Goal: Transaction & Acquisition: Purchase product/service

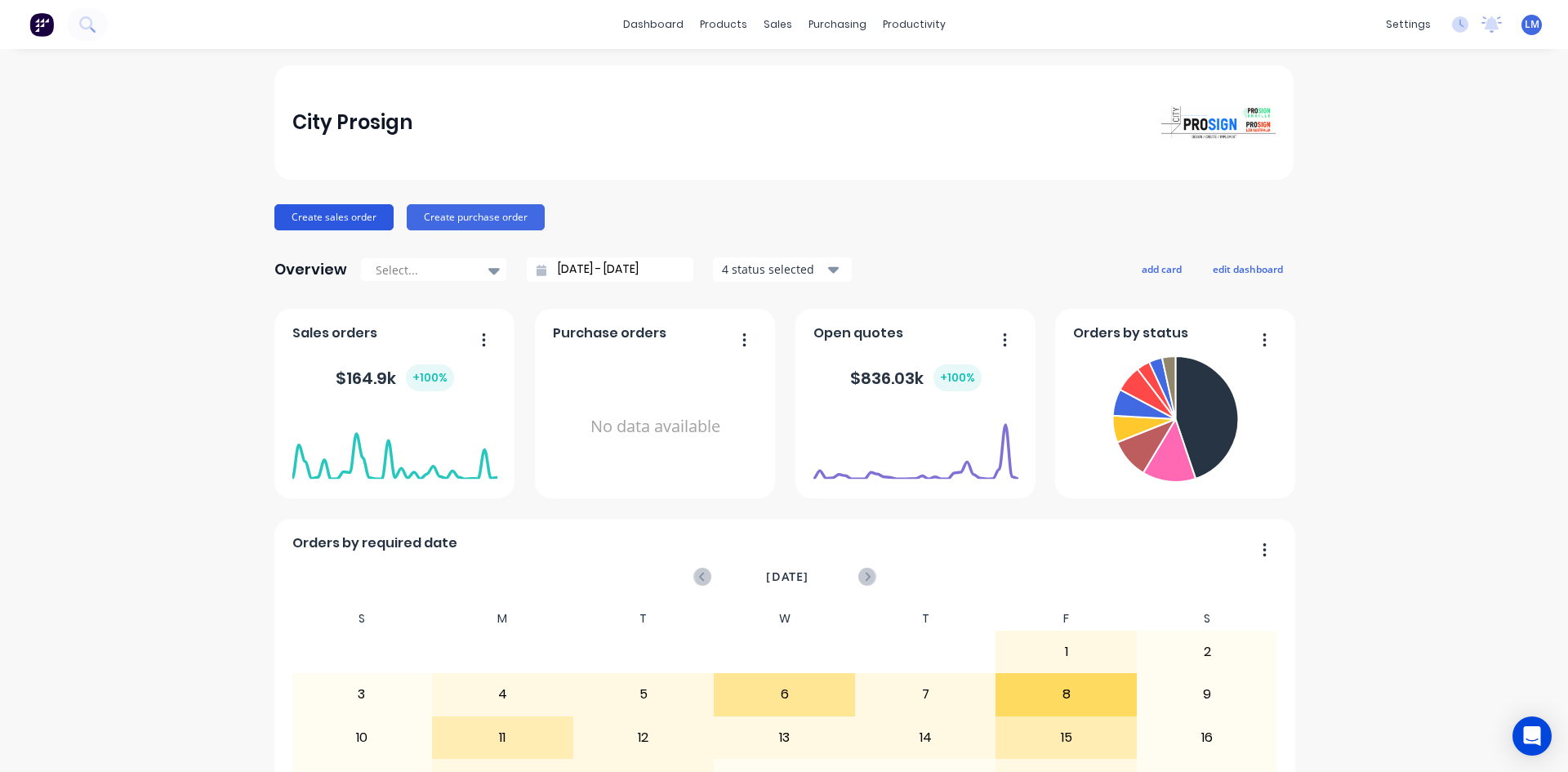
click at [317, 212] on button "Create sales order" at bounding box center [334, 217] width 119 height 26
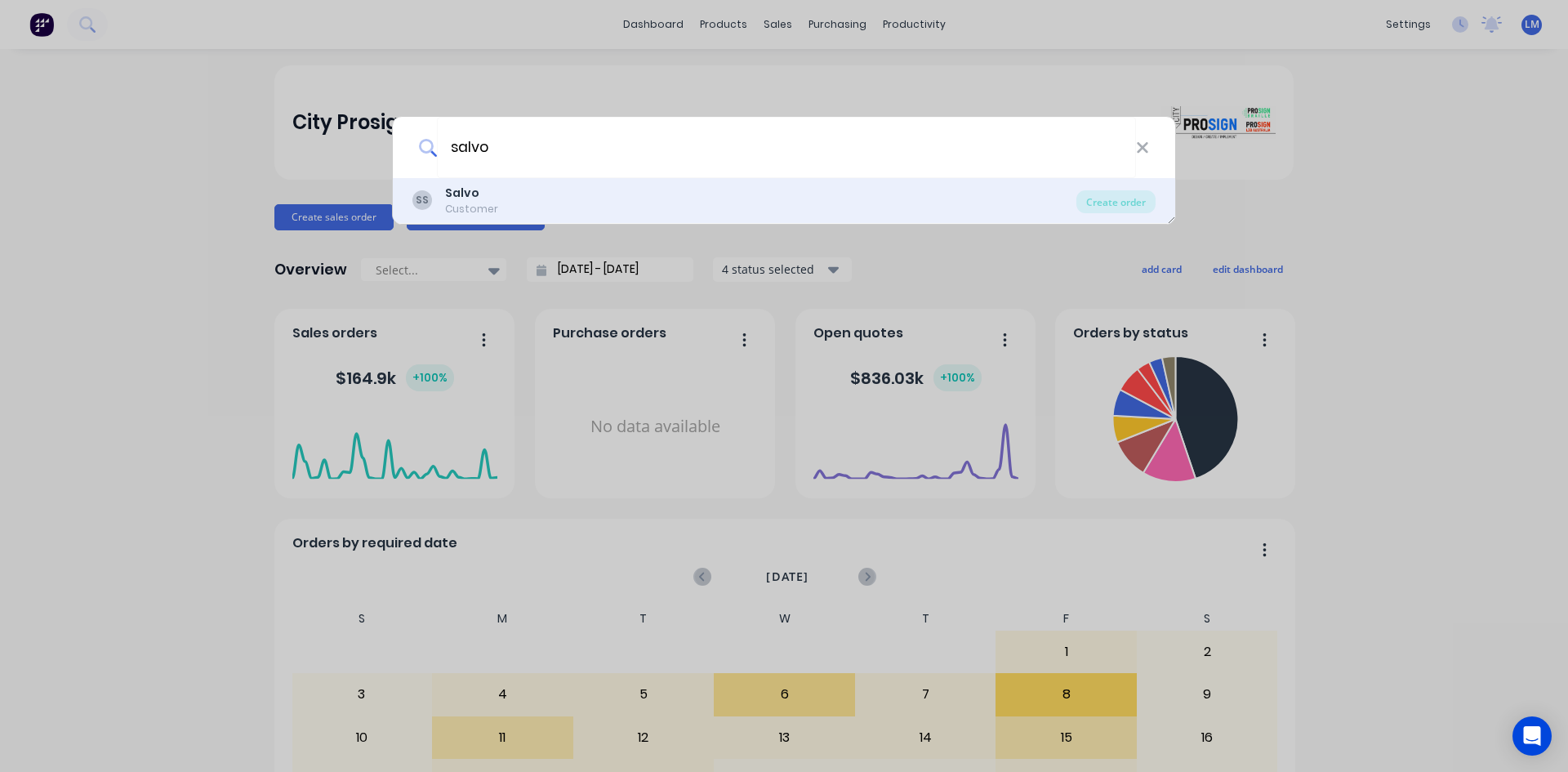
type input "salvo"
click at [492, 189] on div "Salvo" at bounding box center [471, 193] width 53 height 17
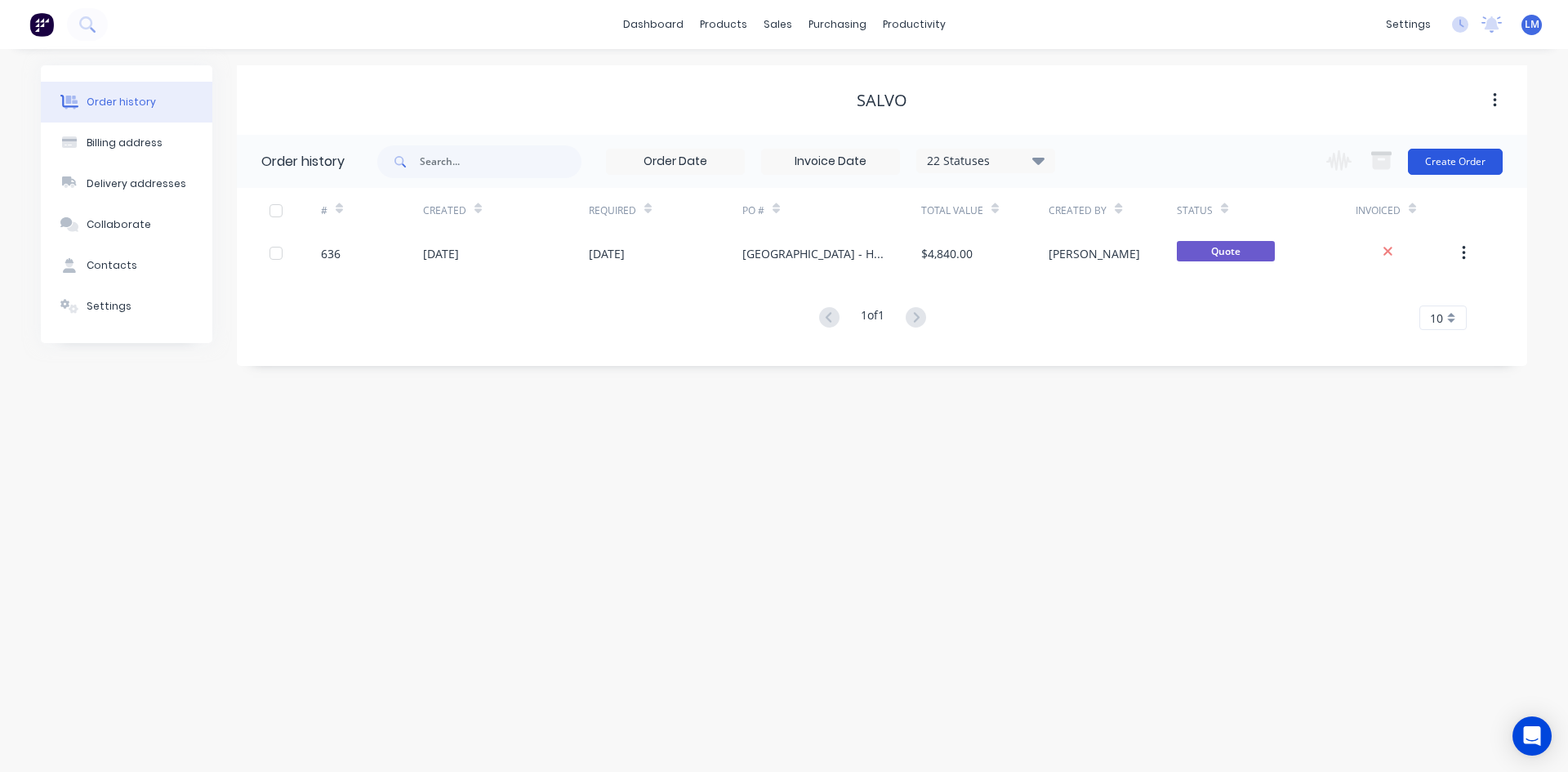
click at [1449, 165] on button "Create Order" at bounding box center [1455, 162] width 95 height 26
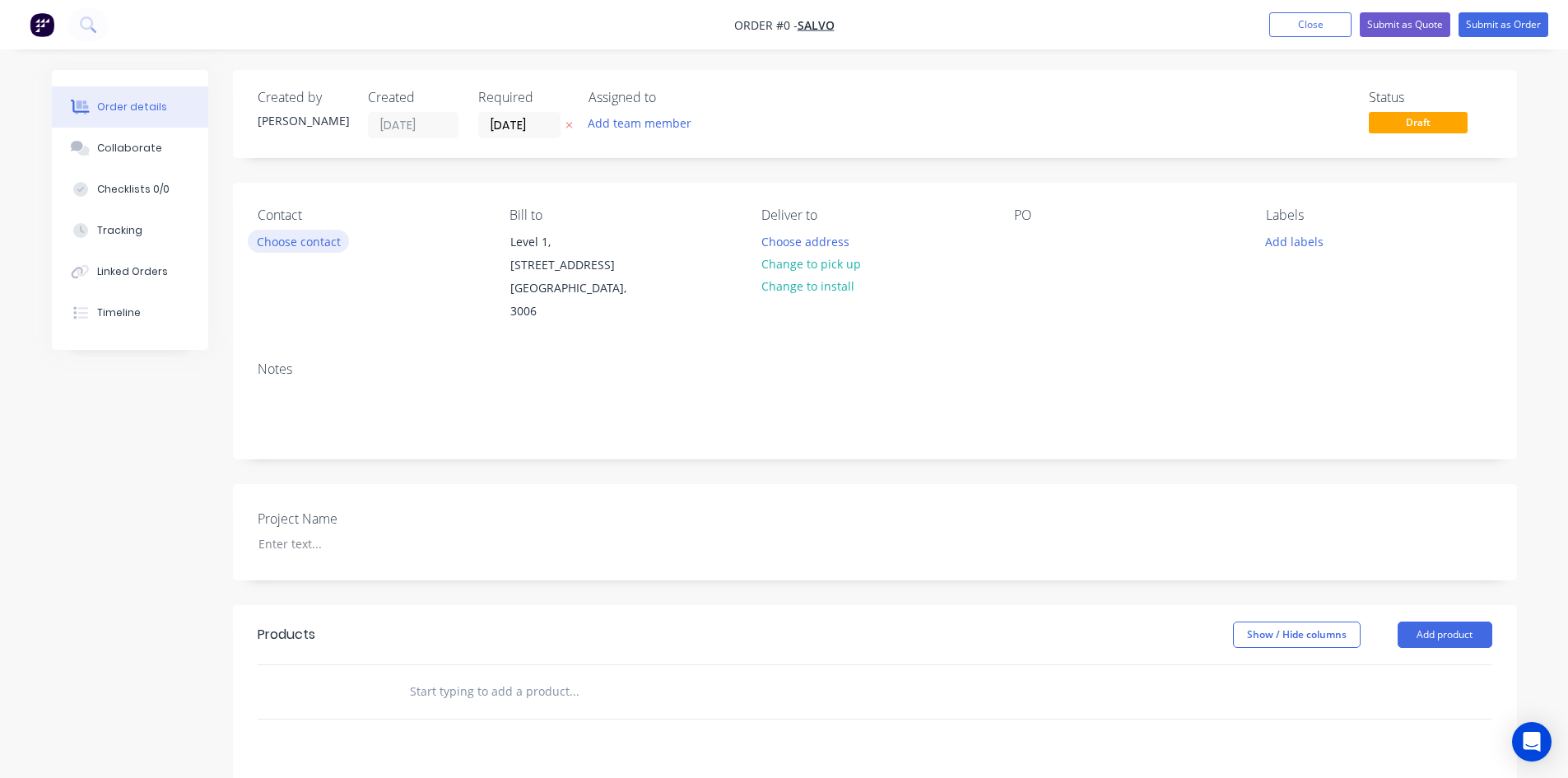
click at [317, 246] on button "Choose contact" at bounding box center [298, 240] width 101 height 22
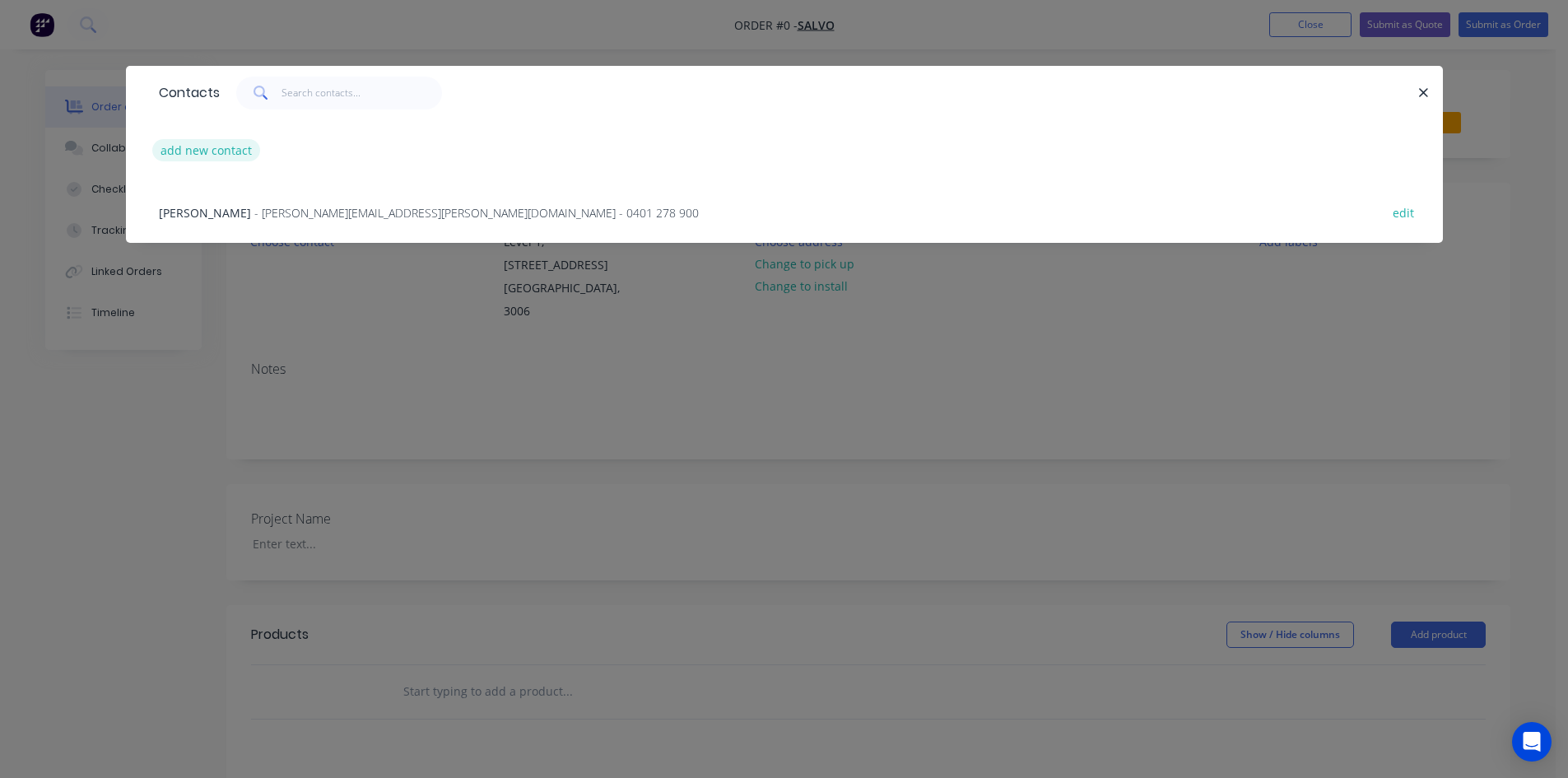
click at [207, 150] on button "add new contact" at bounding box center [207, 150] width 109 height 22
select select "AU"
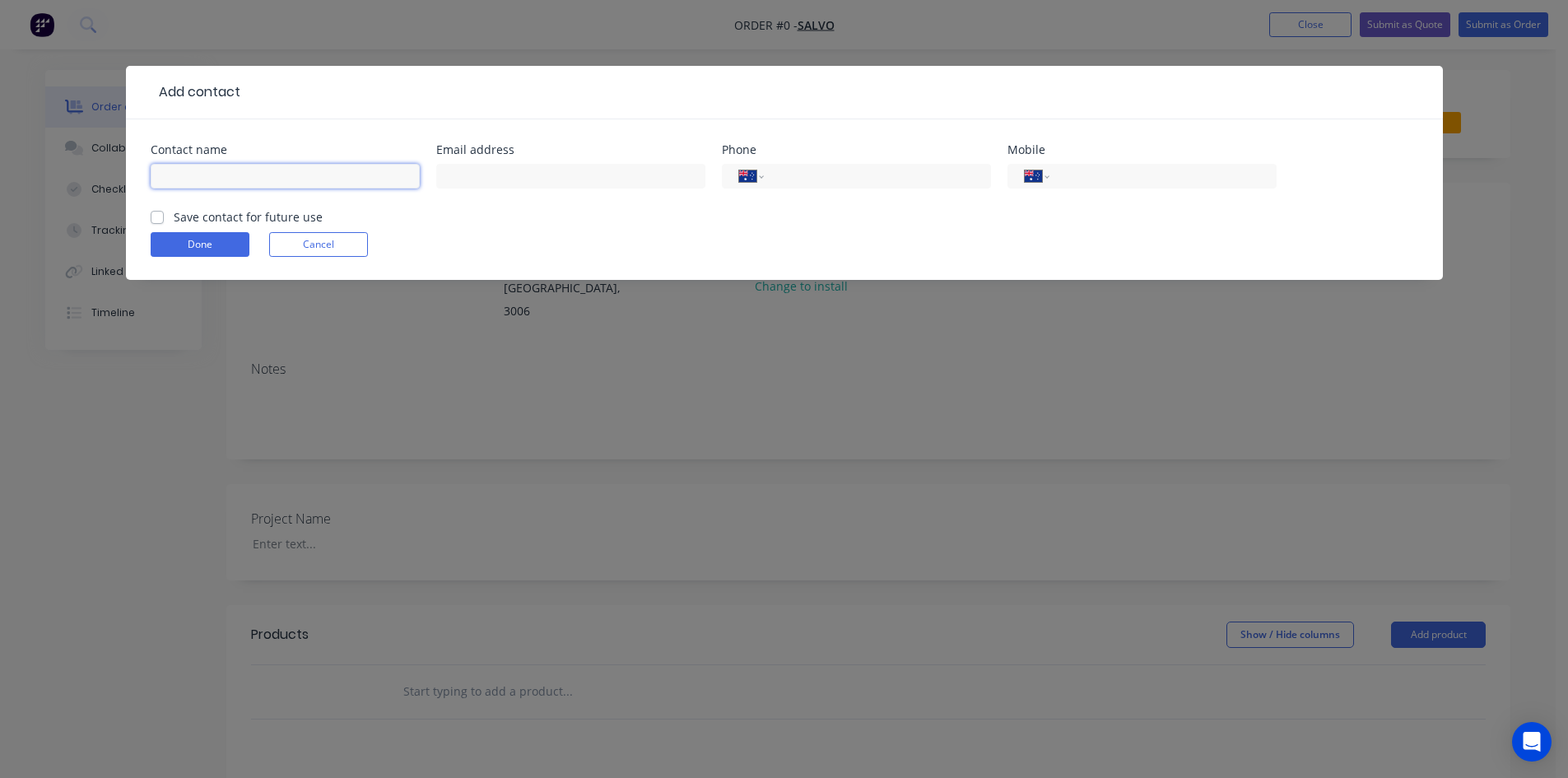
click at [319, 175] on input "text" at bounding box center [285, 176] width 269 height 25
paste input "Chevy So"
type input "Chevy So"
click at [598, 172] on input "text" at bounding box center [571, 176] width 269 height 25
paste input "Chevy So <[DOMAIN_NAME][EMAIL_ADDRESS][DOMAIN_NAME]>"
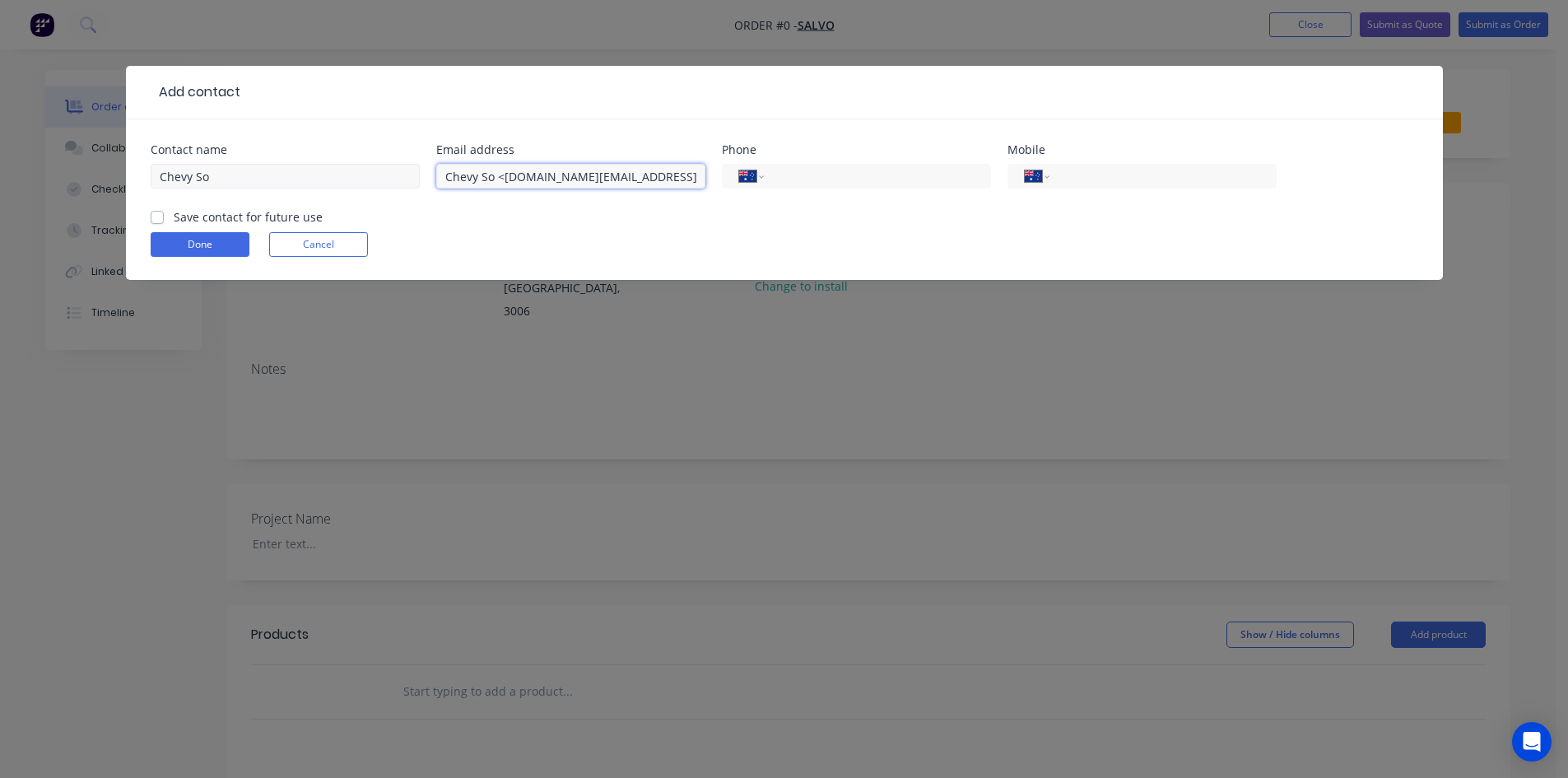
drag, startPoint x: 500, startPoint y: 172, endPoint x: 408, endPoint y: 178, distance: 92.2
click at [408, 178] on div "Contact name Chevy So Email address Chevy So <[DOMAIN_NAME][EMAIL_ADDRESS][DOMA…" at bounding box center [784, 176] width 1267 height 64
type input "[DOMAIN_NAME][EMAIL_ADDRESS][DOMAIN_NAME]"
click at [1123, 176] on input "tel" at bounding box center [1159, 176] width 197 height 19
paste input "0413 796 846"
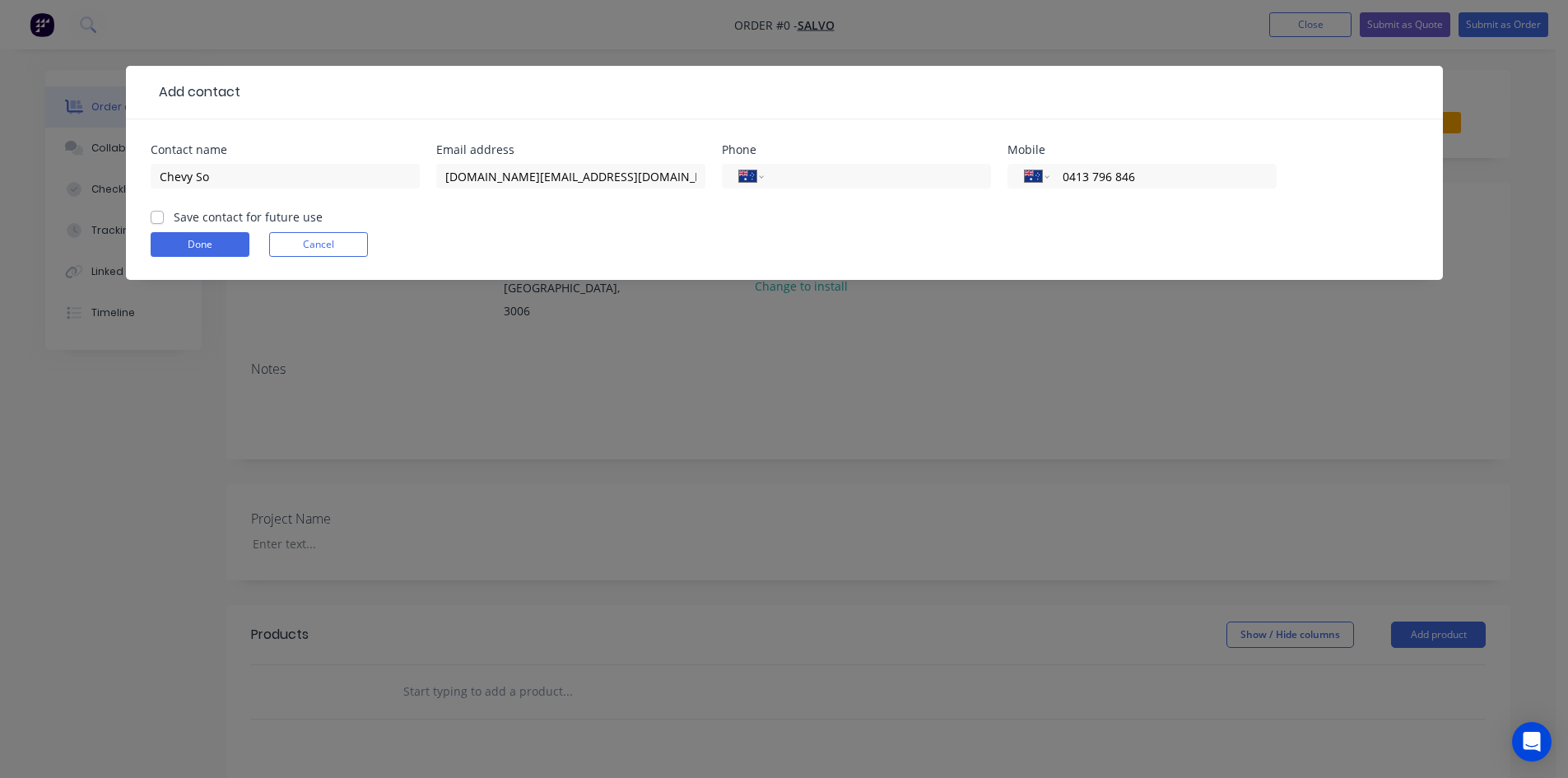
type input "0413 796 846"
click at [173, 219] on label "Save contact for future use" at bounding box center [247, 217] width 149 height 17
click at [154, 219] on input "Save contact for future use" at bounding box center [157, 216] width 13 height 15
checkbox input "true"
click at [169, 241] on button "Done" at bounding box center [200, 244] width 99 height 25
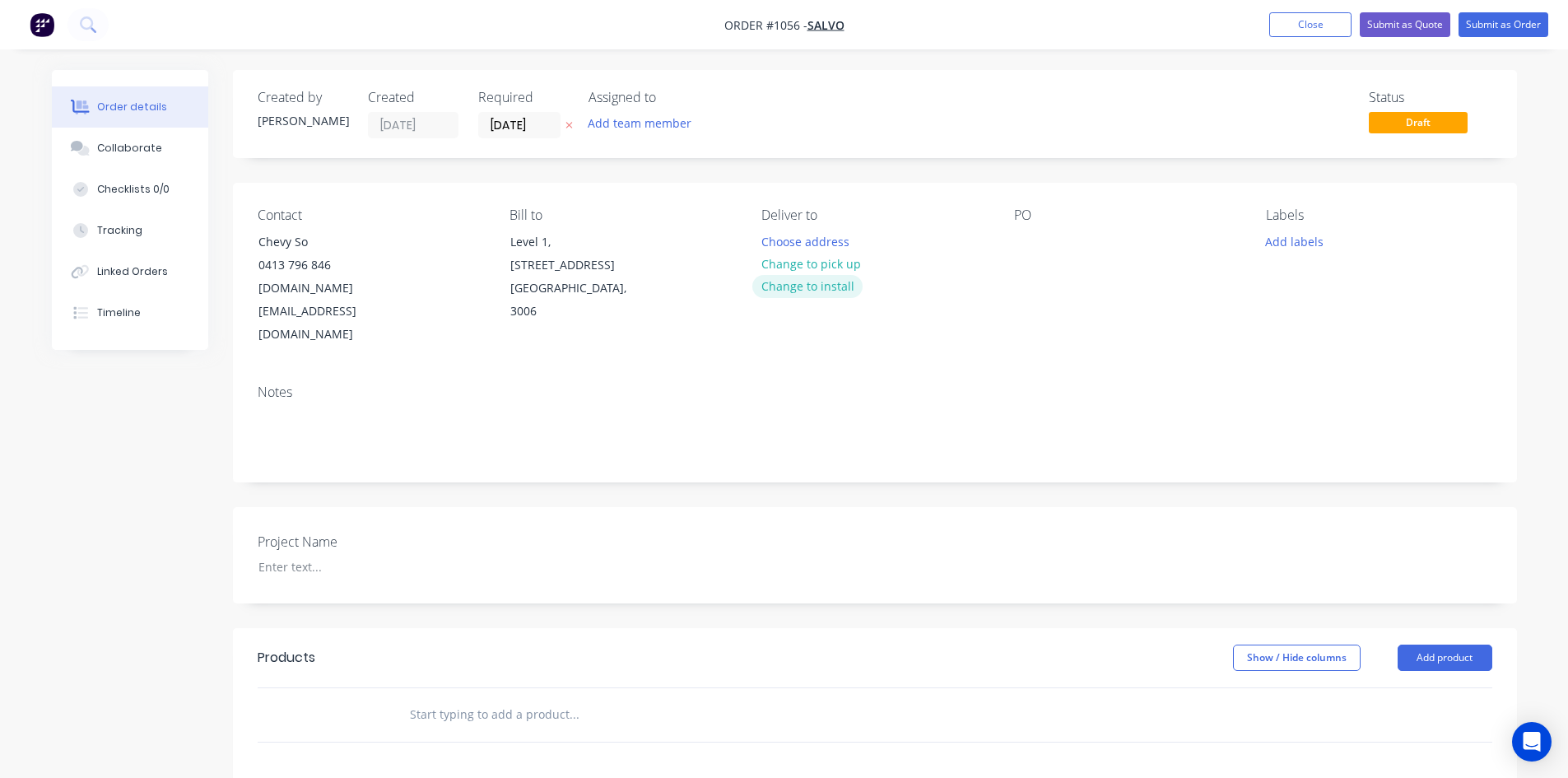
click at [840, 292] on button "Change to install" at bounding box center [808, 285] width 110 height 22
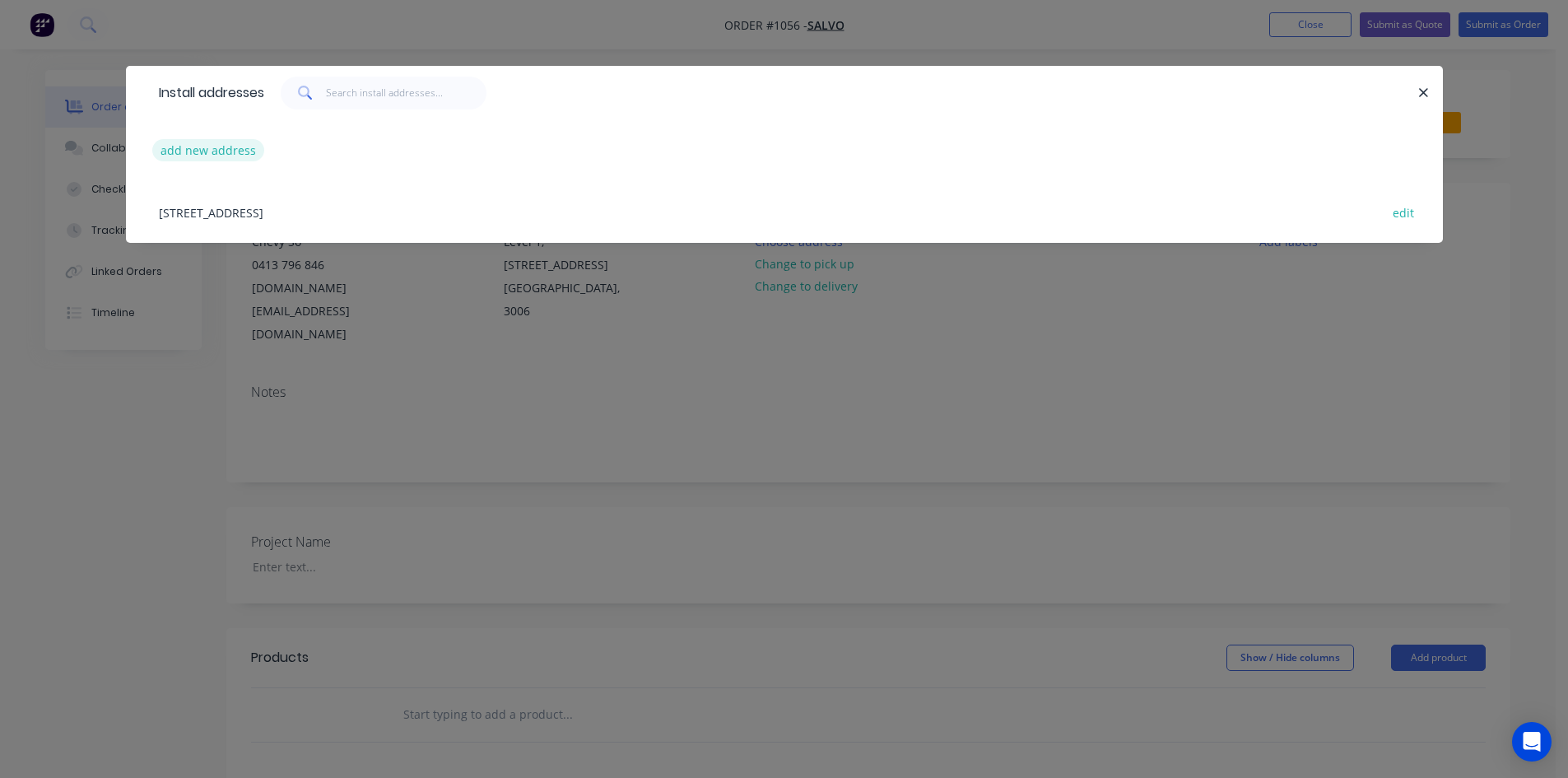
click at [229, 153] on button "add new address" at bounding box center [209, 150] width 113 height 22
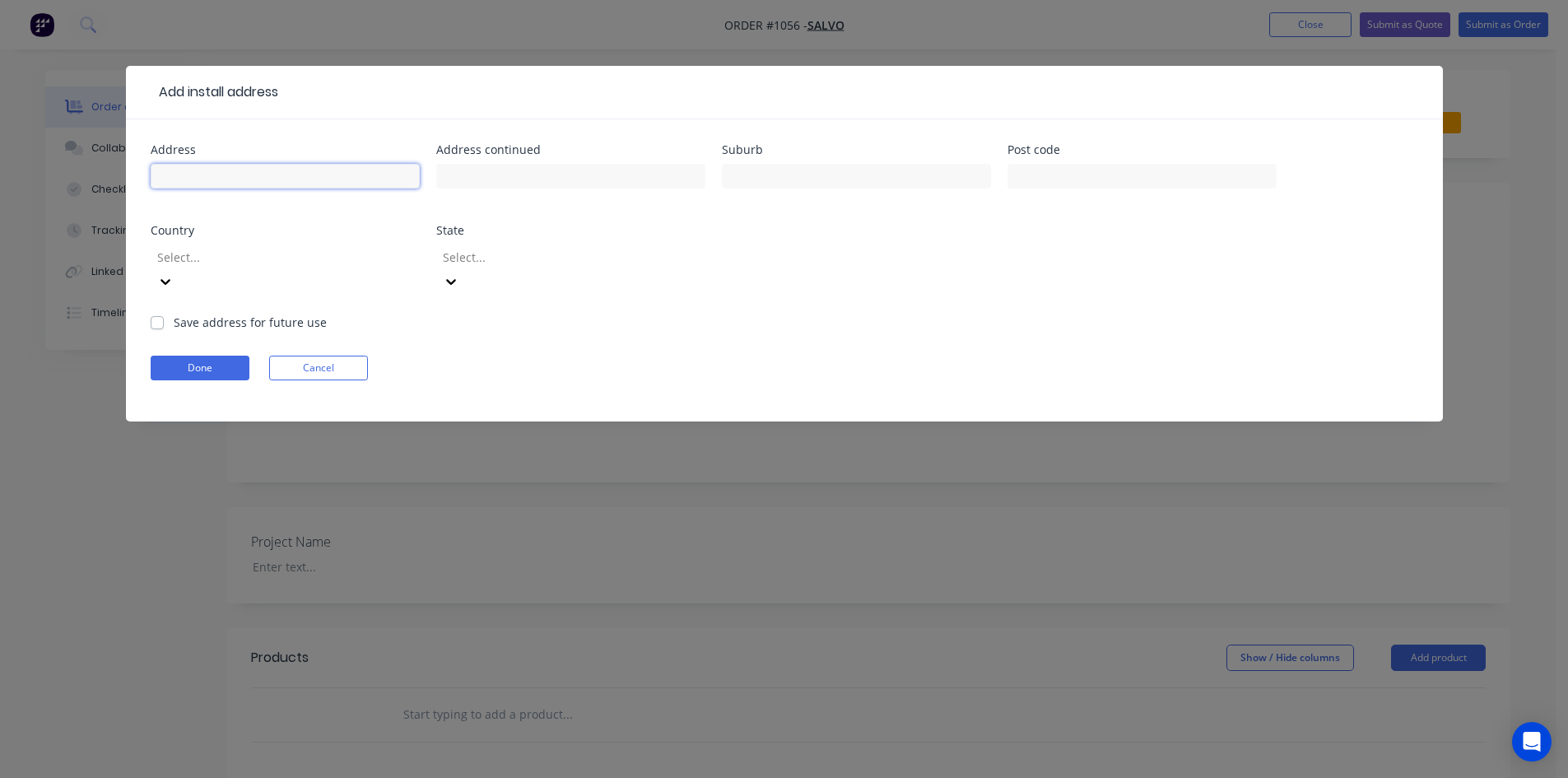
click at [223, 178] on input "text" at bounding box center [285, 176] width 269 height 25
type input "Moray House - Lobby"
type input "Southbank"
click at [277, 256] on div at bounding box center [274, 257] width 237 height 21
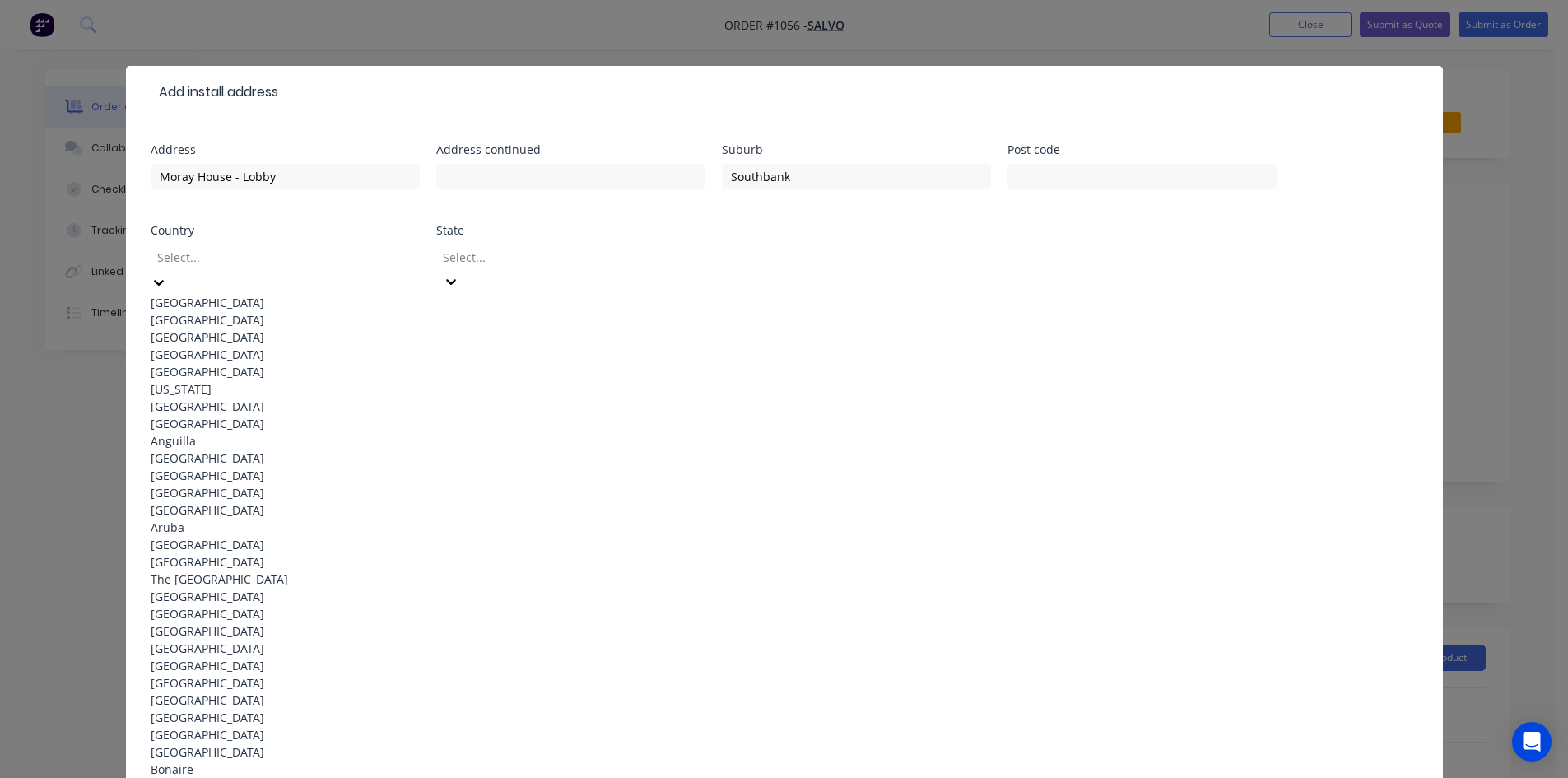
click at [263, 302] on div "[GEOGRAPHIC_DATA]" at bounding box center [285, 302] width 269 height 17
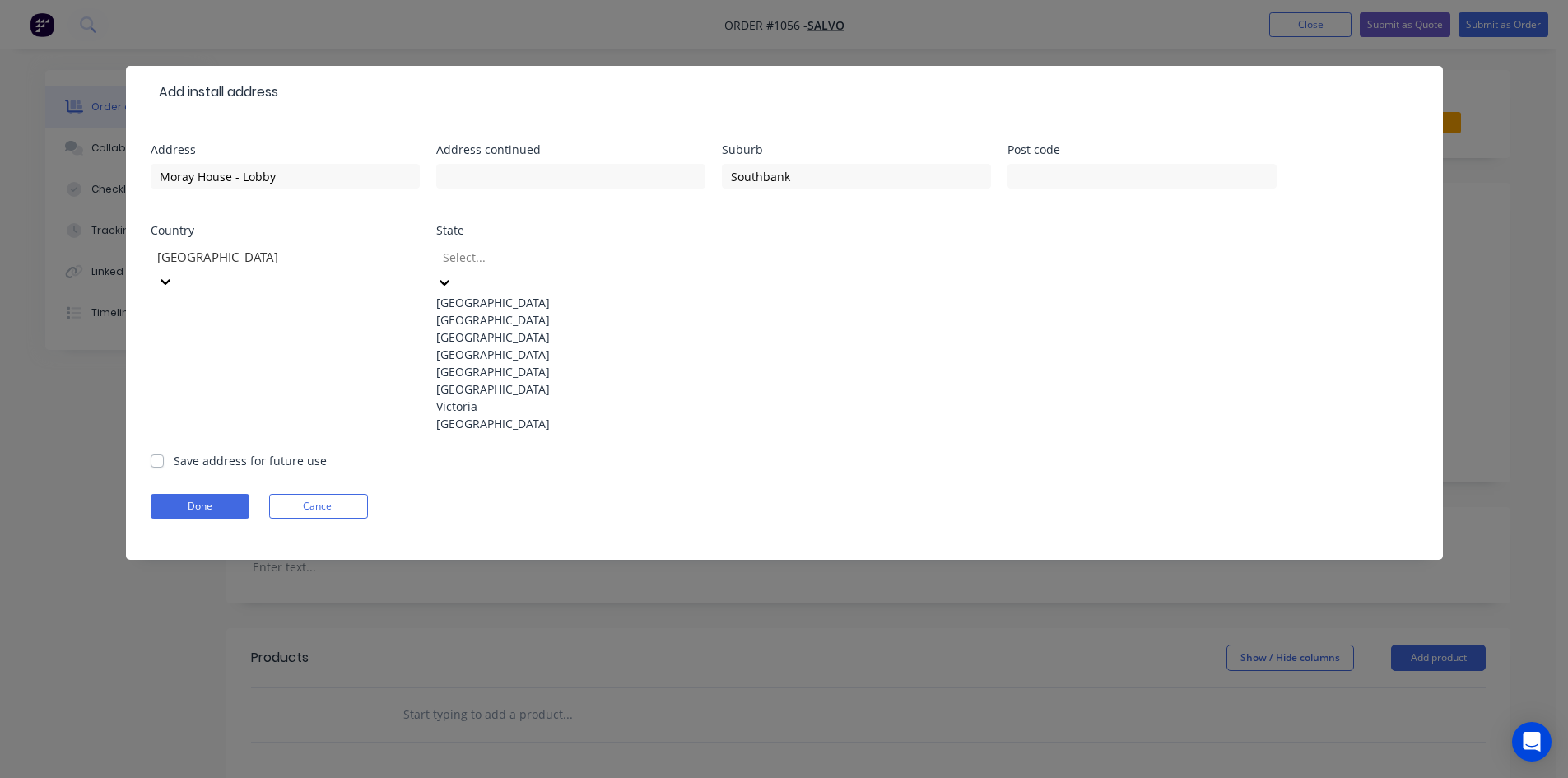
click at [498, 265] on div at bounding box center [559, 257] width 237 height 21
click at [515, 415] on div "Victoria" at bounding box center [571, 406] width 269 height 17
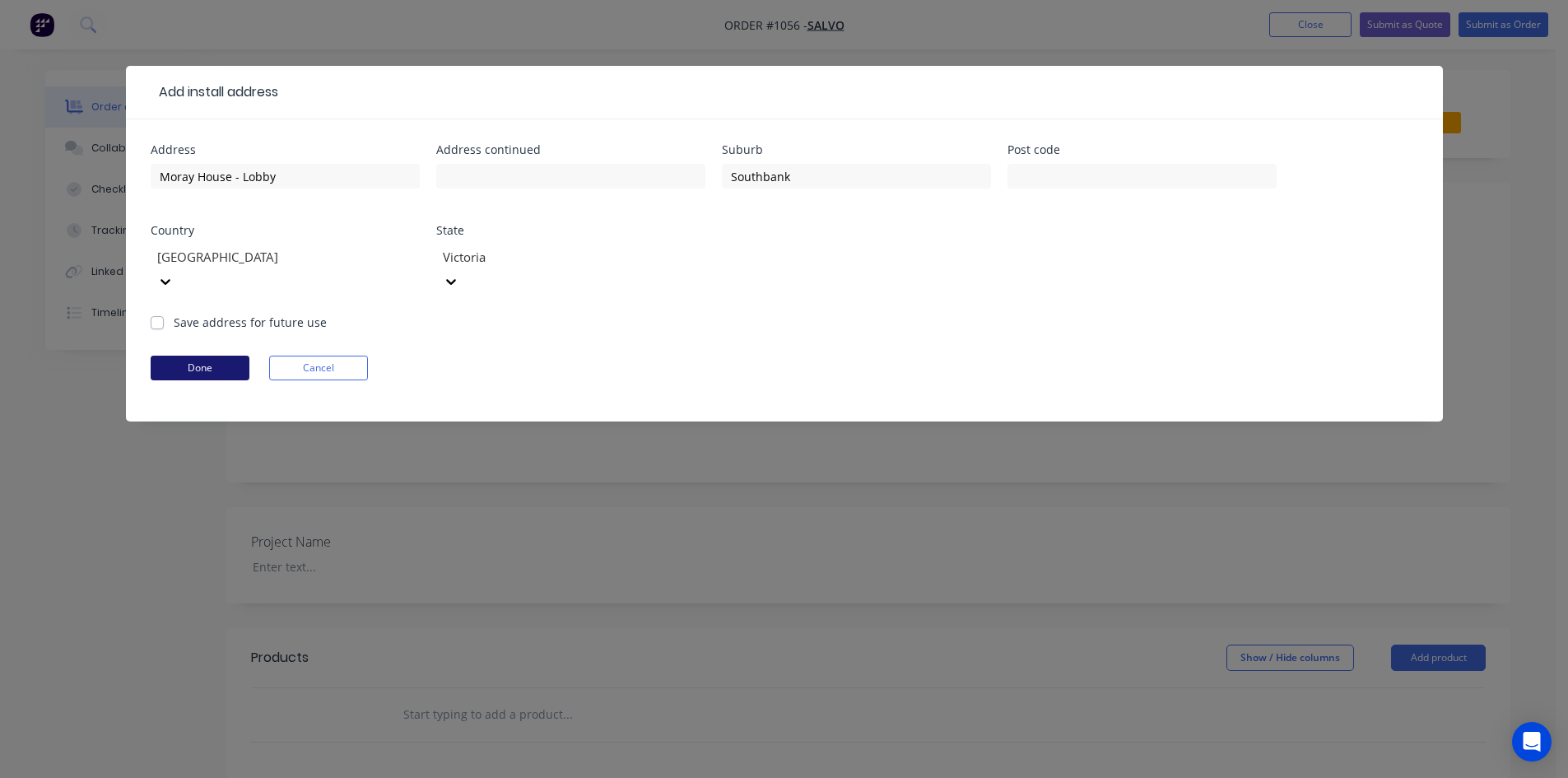
click at [192, 355] on button "Done" at bounding box center [200, 368] width 99 height 25
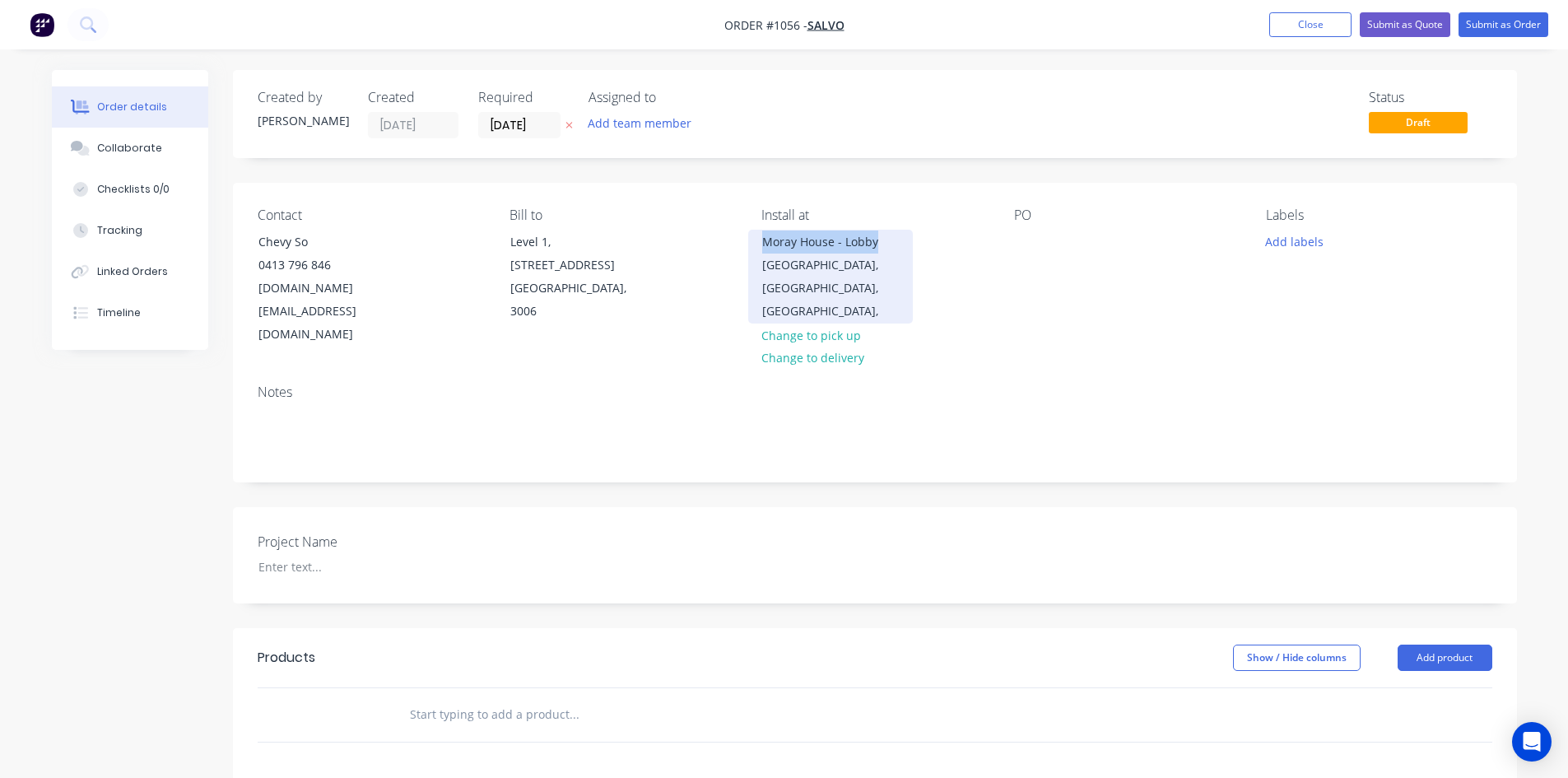
drag, startPoint x: 763, startPoint y: 242, endPoint x: 885, endPoint y: 243, distance: 122.0
click at [885, 243] on div "Moray House - Lobby" at bounding box center [830, 242] width 137 height 23
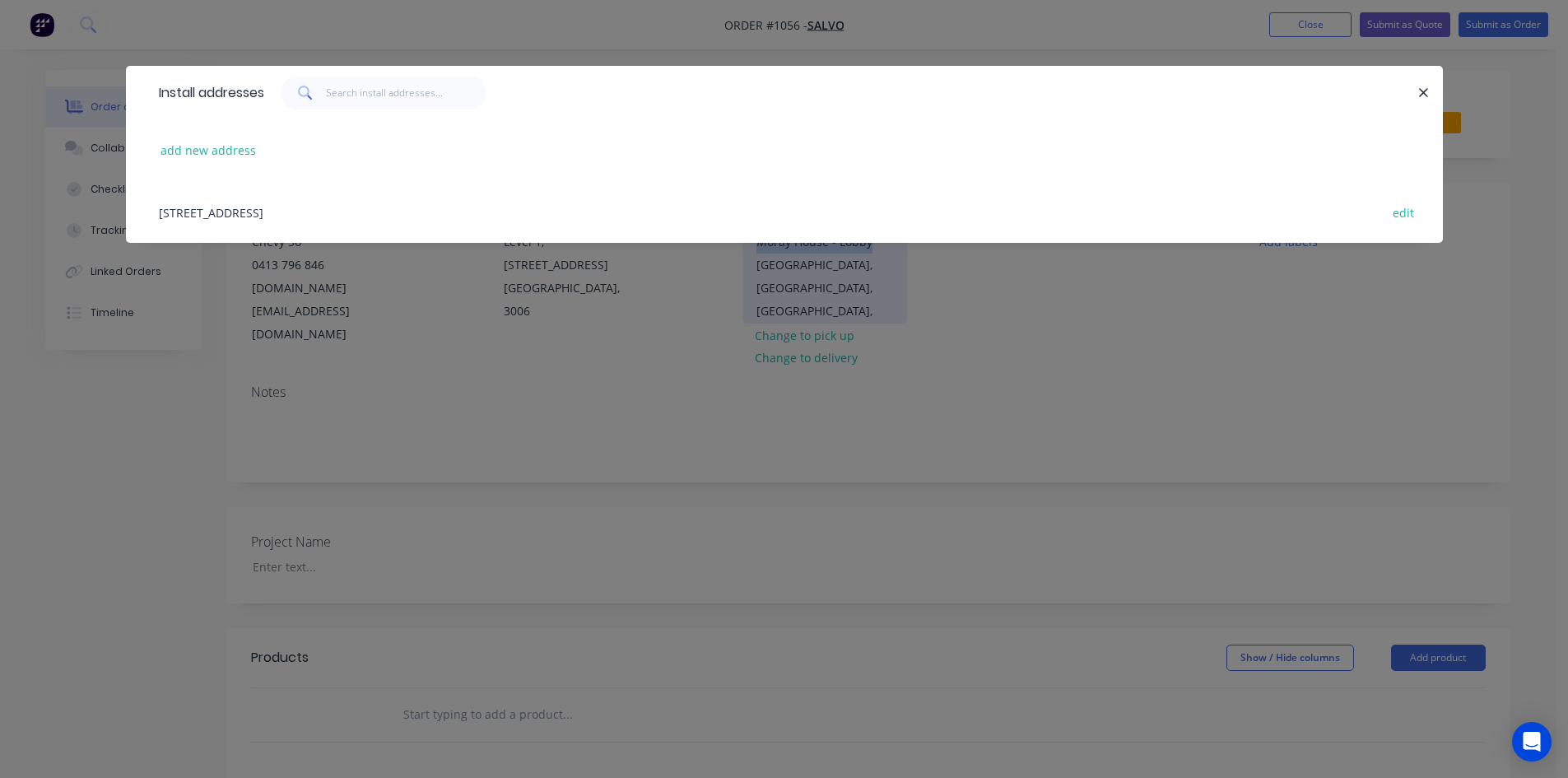
copy div "Moray House - Lobby"
click at [1423, 91] on icon "button" at bounding box center [1423, 93] width 10 height 15
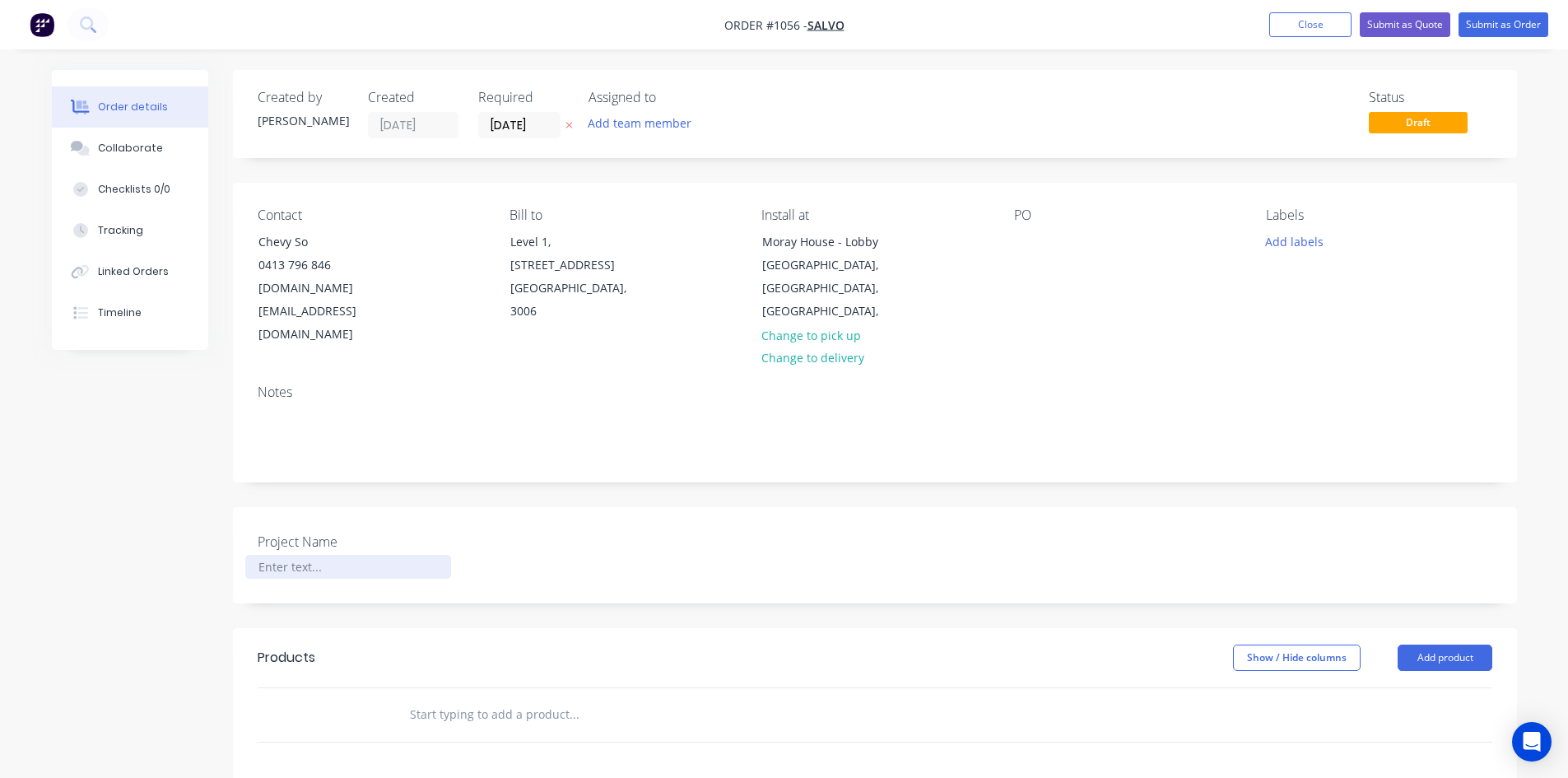
click at [353, 554] on div at bounding box center [348, 566] width 206 height 24
click at [501, 697] on input "text" at bounding box center [574, 714] width 329 height 33
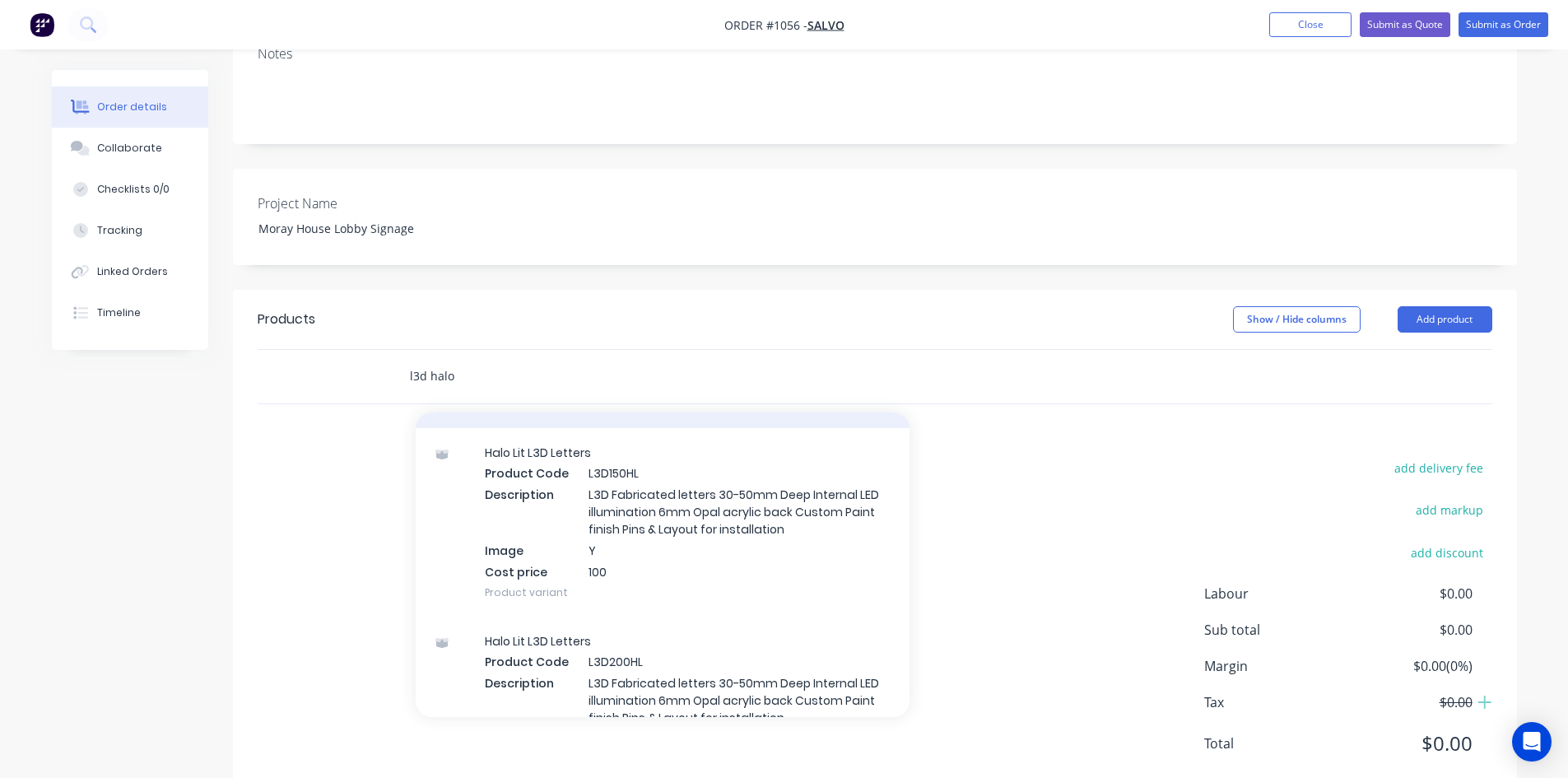
scroll to position [246, 0]
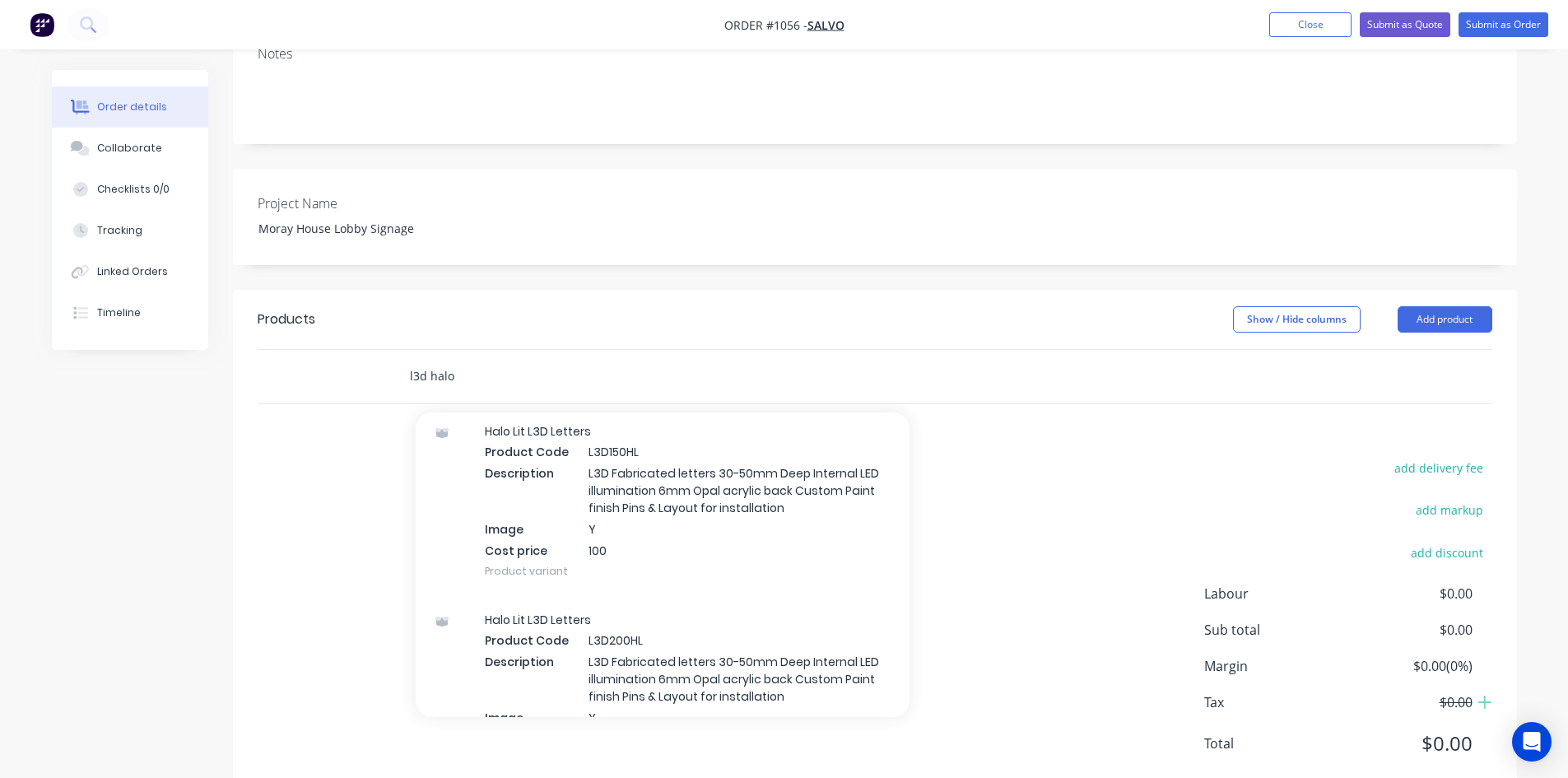
type input "l3d halo"
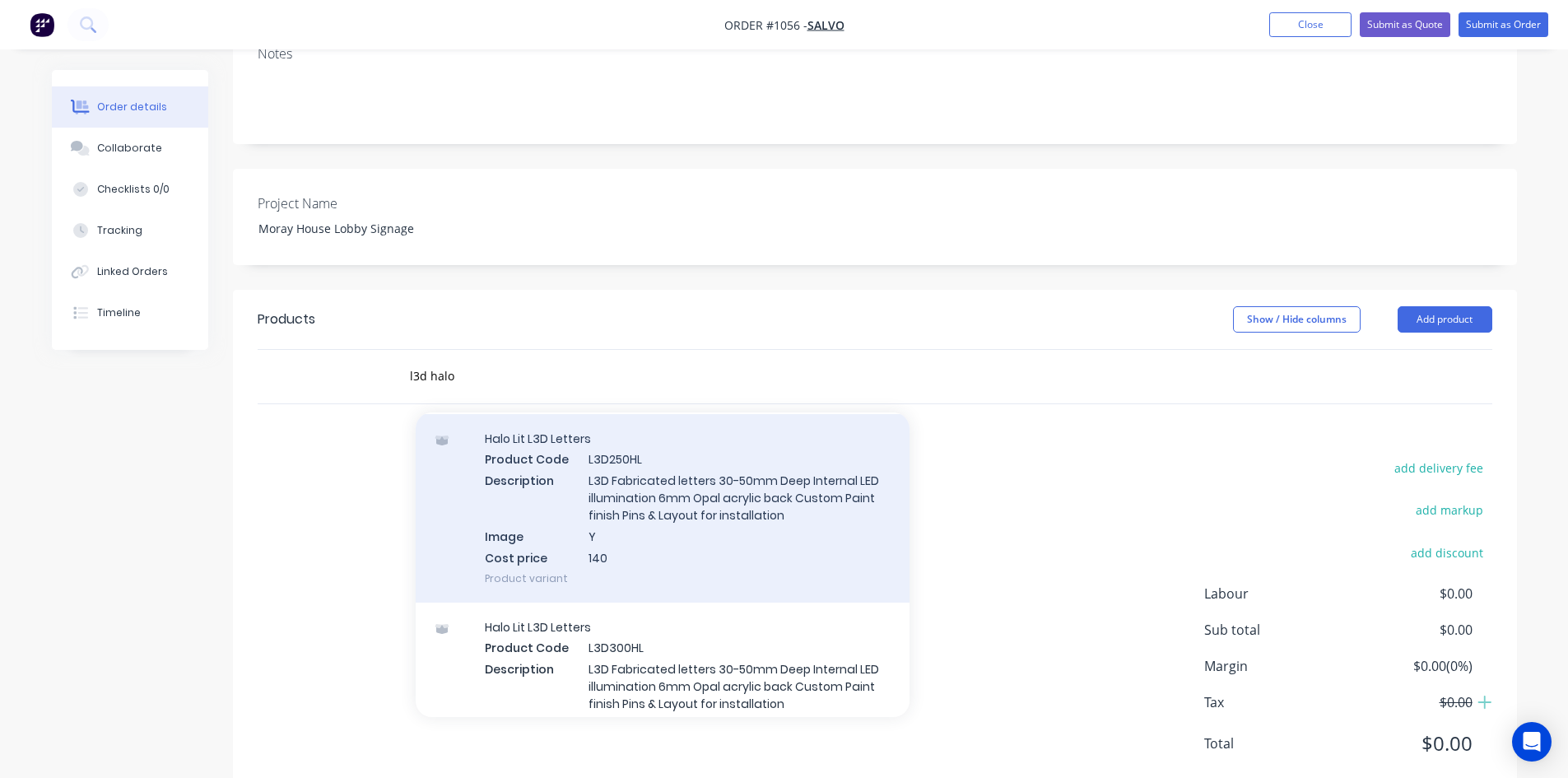
scroll to position [659, 0]
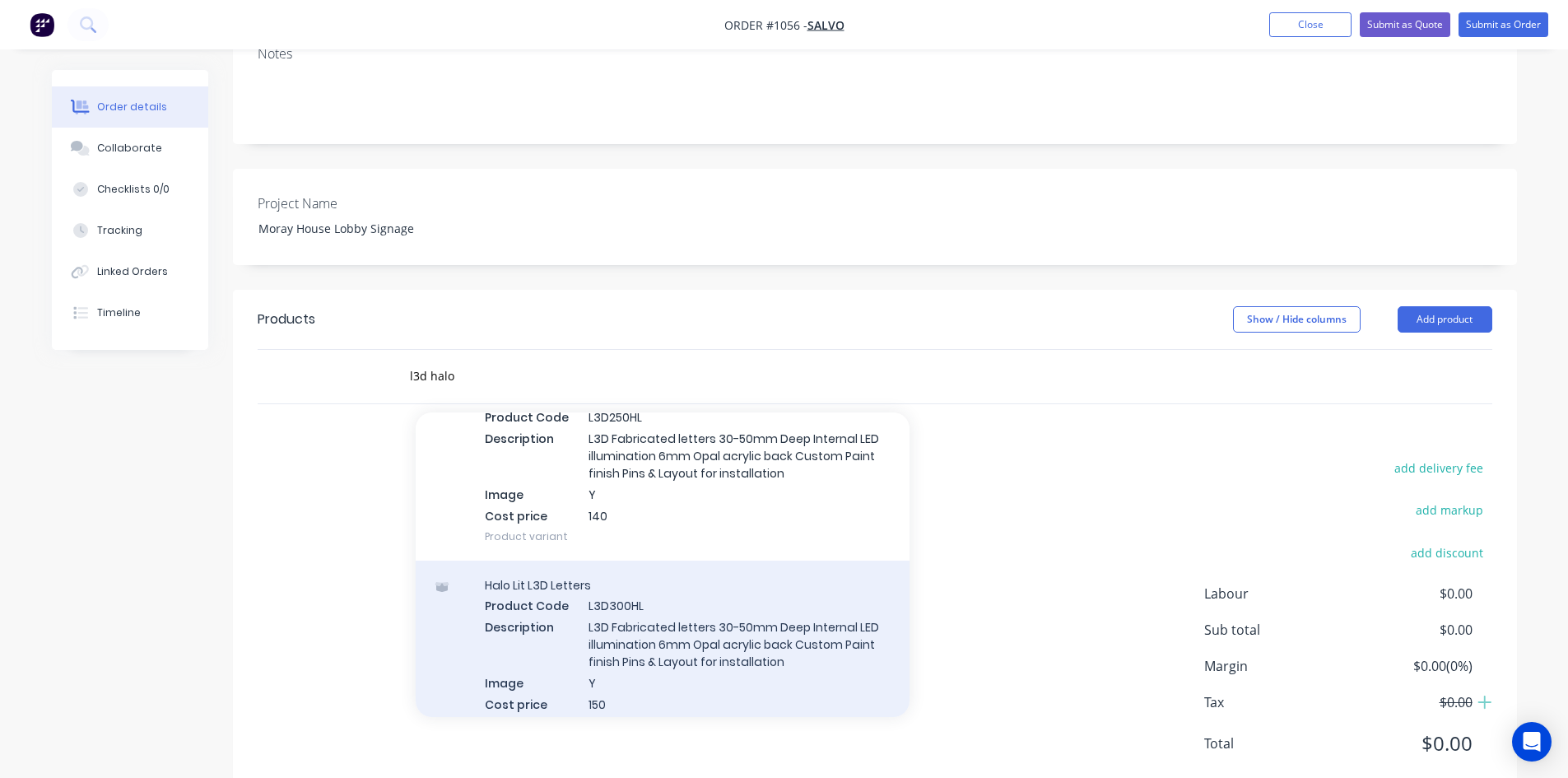
click at [707, 576] on div "Halo Lit L3D Letters Product Code L3D300HL Description L3D Fabricated letters 3…" at bounding box center [663, 654] width 494 height 189
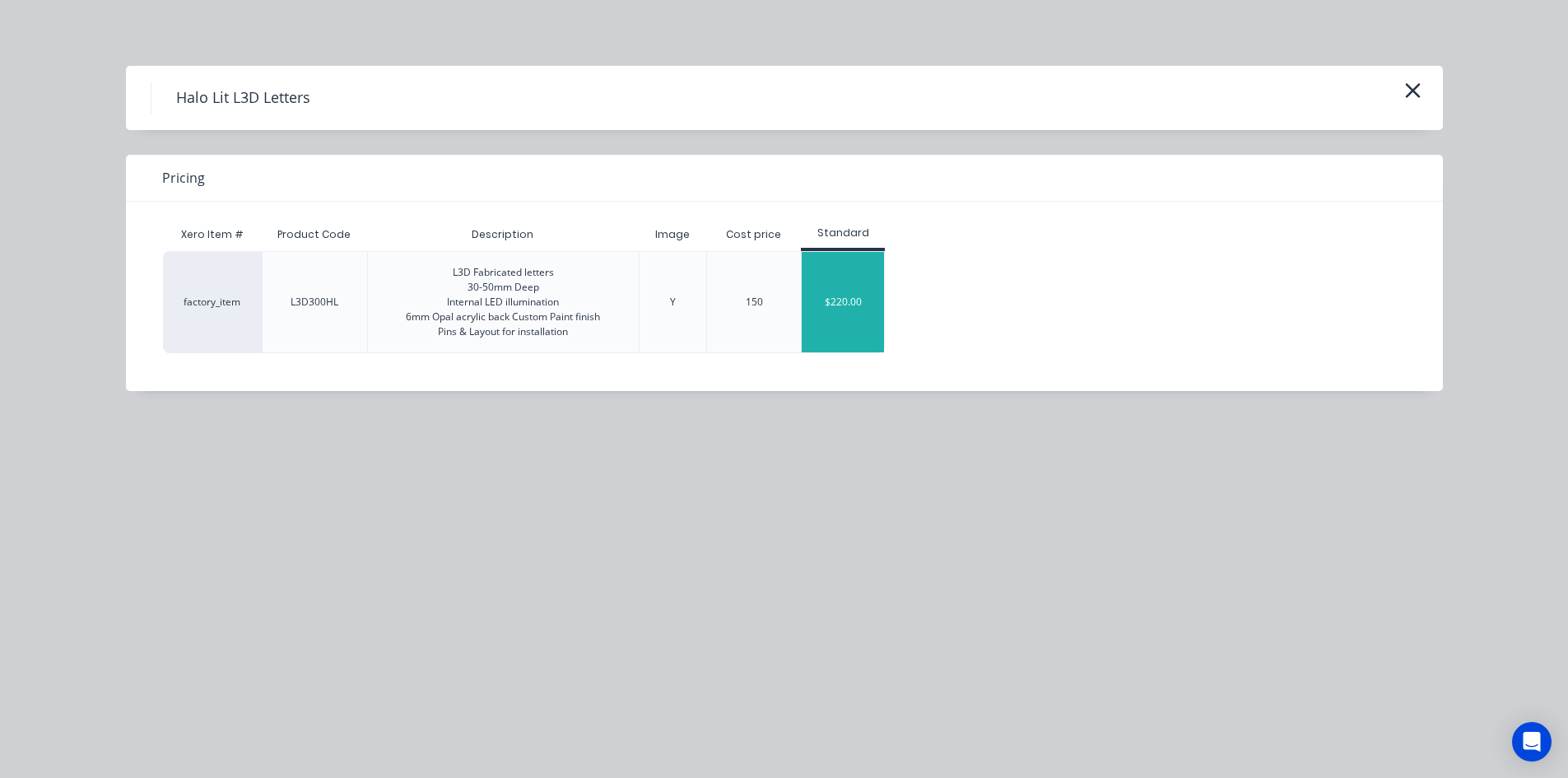
click at [841, 309] on div "$220.00" at bounding box center [843, 302] width 82 height 100
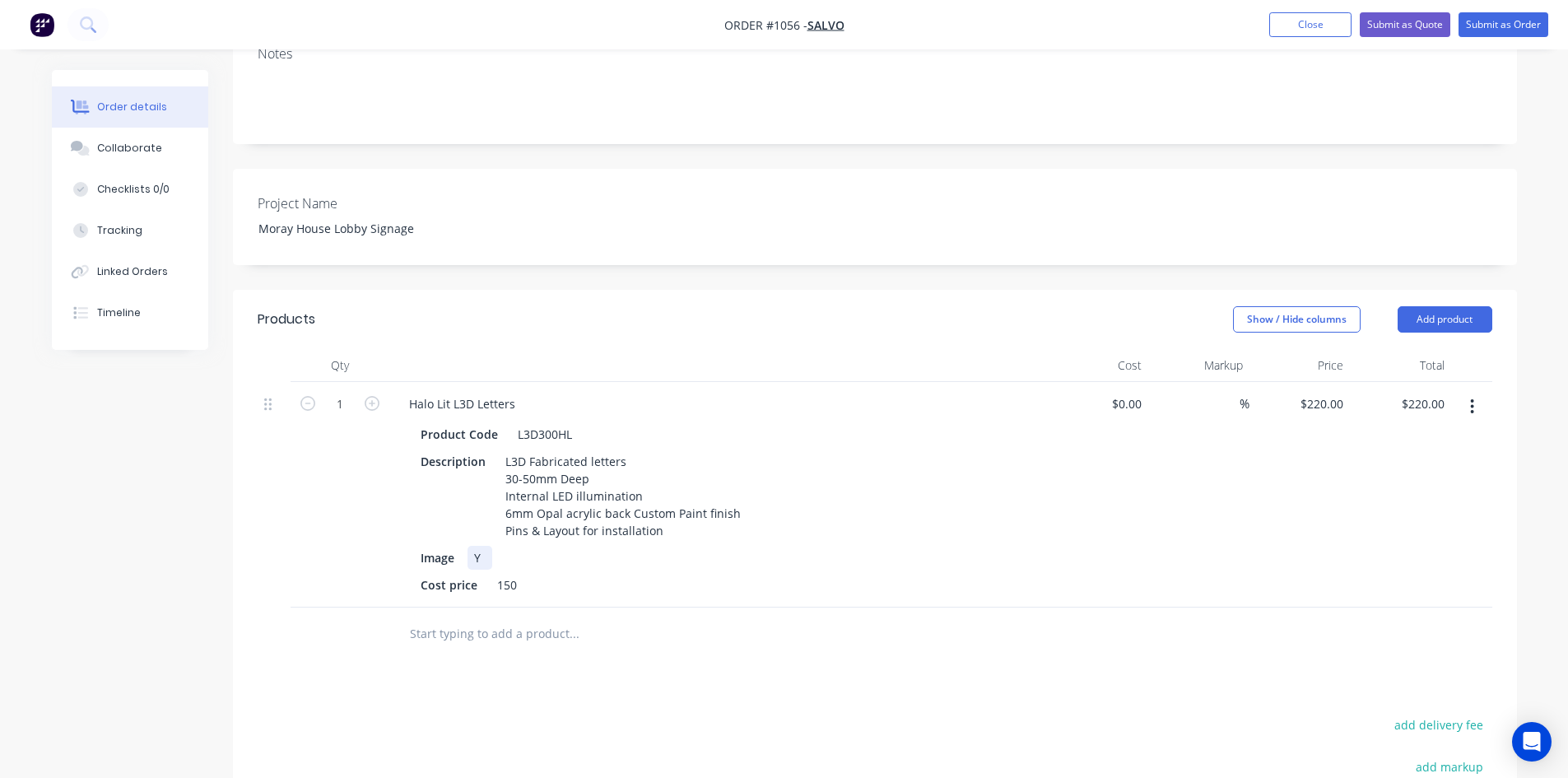
drag, startPoint x: 450, startPoint y: 513, endPoint x: 391, endPoint y: 513, distance: 59.0
click at [391, 513] on div "Halo Lit L3D Letters Product Code L3D300HL Description L3D Fabricated letters 3…" at bounding box center [719, 495] width 659 height 226
drag, startPoint x: 455, startPoint y: 514, endPoint x: 369, endPoint y: 510, distance: 86.1
click at [371, 510] on div "1 Halo Lit L3D Letters Product Code L3D300HL Description L3D Fabricated letters…" at bounding box center [875, 495] width 1234 height 226
drag, startPoint x: 465, startPoint y: 510, endPoint x: 443, endPoint y: 511, distance: 22.0
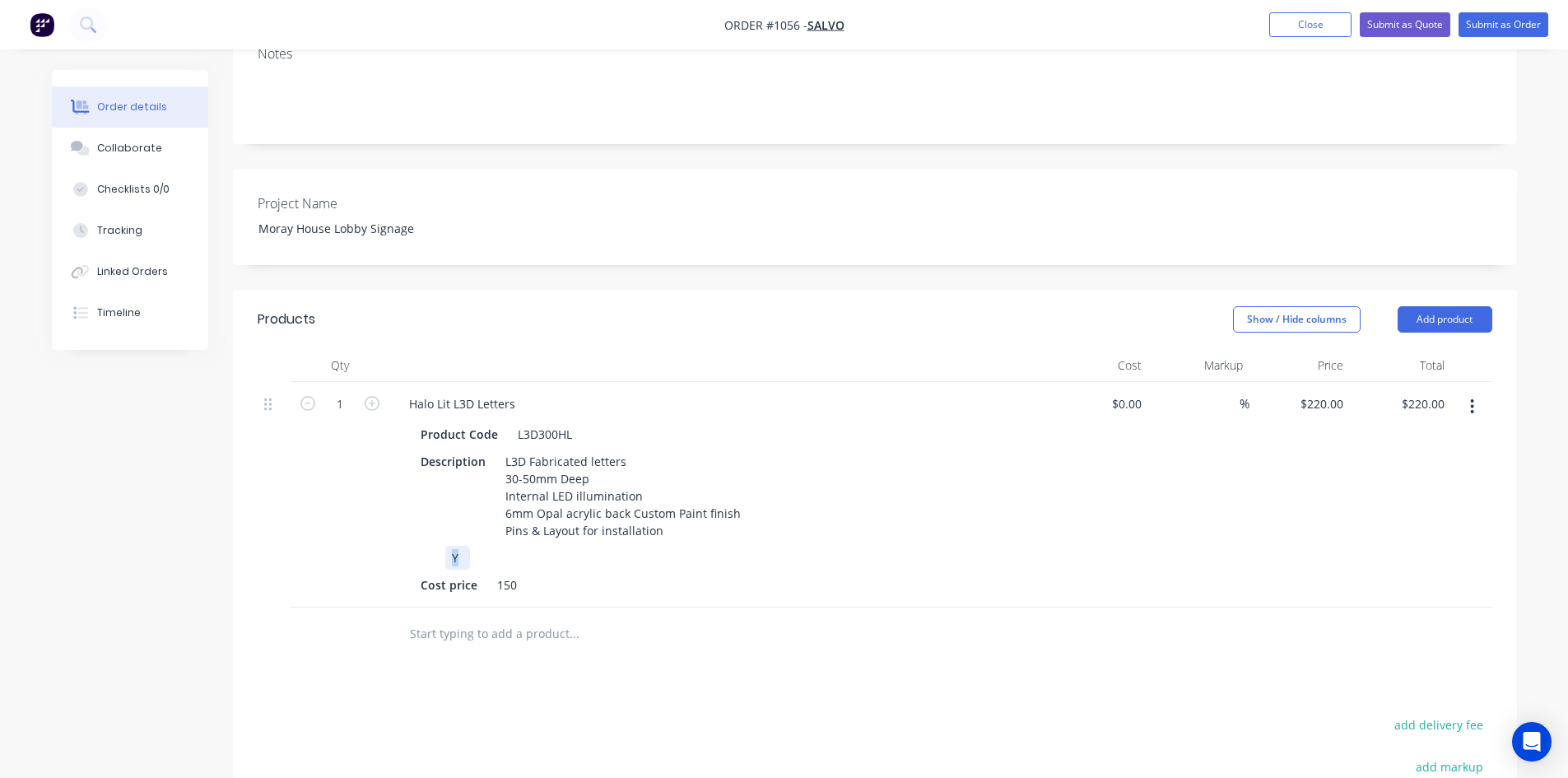
click at [443, 546] on div "Y" at bounding box center [716, 557] width 603 height 24
drag, startPoint x: 407, startPoint y: 539, endPoint x: 380, endPoint y: 539, distance: 27.0
click at [385, 539] on div "1 Halo Lit L3D Letters Product Code L3D300HL Description L3D Fabricated letters…" at bounding box center [875, 495] width 1234 height 226
drag, startPoint x: 473, startPoint y: 539, endPoint x: 421, endPoint y: 539, distance: 52.0
click at [421, 572] on div "150" at bounding box center [716, 584] width 603 height 24
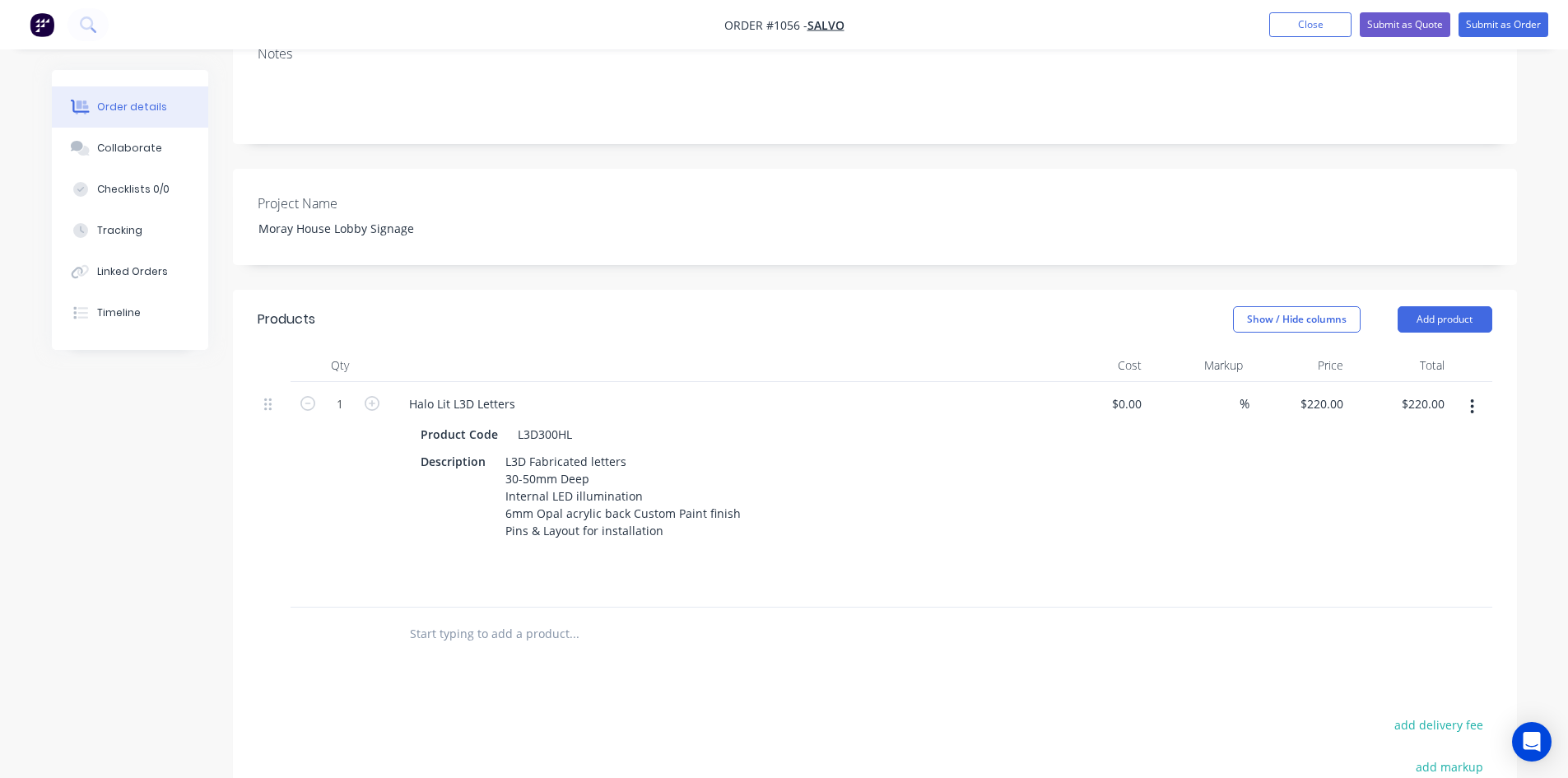
click at [650, 557] on div "Halo Lit L3D Letters Product Code L3D300HL Description L3D Fabricated letters 3…" at bounding box center [719, 495] width 659 height 226
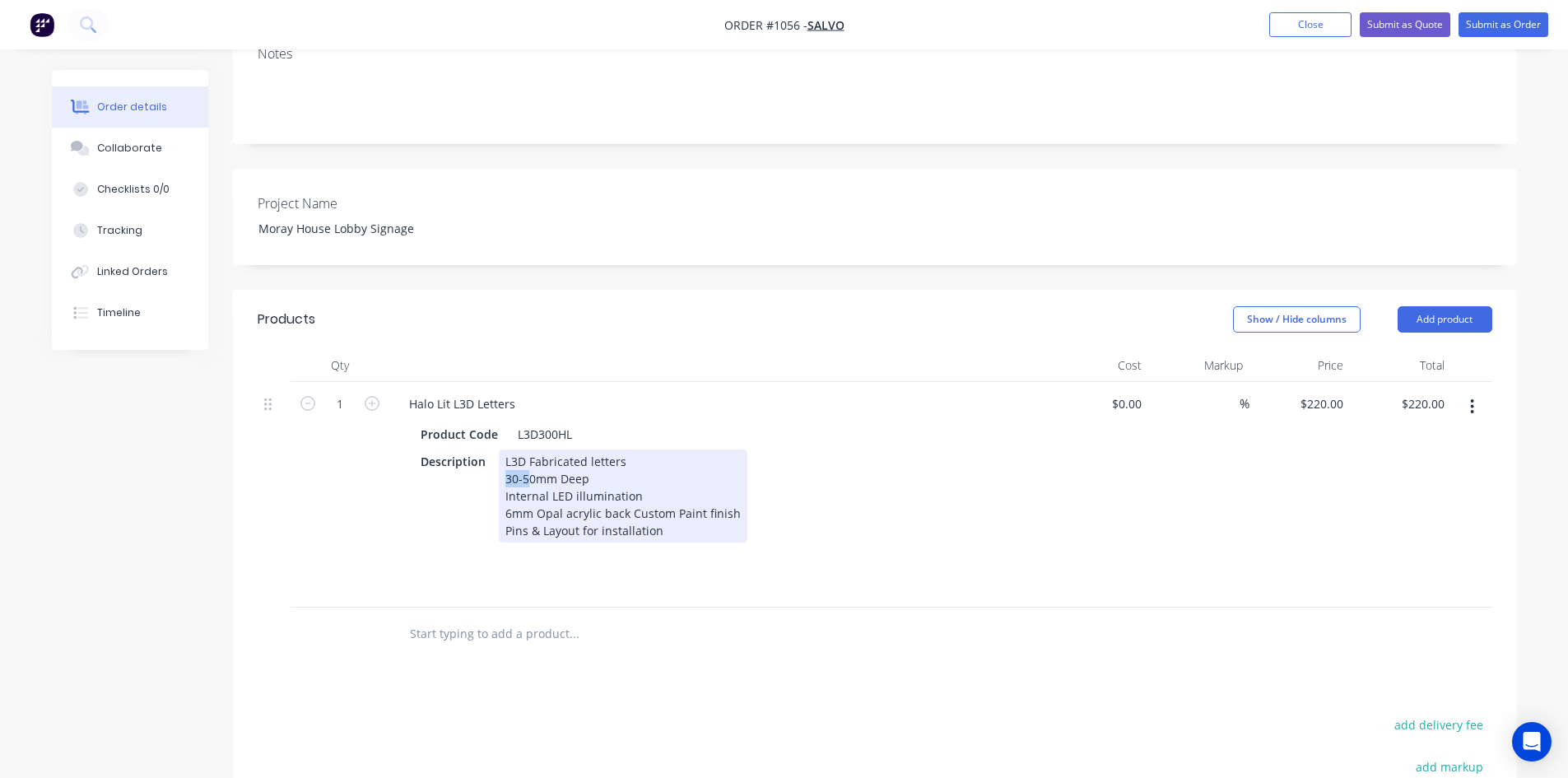
drag, startPoint x: 504, startPoint y: 430, endPoint x: 525, endPoint y: 430, distance: 21.0
click at [525, 449] on div "L3D Fabricated letters 30-50mm Deep Internal LED illumination 6mm Opal acrylic …" at bounding box center [623, 496] width 248 height 93
drag, startPoint x: 668, startPoint y: 485, endPoint x: 528, endPoint y: 486, distance: 140.0
click at [528, 486] on div "L3D Fabricated letters 40mm Deep Internal LED illumination 6mm Opal acrylic bac…" at bounding box center [623, 496] width 248 height 93
click at [566, 494] on div "L3D Fabricated letters 40mm Deep Internal LED illumination 6mm Opal acrylic bac…" at bounding box center [623, 496] width 248 height 93
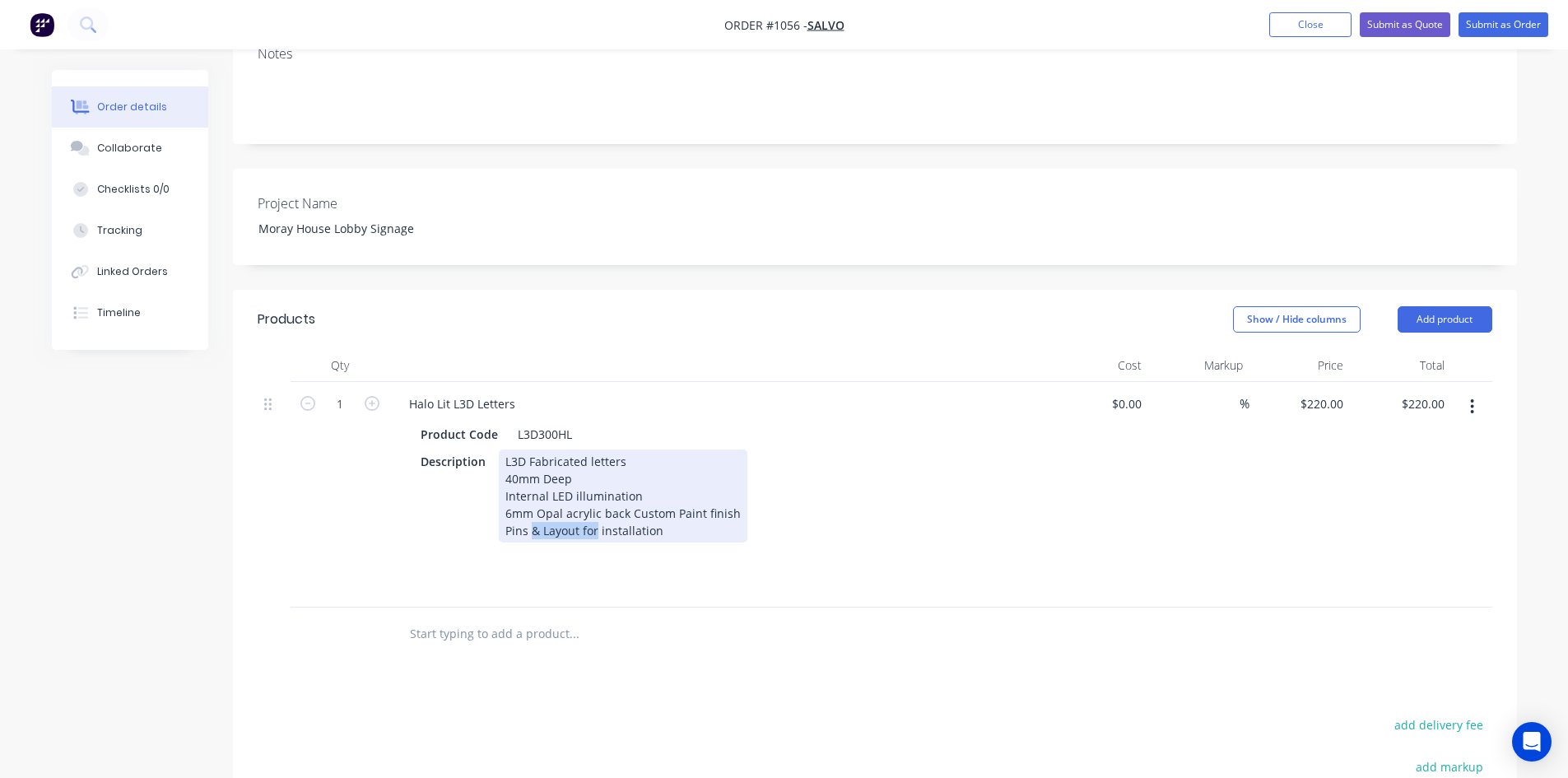
drag, startPoint x: 528, startPoint y: 484, endPoint x: 593, endPoint y: 489, distance: 65.2
click at [593, 489] on div "L3D Fabricated letters 40mm Deep Internal LED illumination 6mm Opal acrylic bac…" at bounding box center [623, 496] width 248 height 93
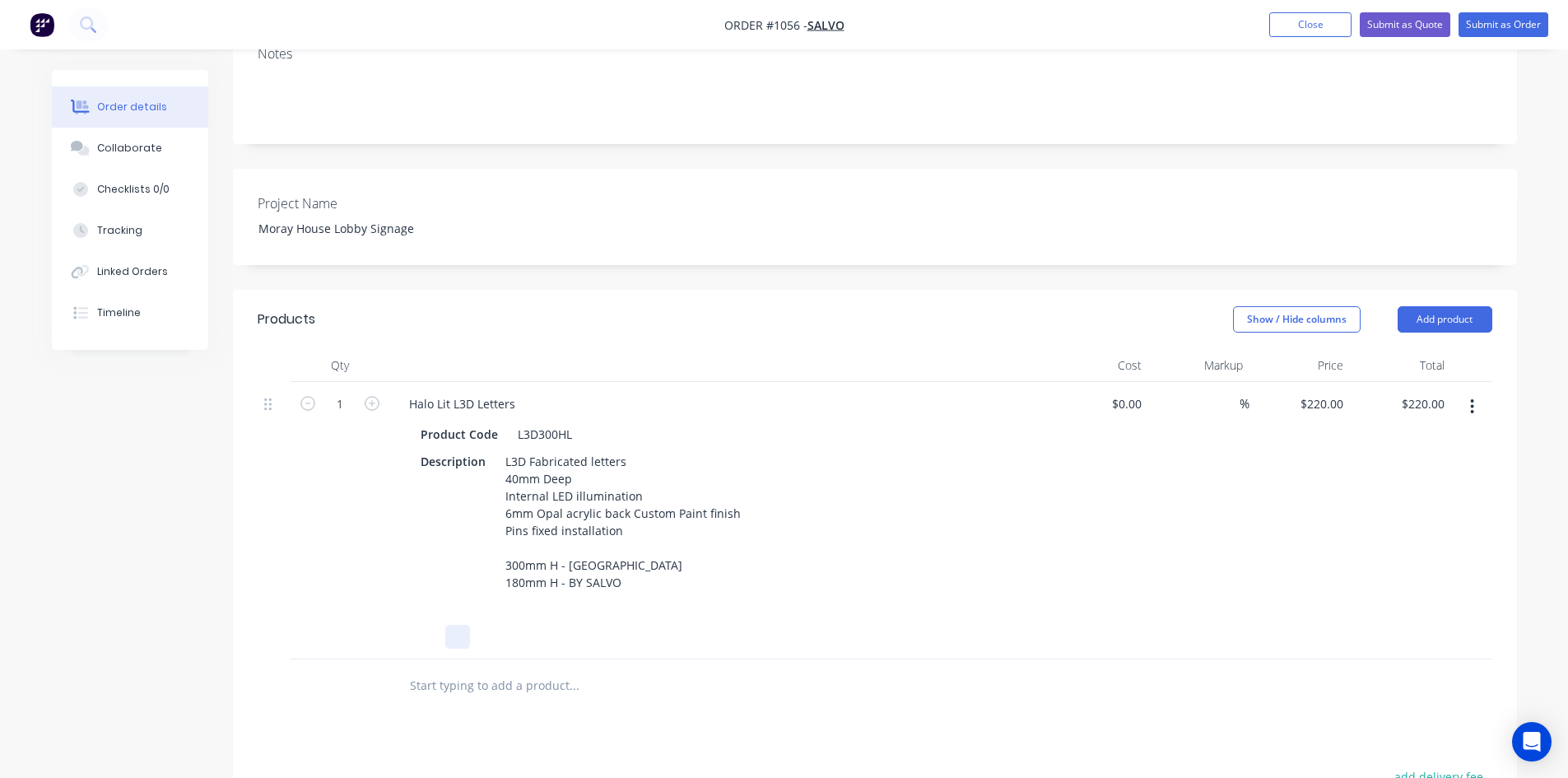
click at [790, 624] on div at bounding box center [716, 636] width 603 height 24
click at [516, 669] on input "text" at bounding box center [574, 685] width 329 height 33
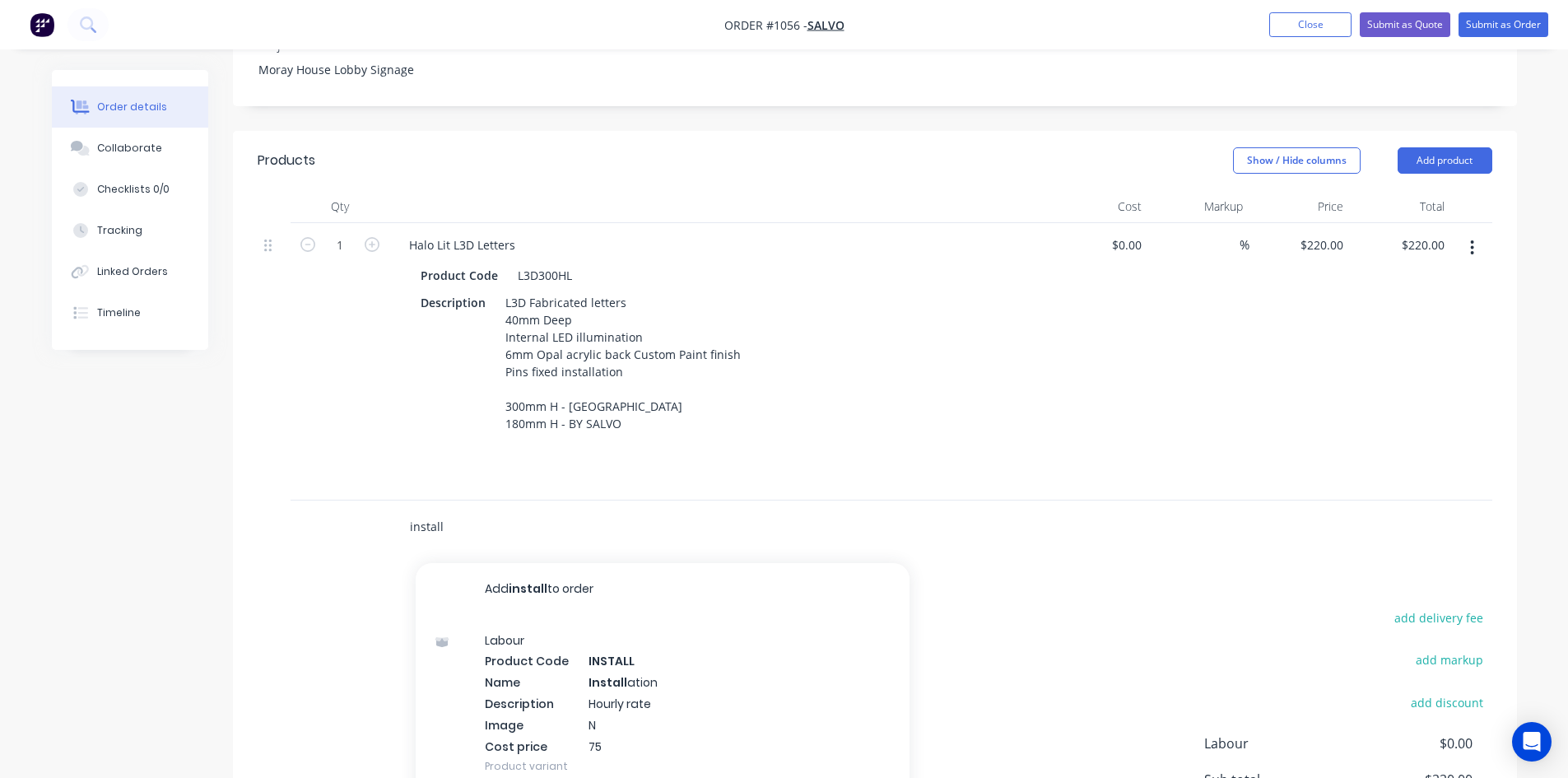
scroll to position [503, 0]
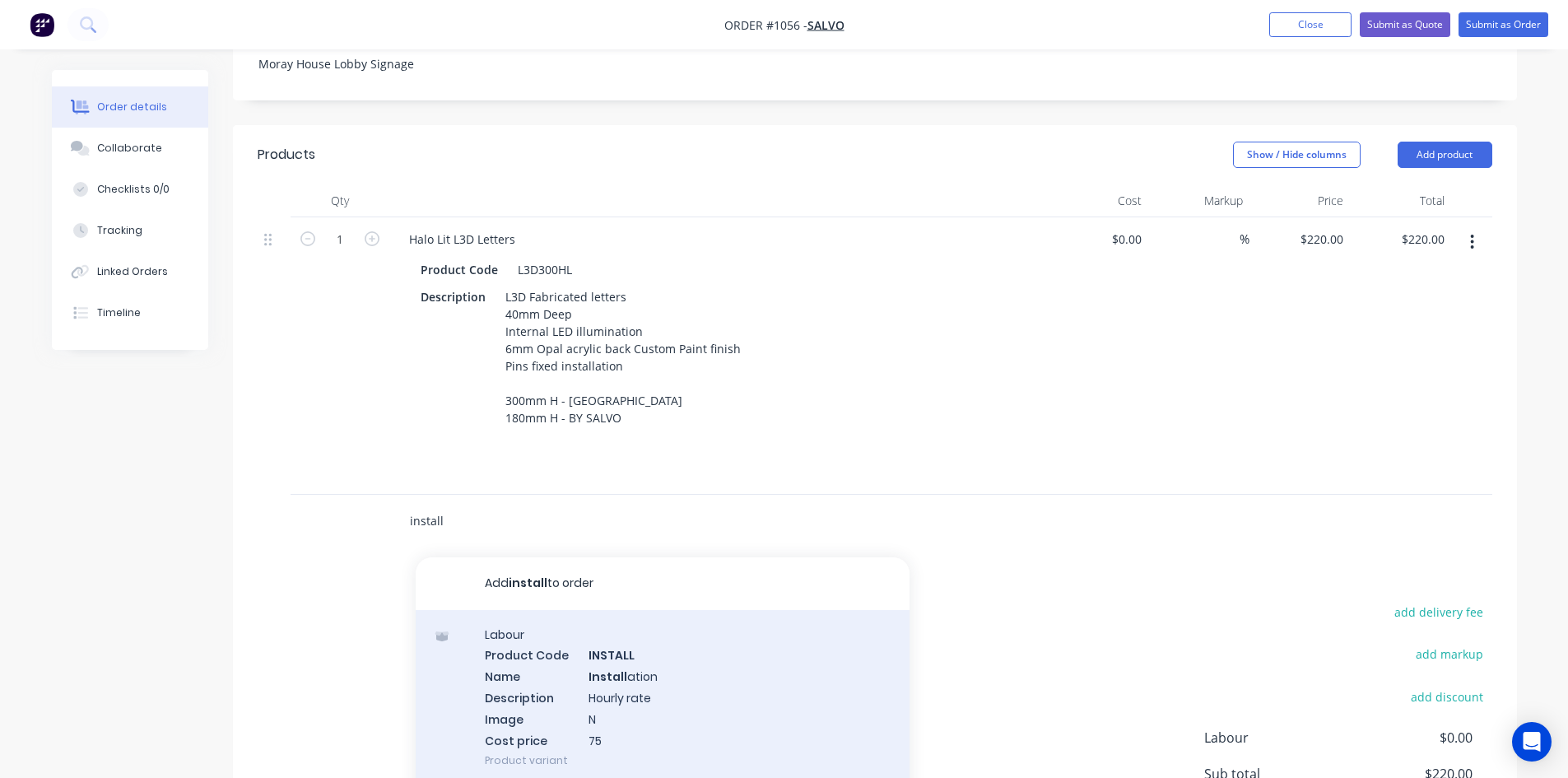
type input "install"
click at [507, 609] on div "Labour Product Code INSTALL Name Install ation Description Hourly rate Image N …" at bounding box center [663, 697] width 494 height 175
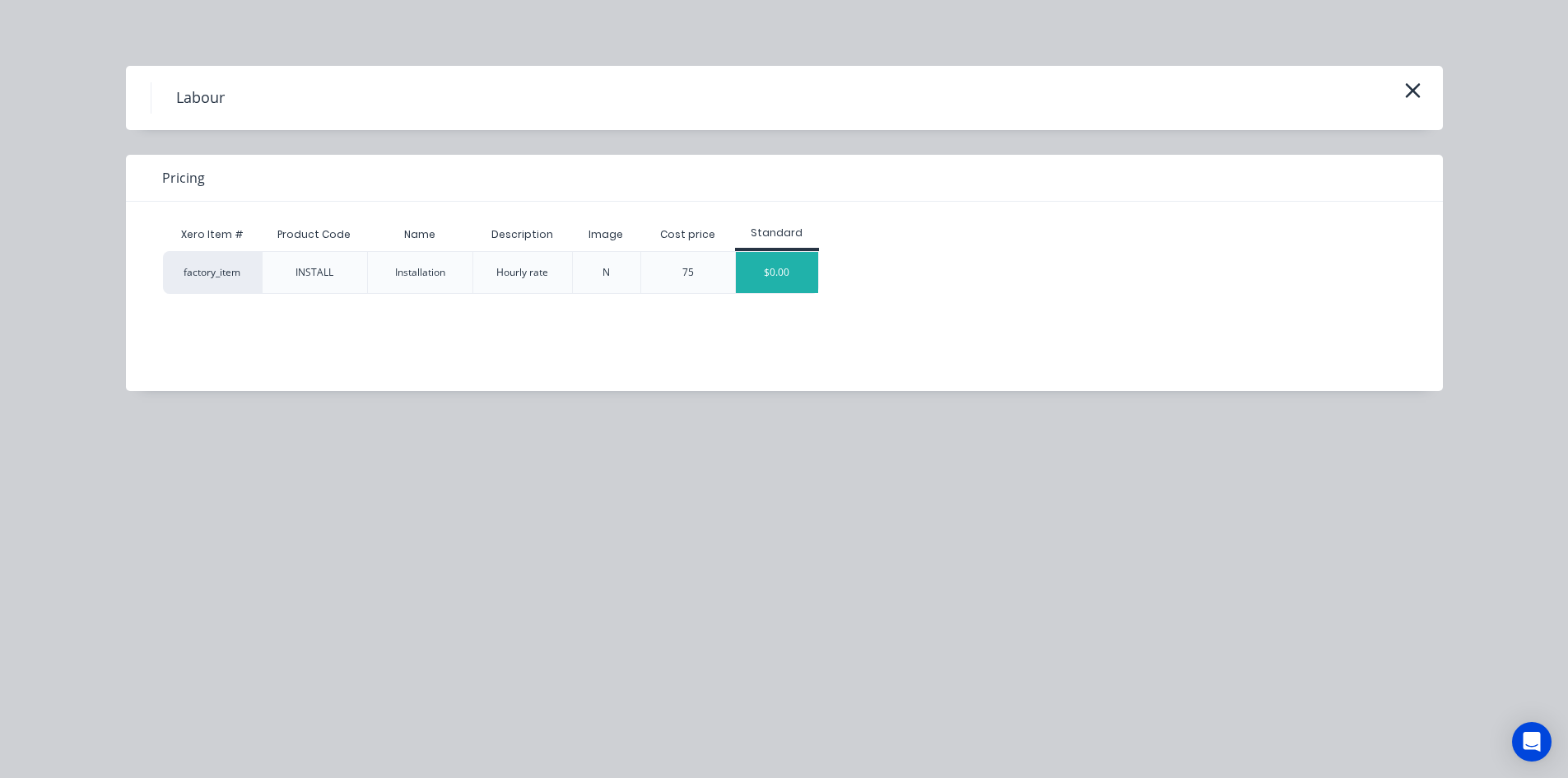
click at [793, 273] on div "$0.00" at bounding box center [776, 272] width 82 height 41
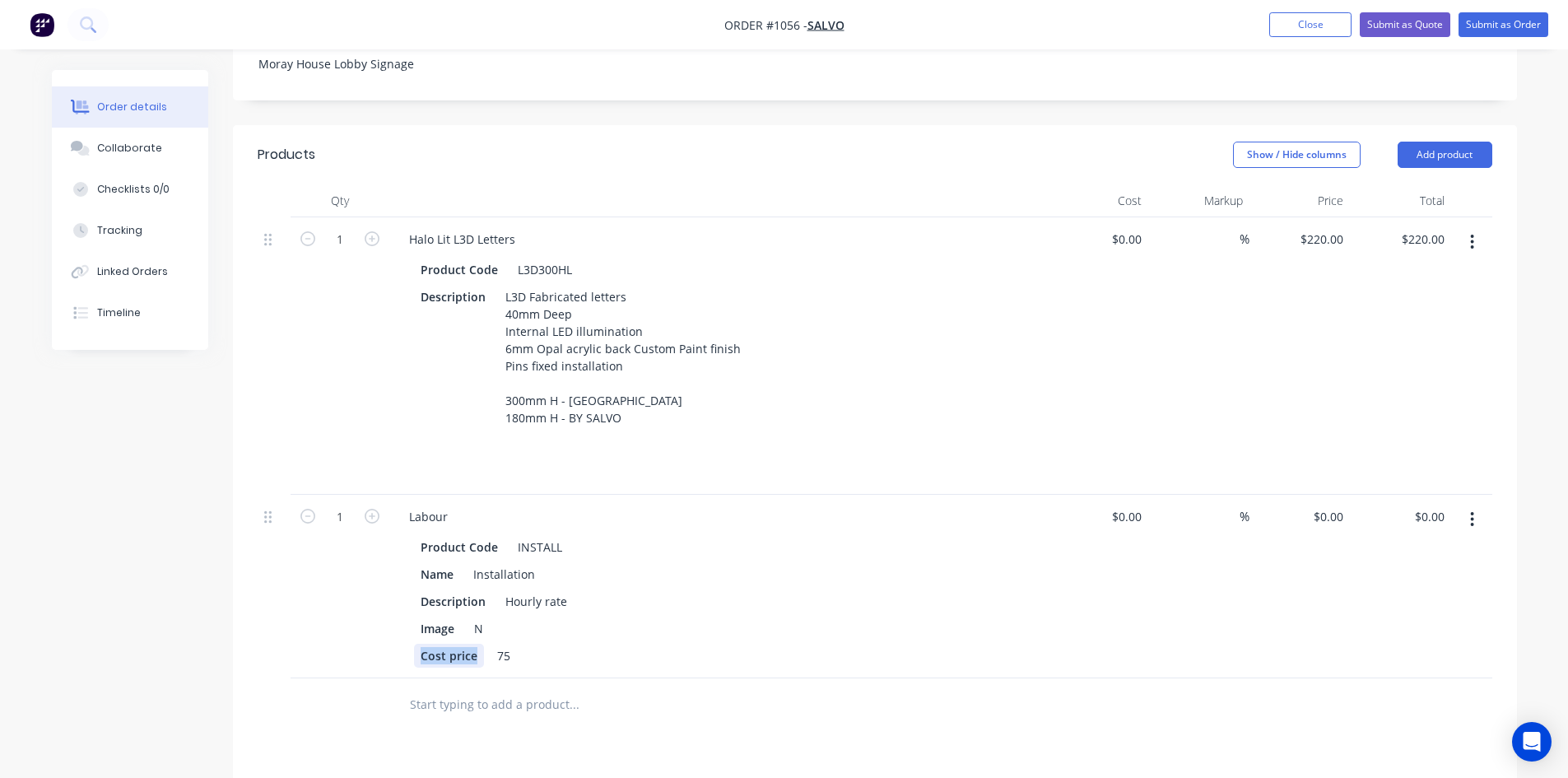
drag, startPoint x: 472, startPoint y: 611, endPoint x: 404, endPoint y: 610, distance: 68.0
click at [404, 610] on div "Product Code INSTALL Name Installation Description Hourly rate Image N Cost pri…" at bounding box center [719, 599] width 646 height 136
drag, startPoint x: 418, startPoint y: 585, endPoint x: 403, endPoint y: 585, distance: 15.0
click at [403, 585] on div "Product Code INSTALL Name Installation Description Hourly rate Image N 75" at bounding box center [719, 599] width 646 height 136
drag, startPoint x: 460, startPoint y: 578, endPoint x: 423, endPoint y: 579, distance: 37.0
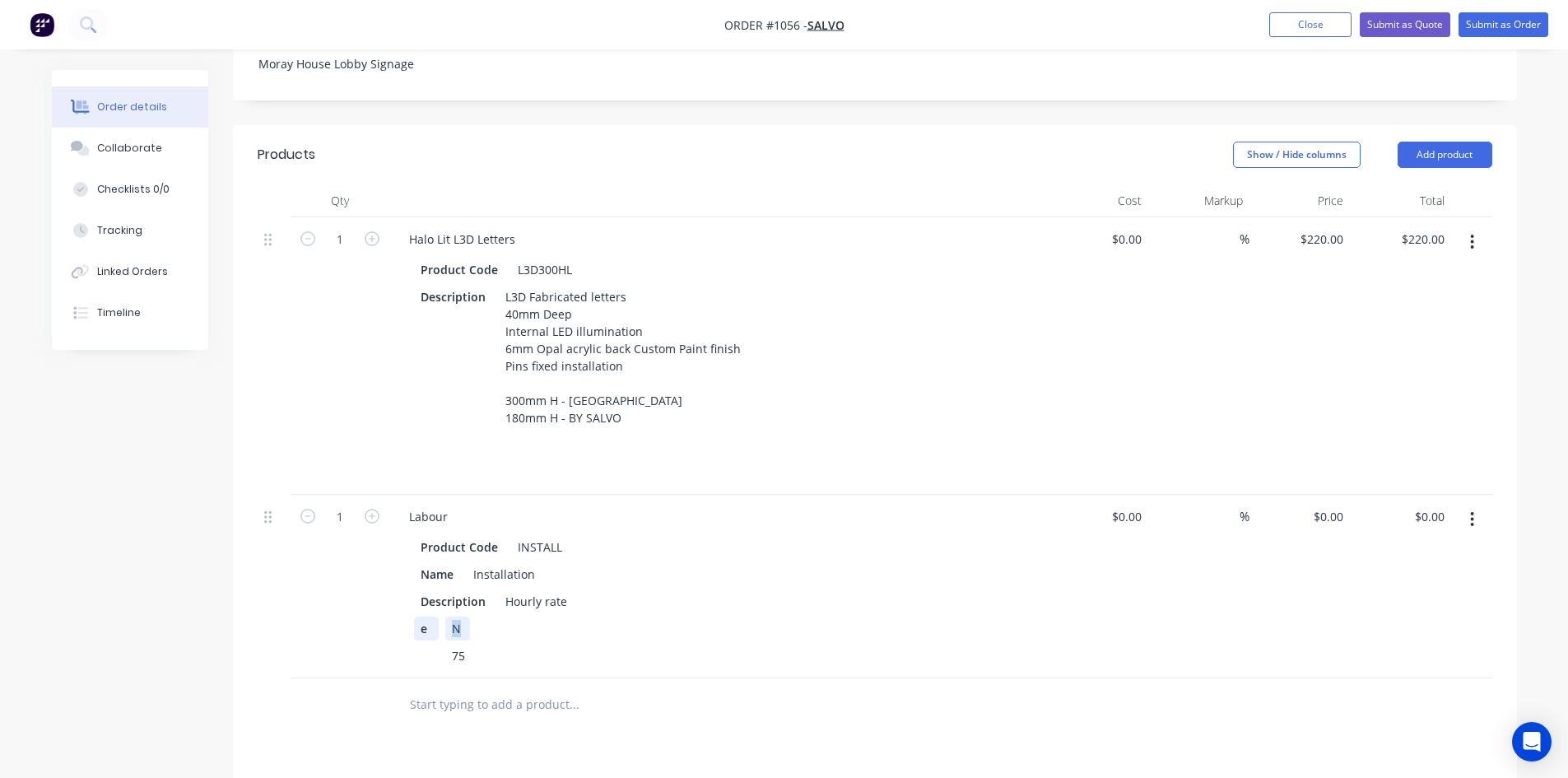
click at [427, 616] on div "e N" at bounding box center [716, 627] width 603 height 24
drag, startPoint x: 429, startPoint y: 581, endPoint x: 402, endPoint y: 581, distance: 27.0
click at [402, 581] on div "Product Code INSTALL Name Installation Description Hourly rate e 75" at bounding box center [719, 599] width 646 height 136
drag, startPoint x: 465, startPoint y: 609, endPoint x: 437, endPoint y: 607, distance: 28.1
click at [437, 643] on div "75" at bounding box center [716, 655] width 603 height 24
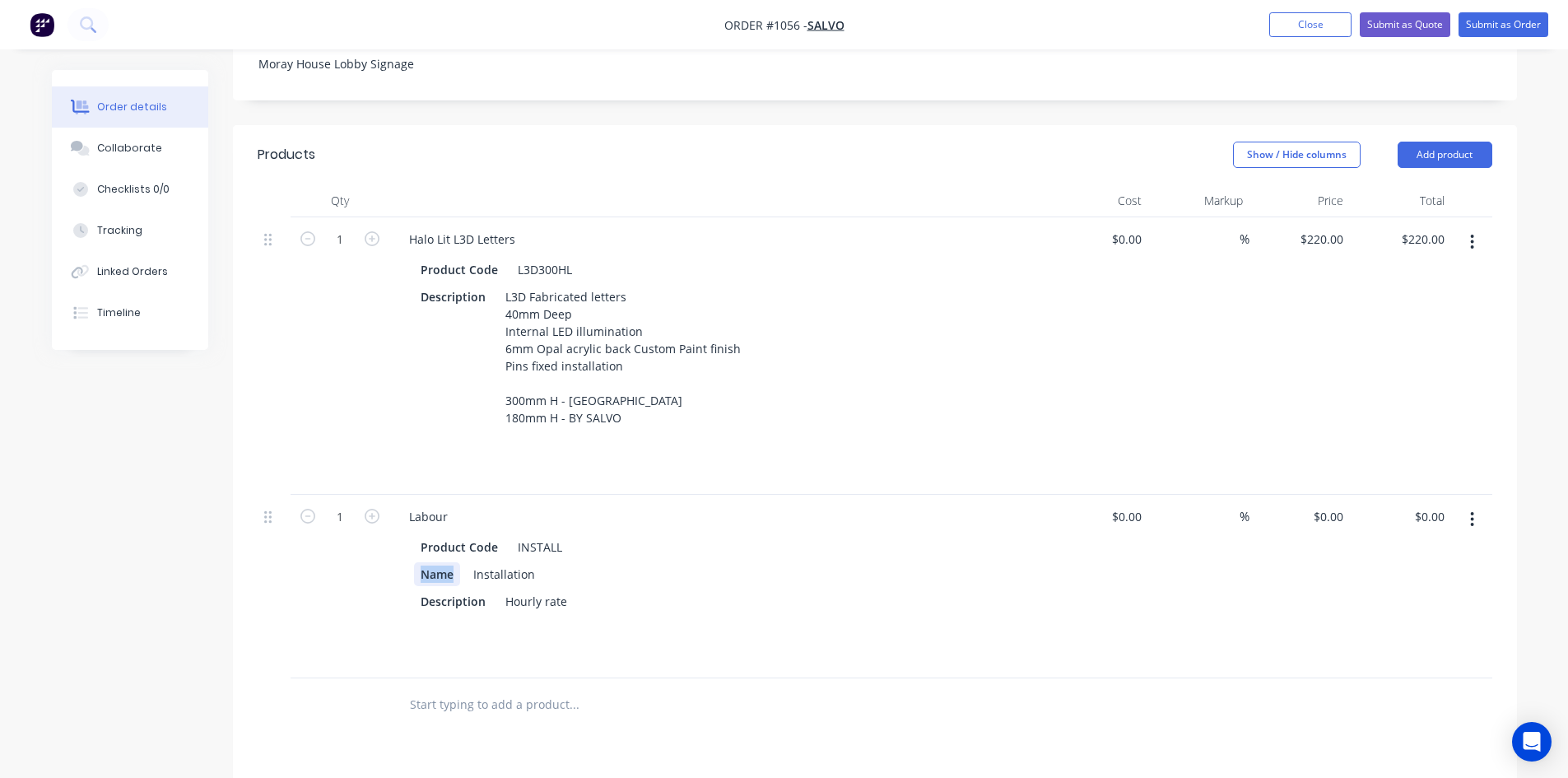
drag, startPoint x: 458, startPoint y: 528, endPoint x: 396, endPoint y: 528, distance: 62.0
click at [398, 532] on div "Product Code INSTALL Name Installation Description Hourly rate" at bounding box center [719, 599] width 646 height 136
drag, startPoint x: 511, startPoint y: 528, endPoint x: 434, endPoint y: 527, distance: 77.0
click at [434, 562] on div "Installation" at bounding box center [716, 573] width 603 height 24
drag, startPoint x: 569, startPoint y: 557, endPoint x: 496, endPoint y: 557, distance: 73.0
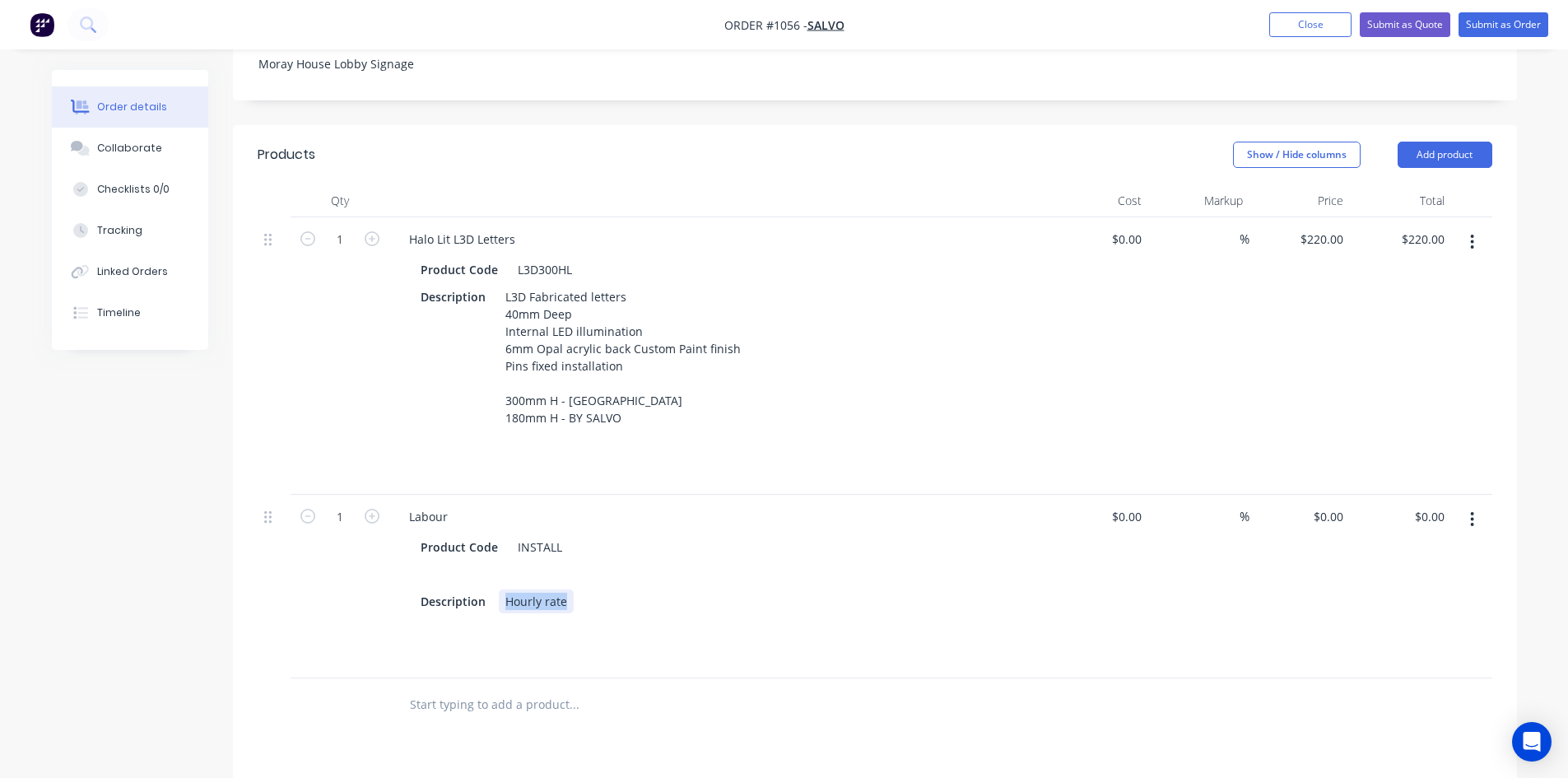
click at [496, 589] on div "Description Hourly rate" at bounding box center [716, 601] width 603 height 24
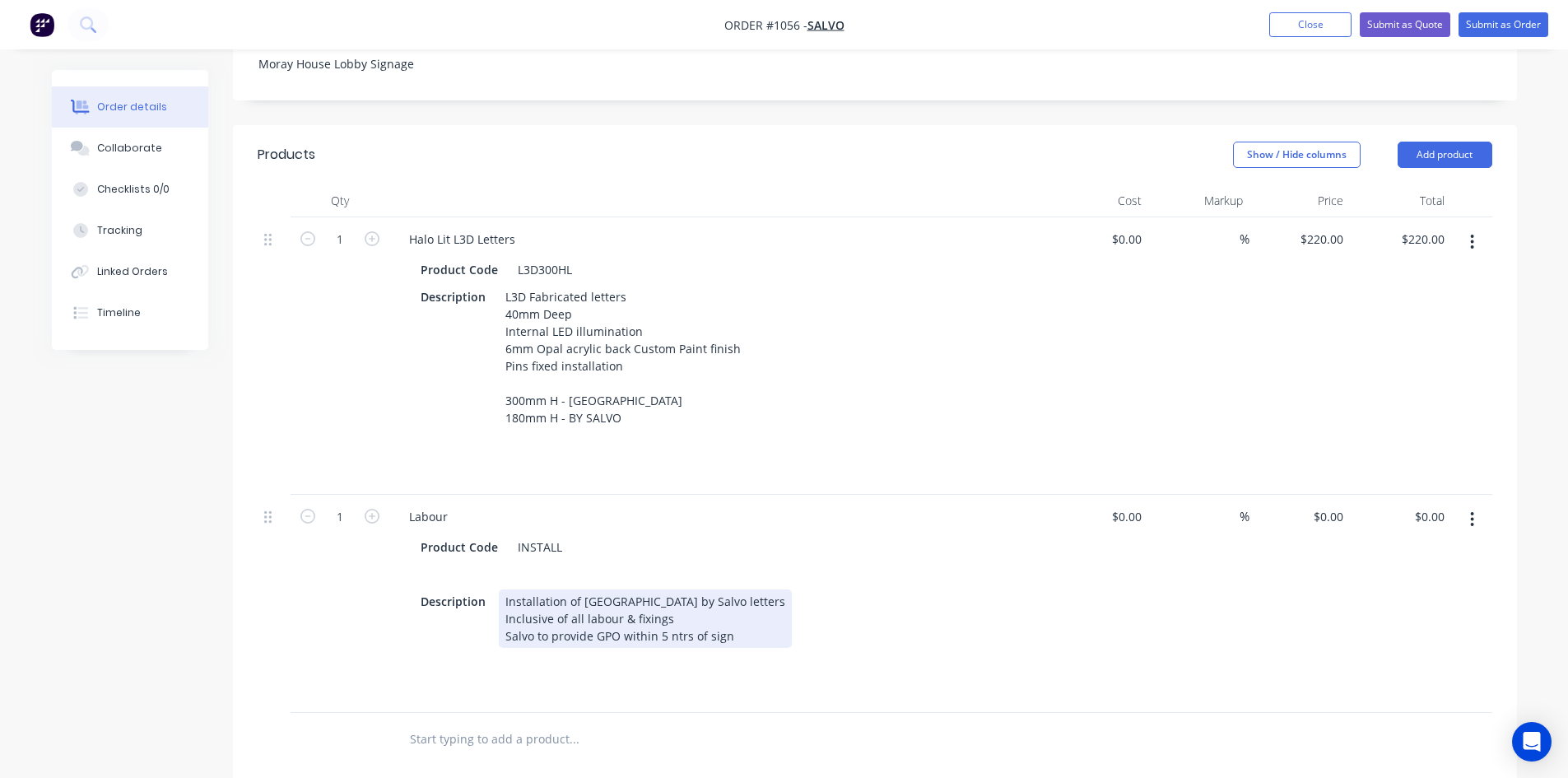
click at [661, 590] on div "Installation of [GEOGRAPHIC_DATA] by Salvo letters Inclusive of all labour & fi…" at bounding box center [645, 619] width 293 height 59
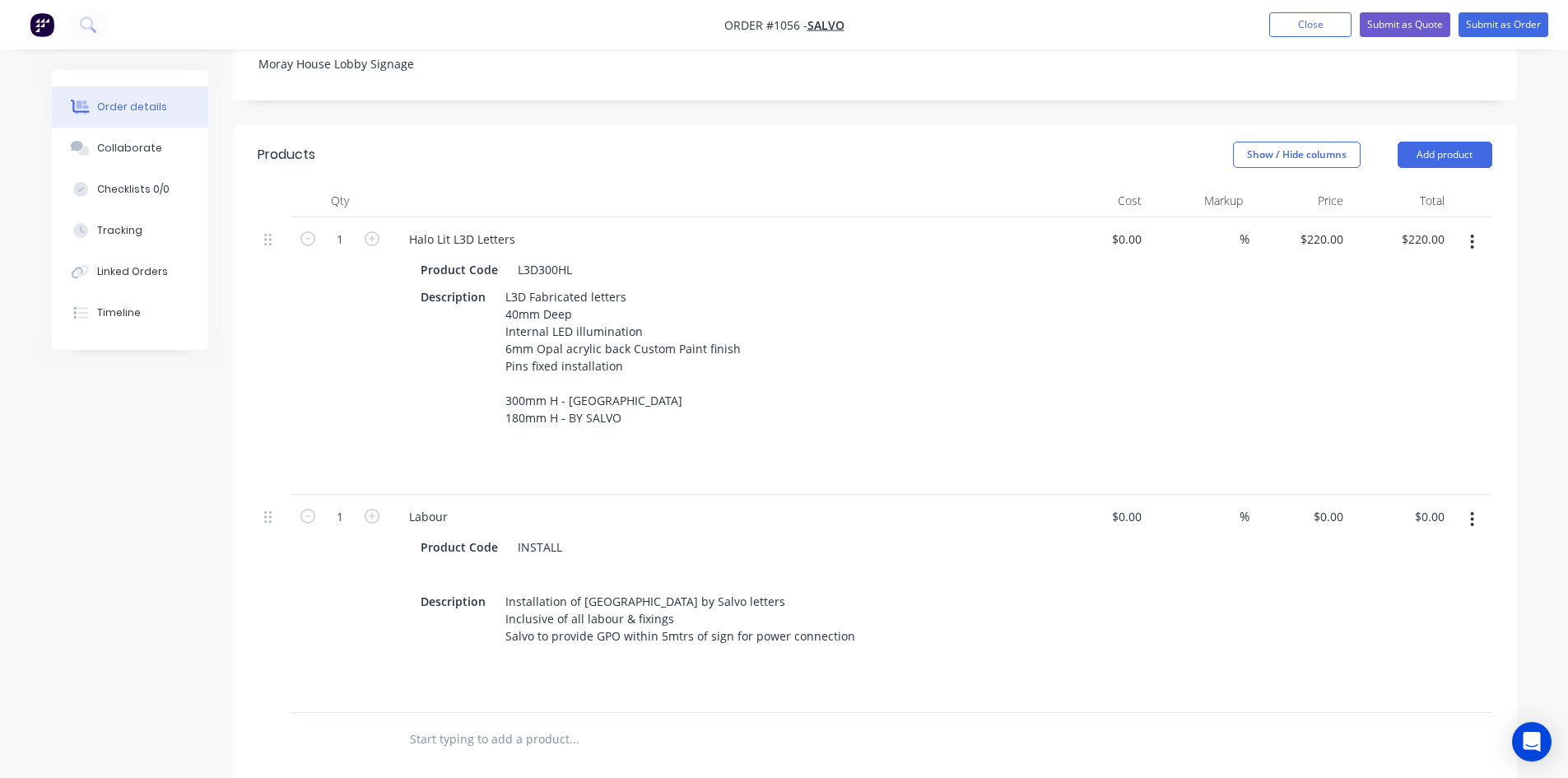
click at [866, 713] on div at bounding box center [685, 739] width 593 height 53
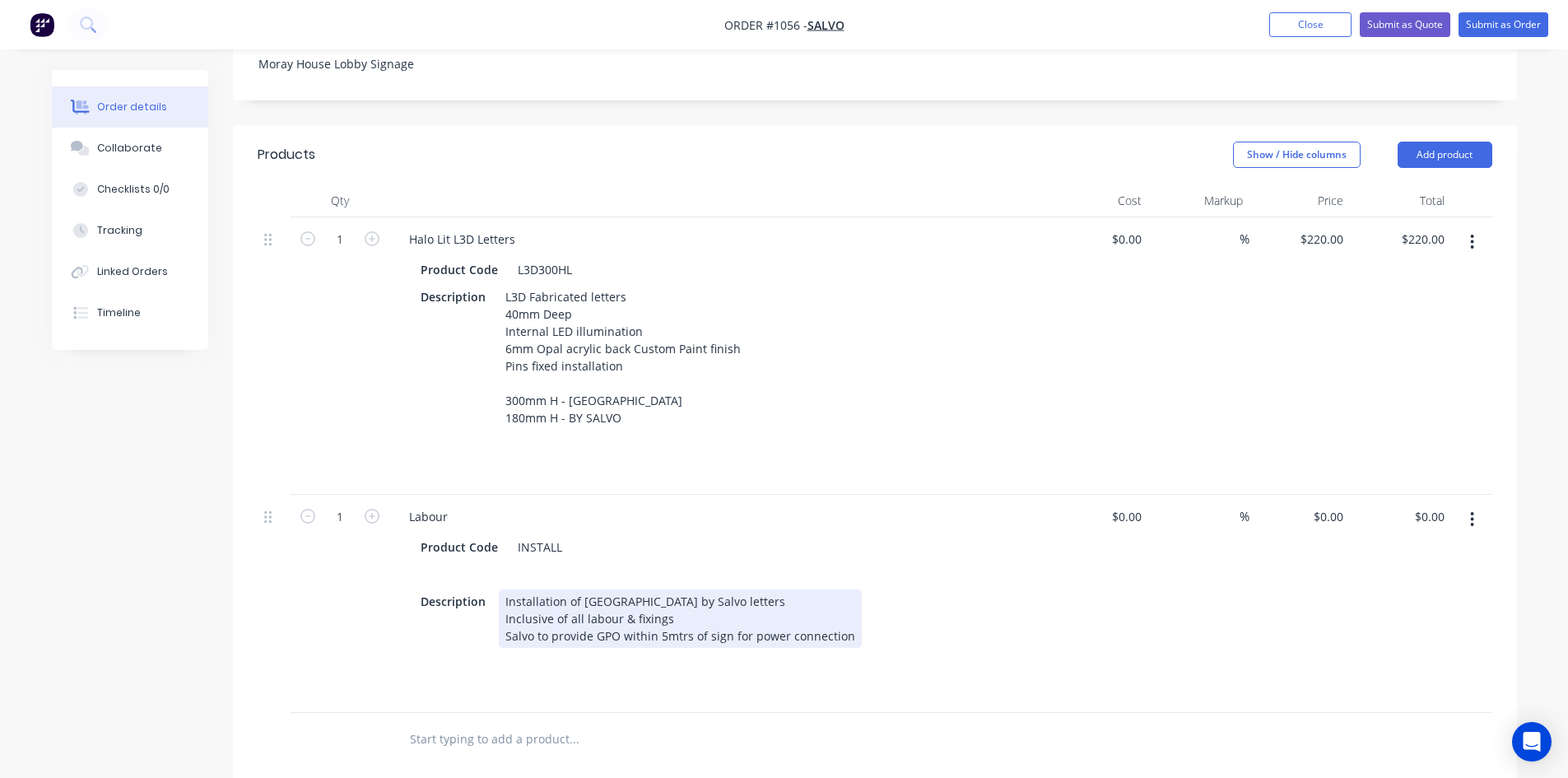
click at [845, 590] on div "Installation of [GEOGRAPHIC_DATA] by Salvo letters Inclusive of all labour & fi…" at bounding box center [680, 619] width 363 height 59
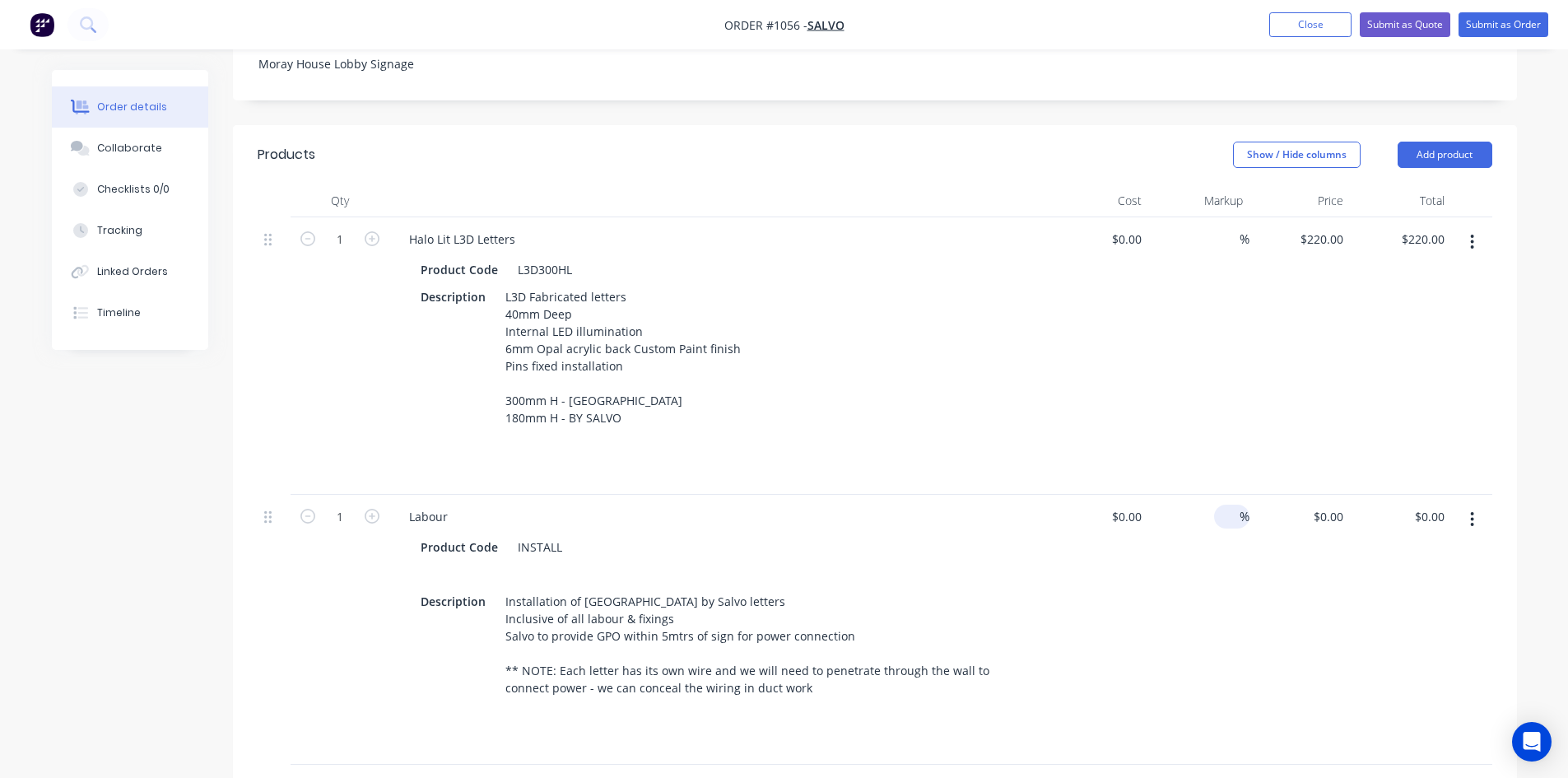
click at [1235, 504] on input at bounding box center [1231, 516] width 19 height 24
type input "20"
click at [1143, 624] on div "$0.00 $0.00" at bounding box center [1098, 629] width 101 height 270
click at [1135, 504] on input at bounding box center [1129, 516] width 38 height 24
type input "$850.00"
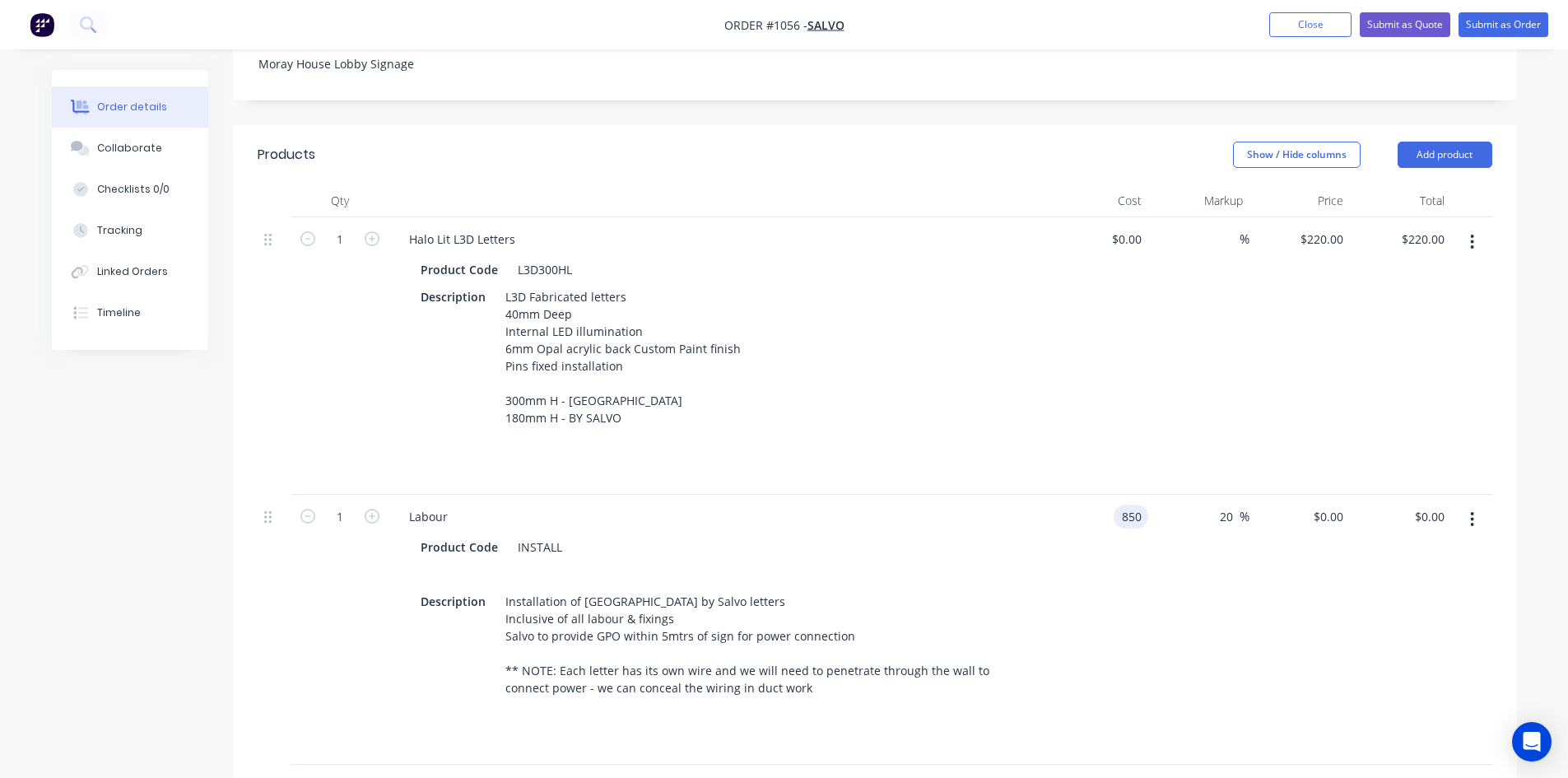
type input "$1,020.00"
click at [1297, 641] on div "$1,020.00 $0.00" at bounding box center [1300, 629] width 101 height 270
click at [1220, 504] on input "20" at bounding box center [1229, 516] width 22 height 24
type input "30"
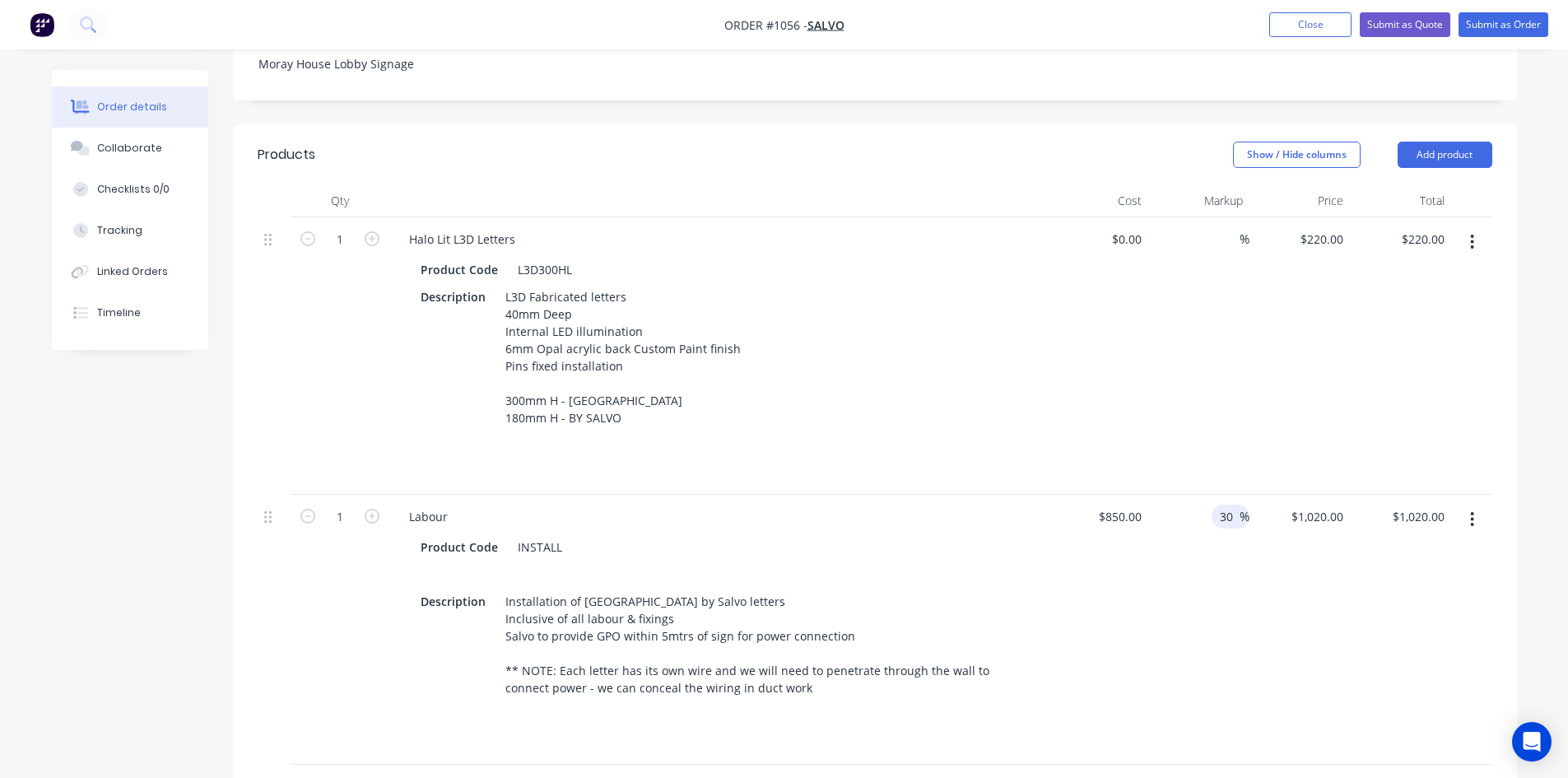
type input "$1,105.00"
click at [1314, 641] on div "$1,105.00 $1,105.00" at bounding box center [1300, 629] width 101 height 270
drag, startPoint x: 1298, startPoint y: 465, endPoint x: 1364, endPoint y: 472, distance: 66.4
click at [1364, 495] on div "1 Labour Product Code INSTALL Description Installation of [GEOGRAPHIC_DATA] by …" at bounding box center [875, 629] width 1234 height 270
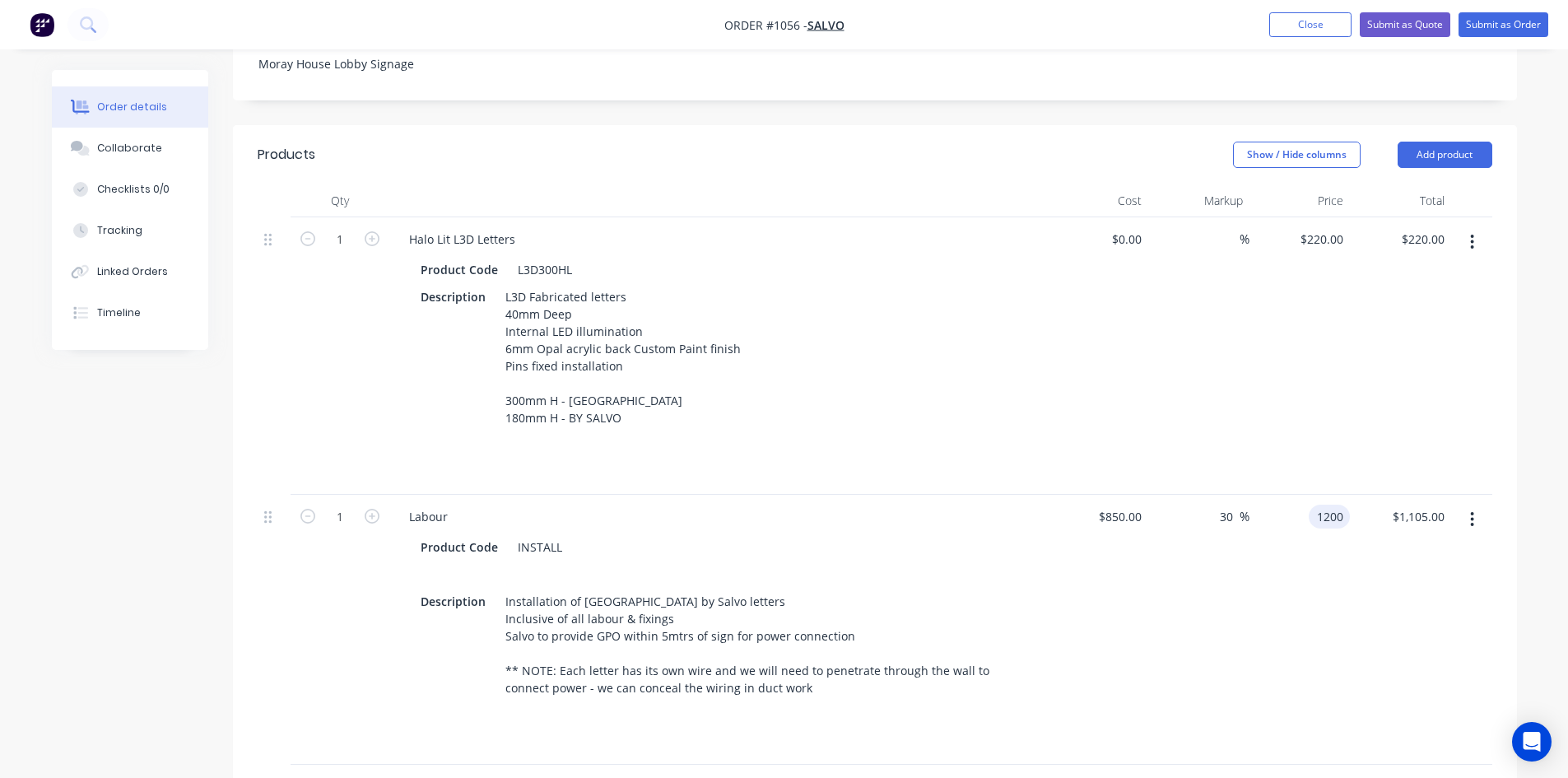
type input "1200"
type input "41.18"
type input "$1,200.00"
click at [1312, 589] on div "$1,200.00 1200" at bounding box center [1300, 629] width 101 height 270
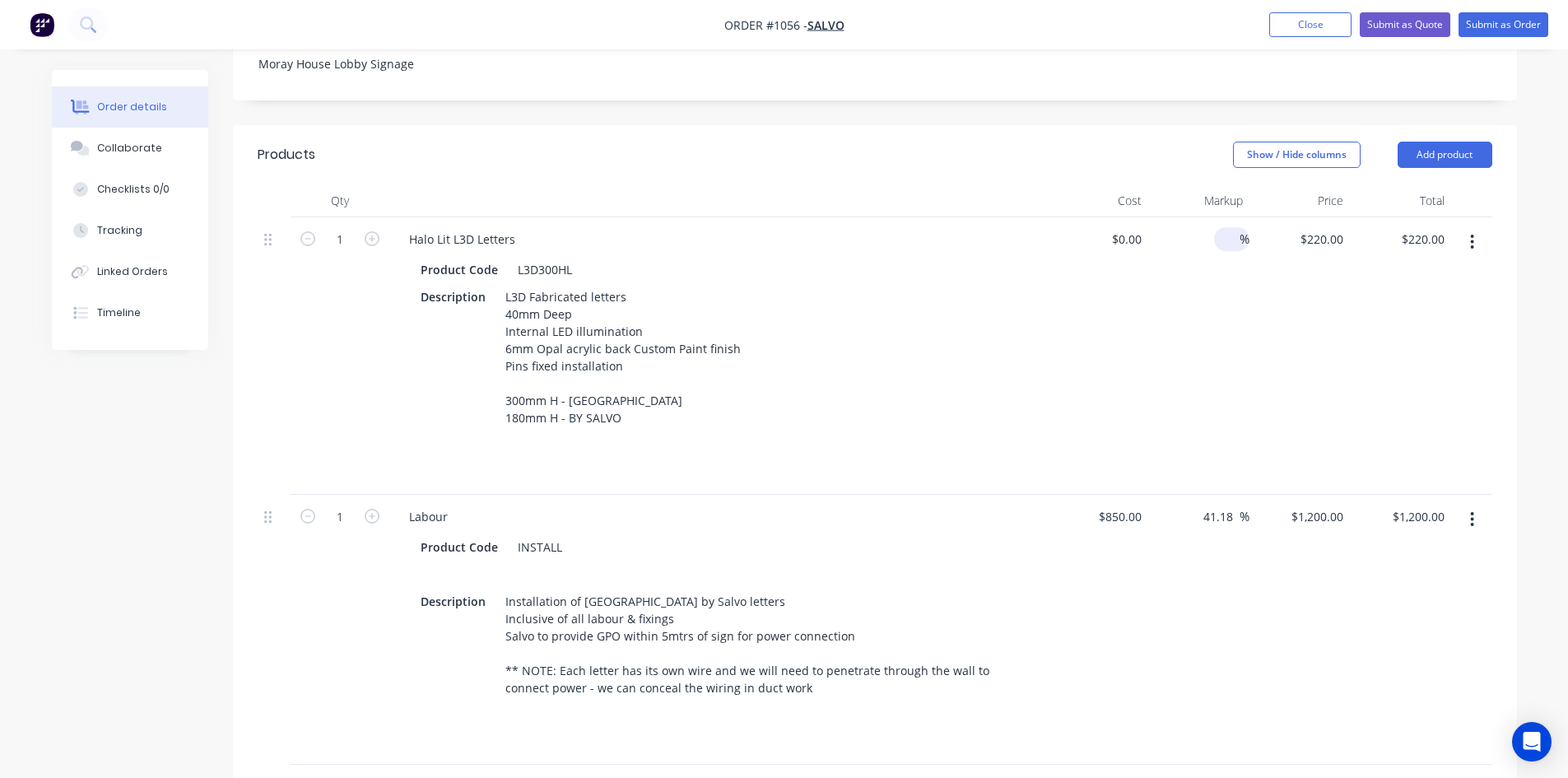
click at [1224, 227] on input at bounding box center [1231, 239] width 19 height 24
type input "50"
type input "$0.00"
click at [1054, 303] on div "$0.00 $0.00" at bounding box center [1098, 355] width 101 height 278
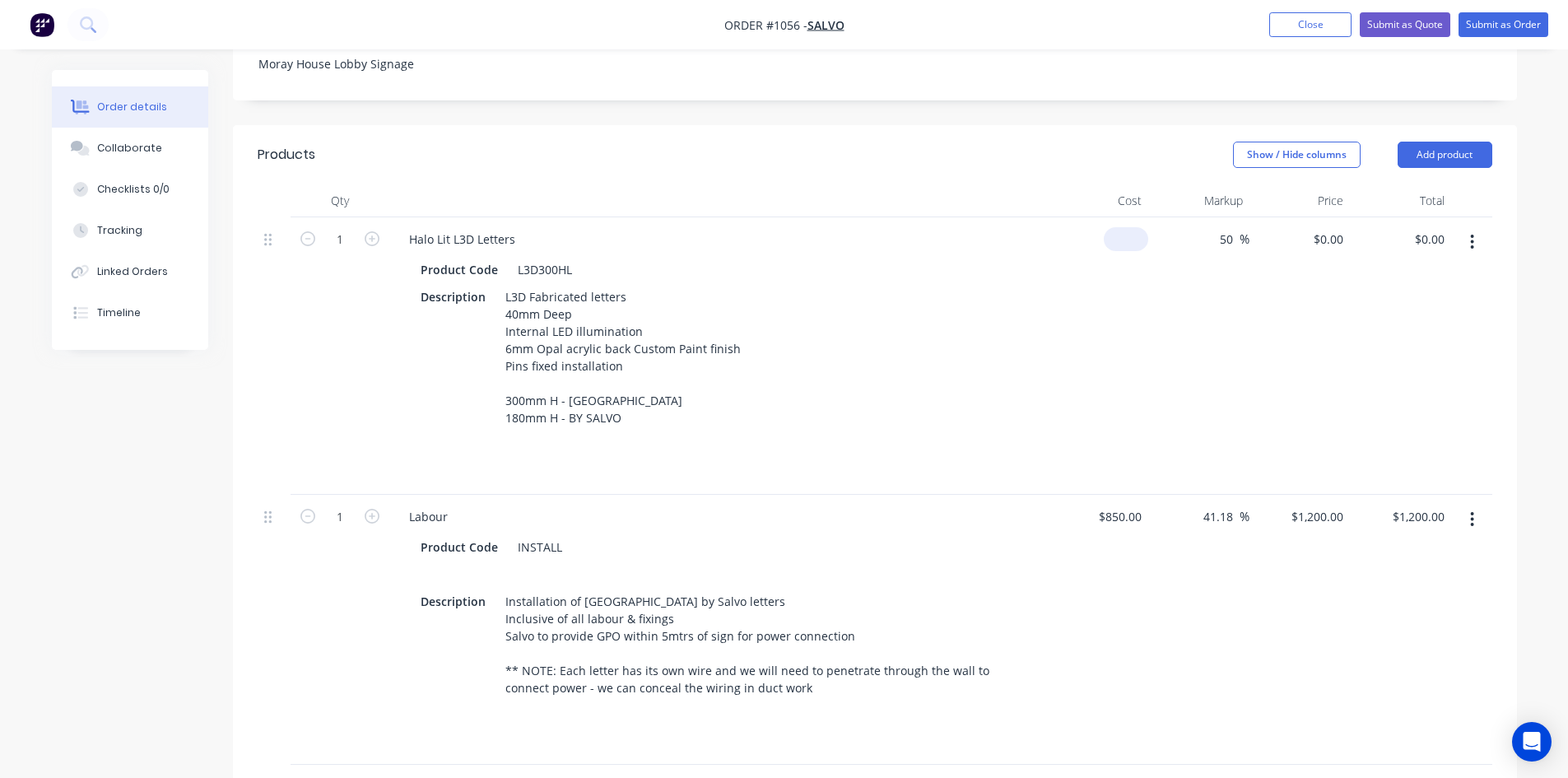
click at [1124, 227] on div "$0.00" at bounding box center [1125, 239] width 45 height 24
type input "$2,100.00"
type input "$3,150.00"
click at [1248, 316] on div "50 50 %" at bounding box center [1198, 355] width 101 height 278
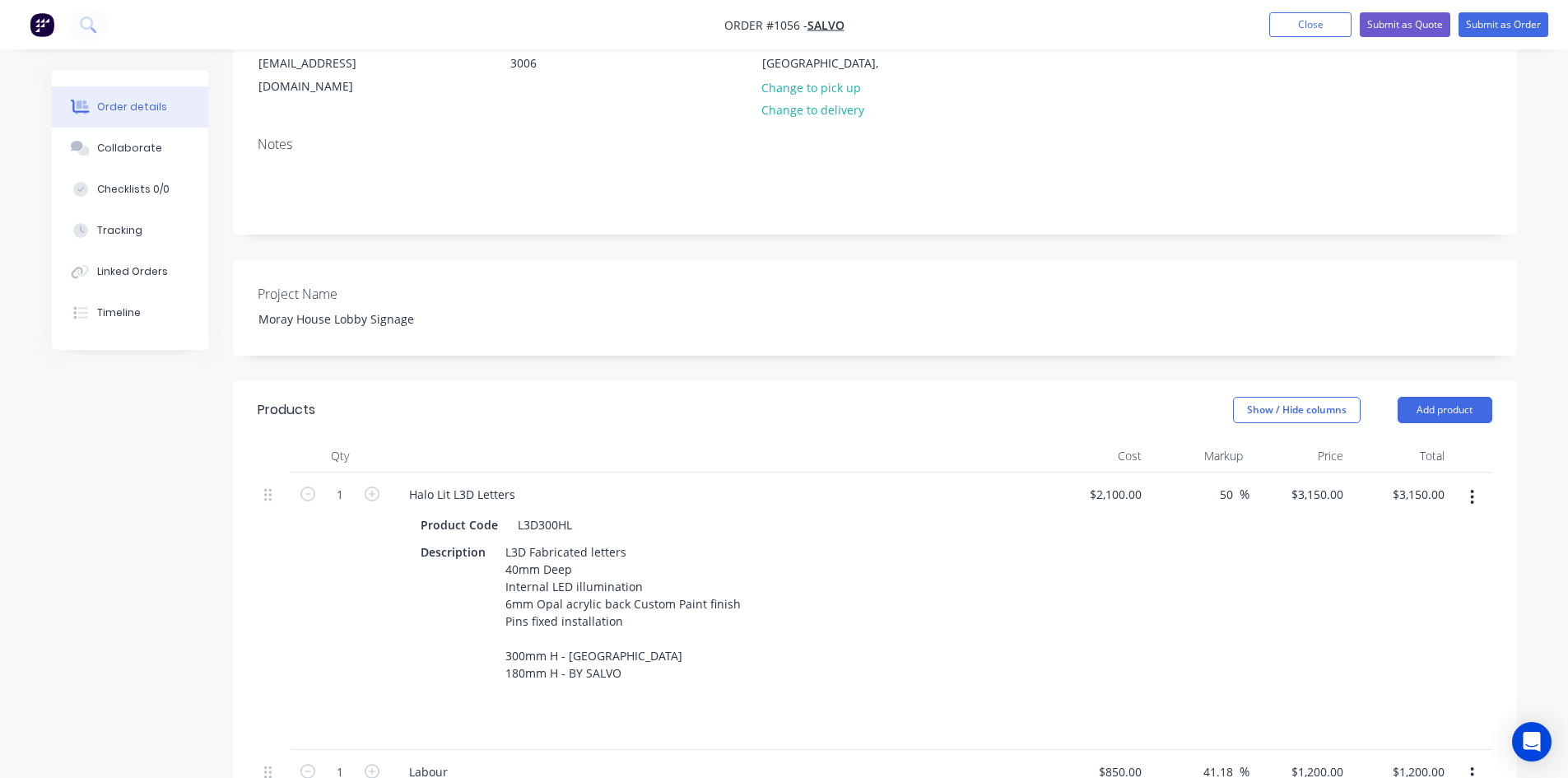
scroll to position [246, 0]
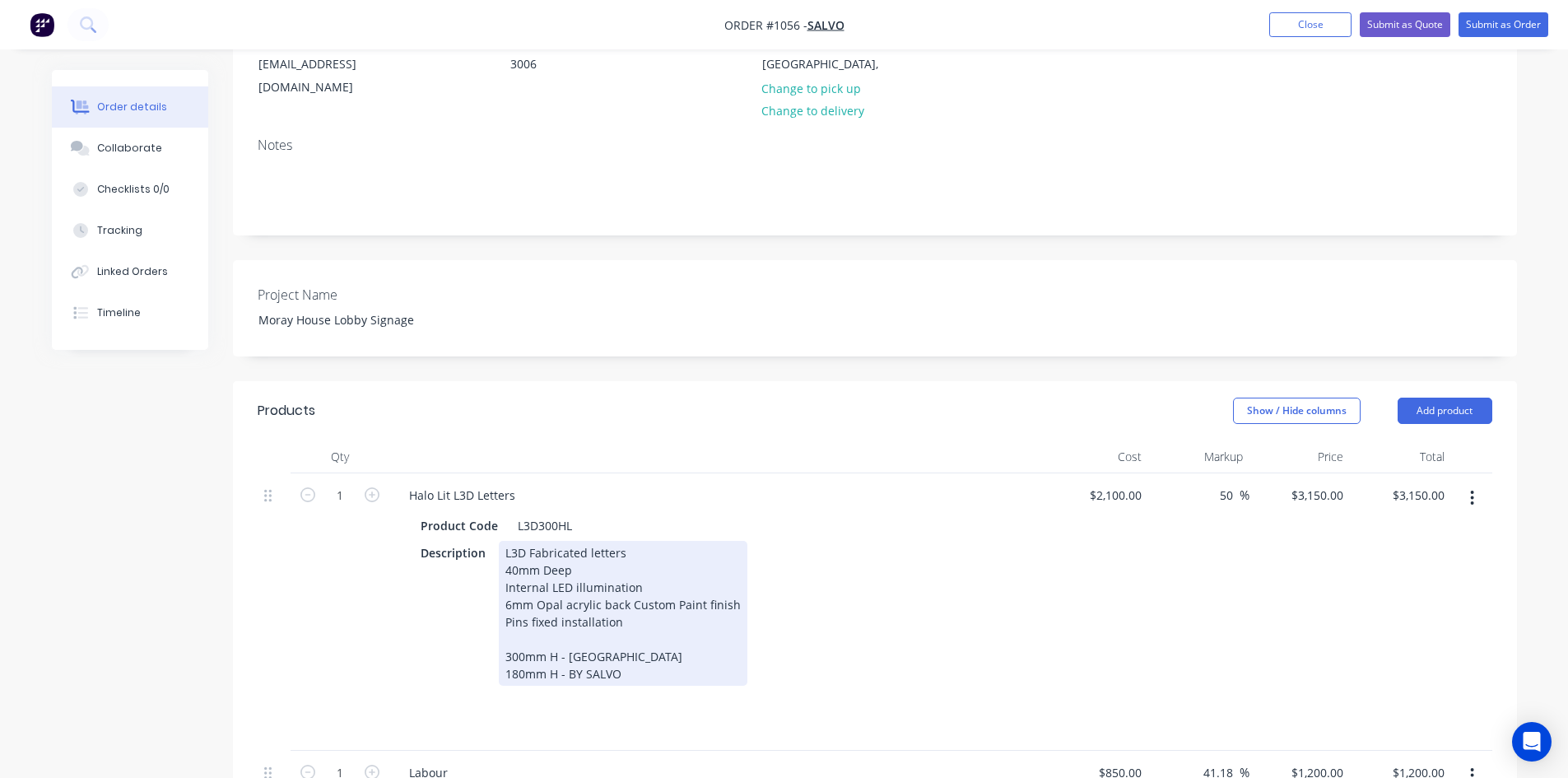
click at [639, 627] on div "L3D Fabricated letters 40mm Deep Internal LED illumination 6mm Opal acrylic bac…" at bounding box center [623, 612] width 248 height 145
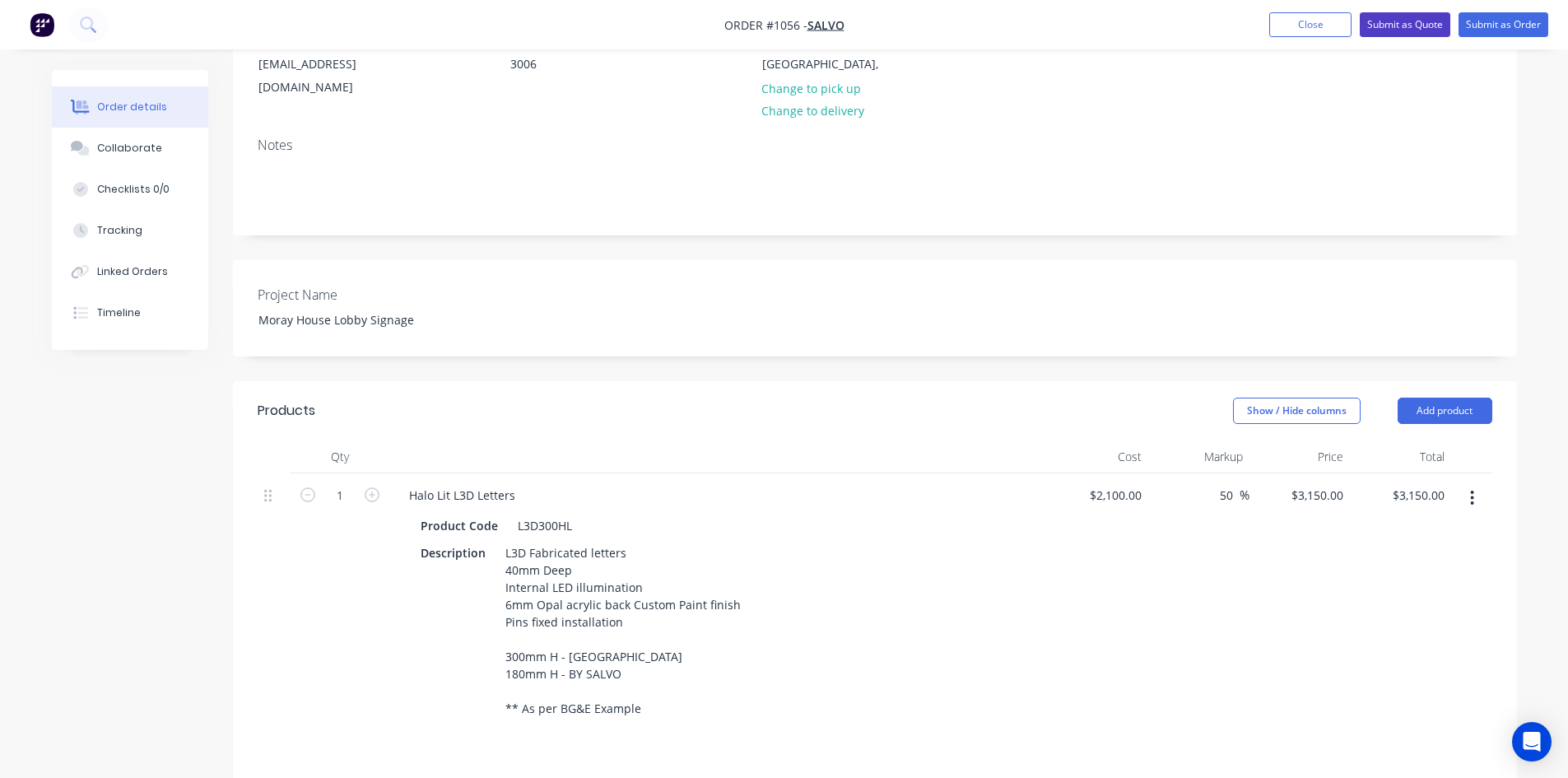
click at [1398, 22] on button "Submit as Quote" at bounding box center [1405, 25] width 91 height 25
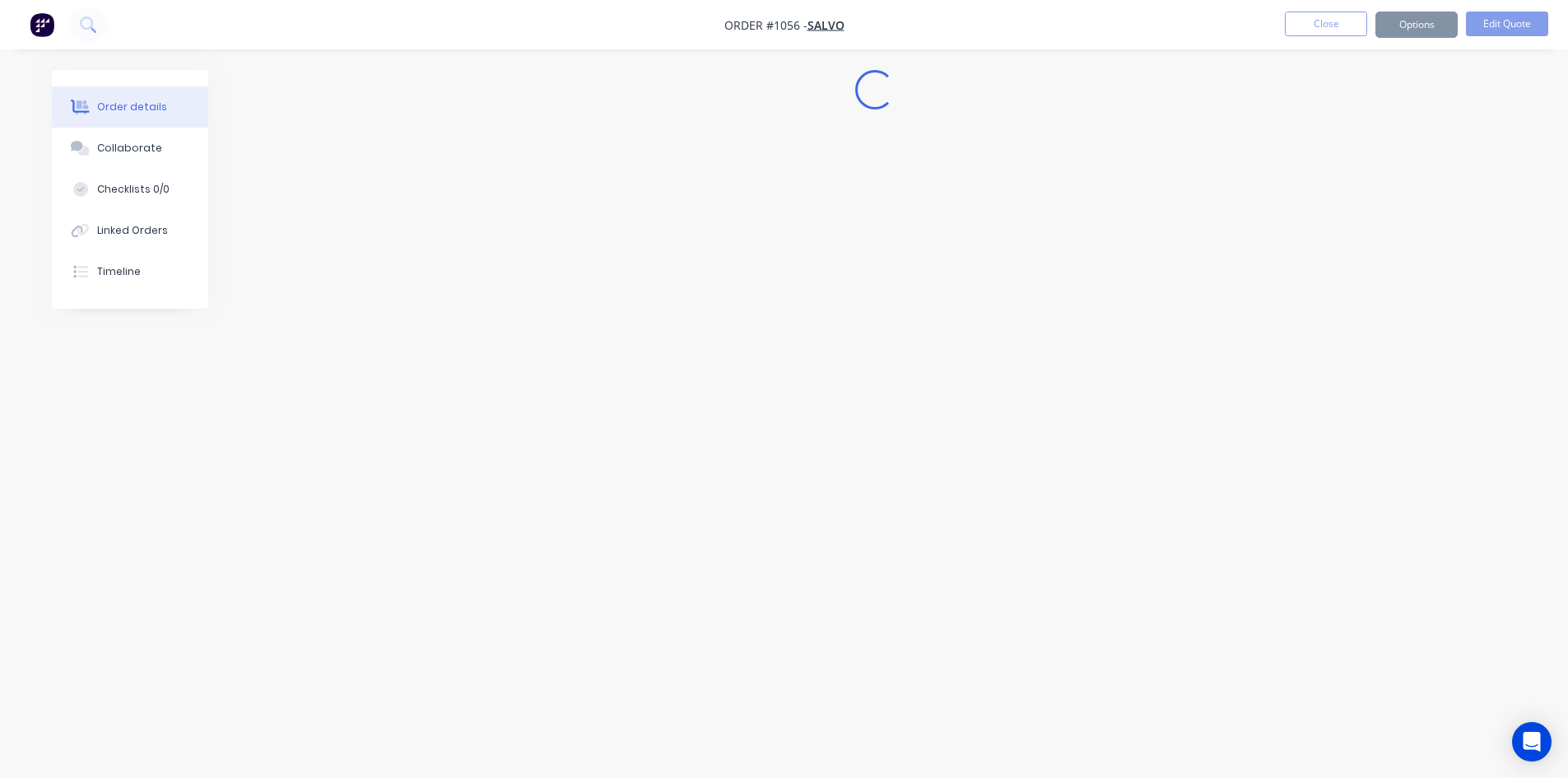
scroll to position [0, 0]
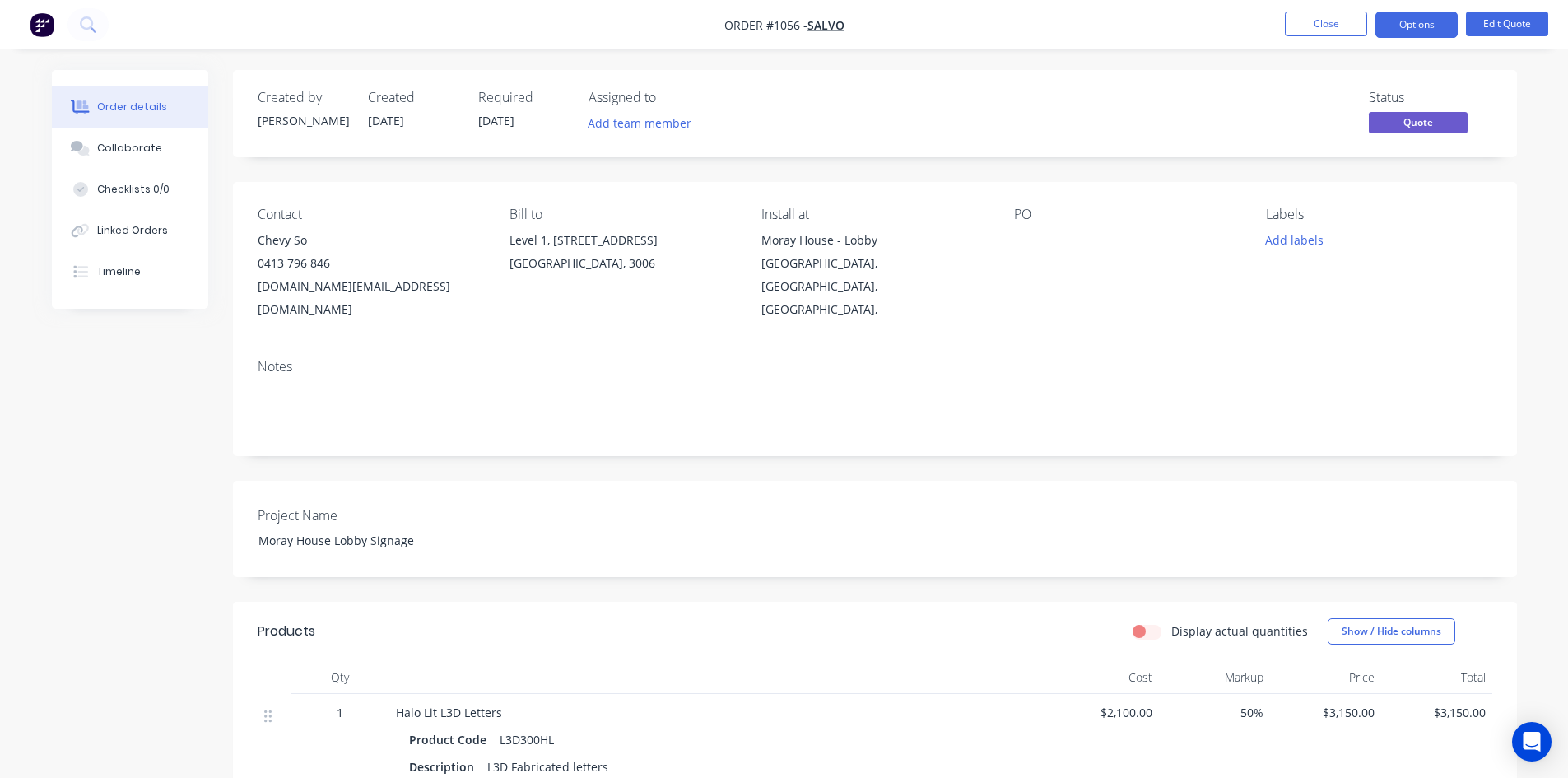
click at [1398, 22] on button "Options" at bounding box center [1416, 25] width 82 height 27
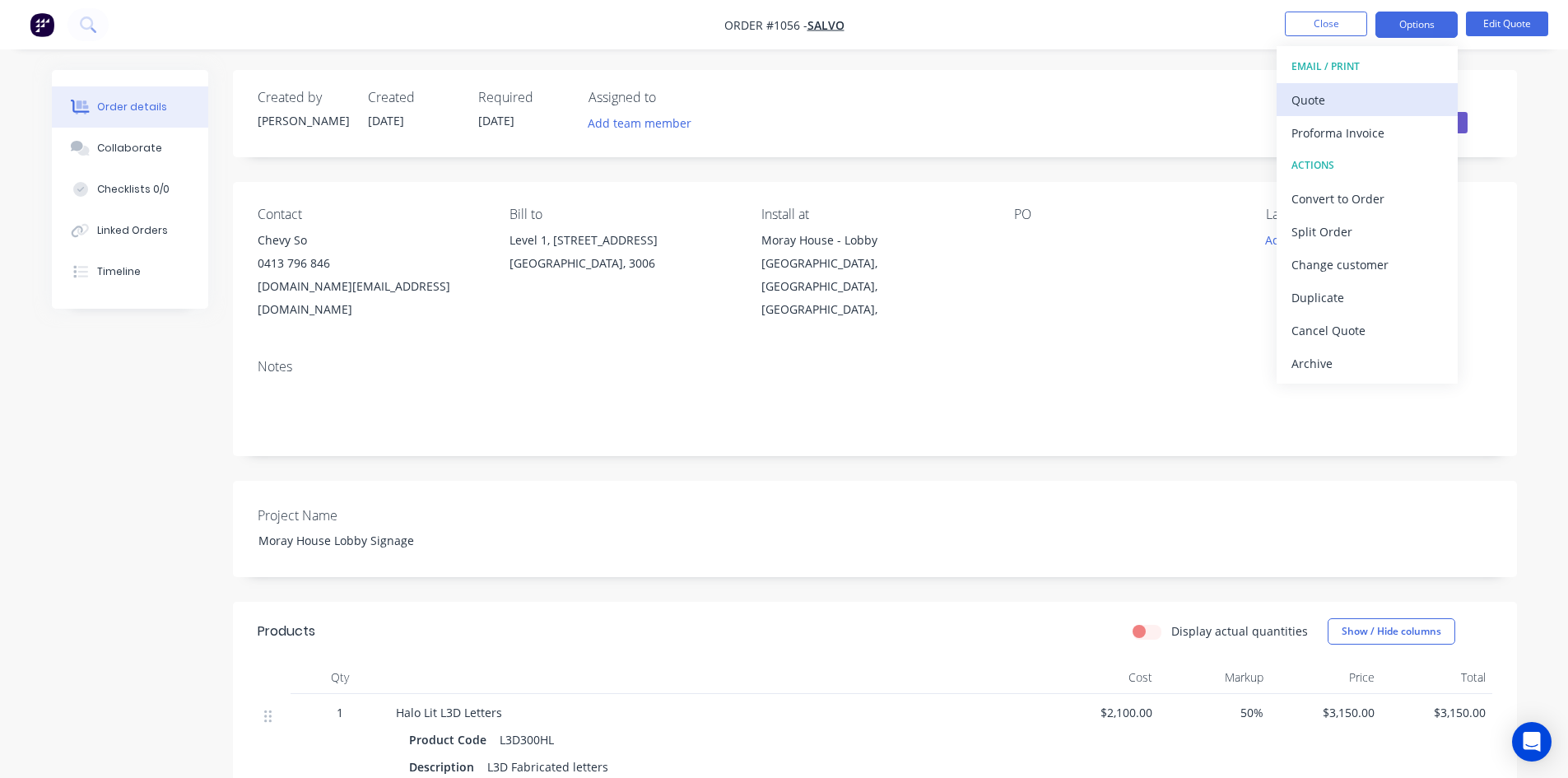
click at [1350, 100] on div "Quote" at bounding box center [1367, 100] width 152 height 24
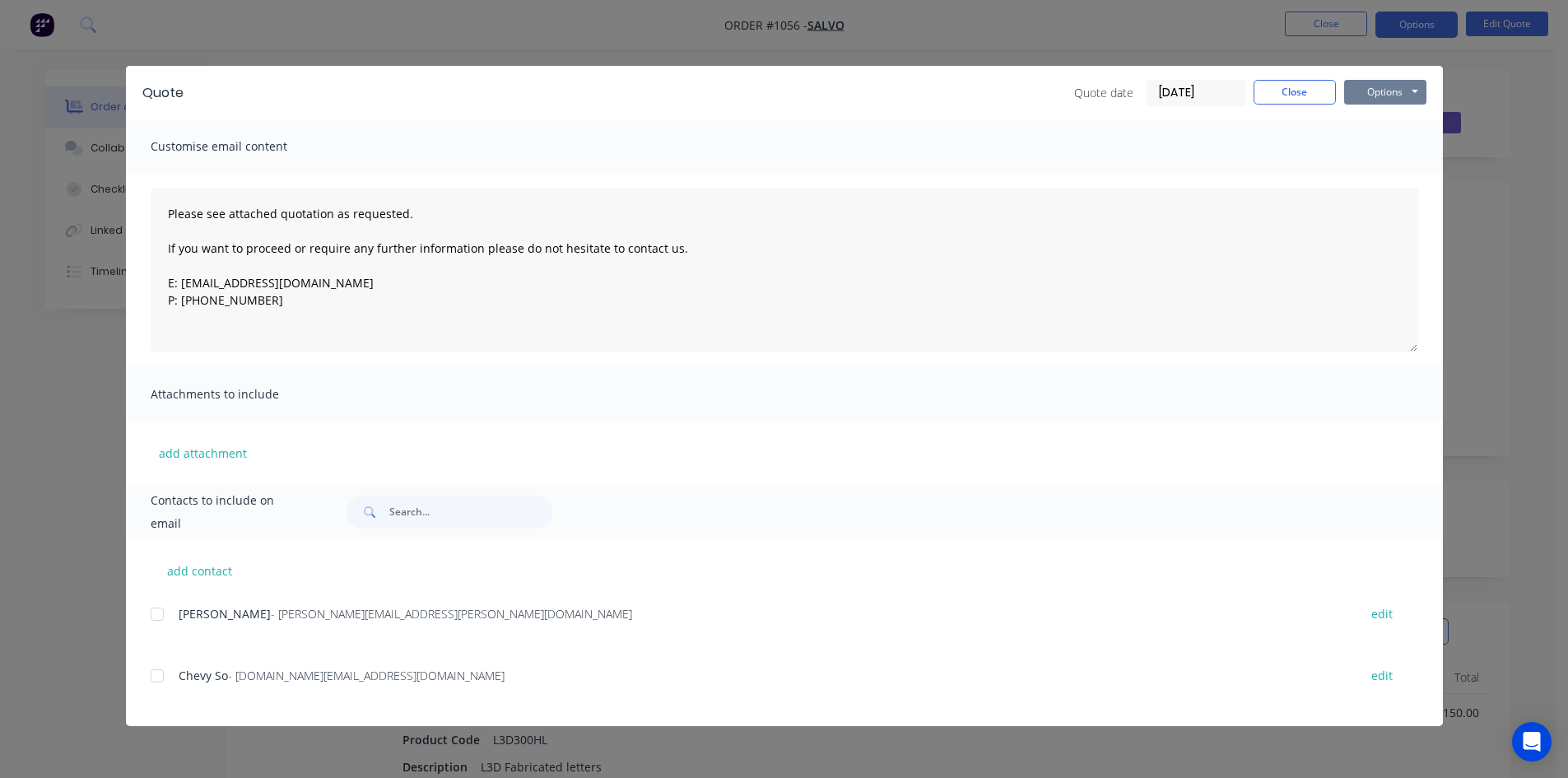
click at [1368, 89] on button "Options" at bounding box center [1385, 92] width 82 height 25
click at [1379, 149] on button "Print" at bounding box center [1396, 148] width 105 height 27
click at [1307, 91] on button "Close" at bounding box center [1294, 92] width 82 height 25
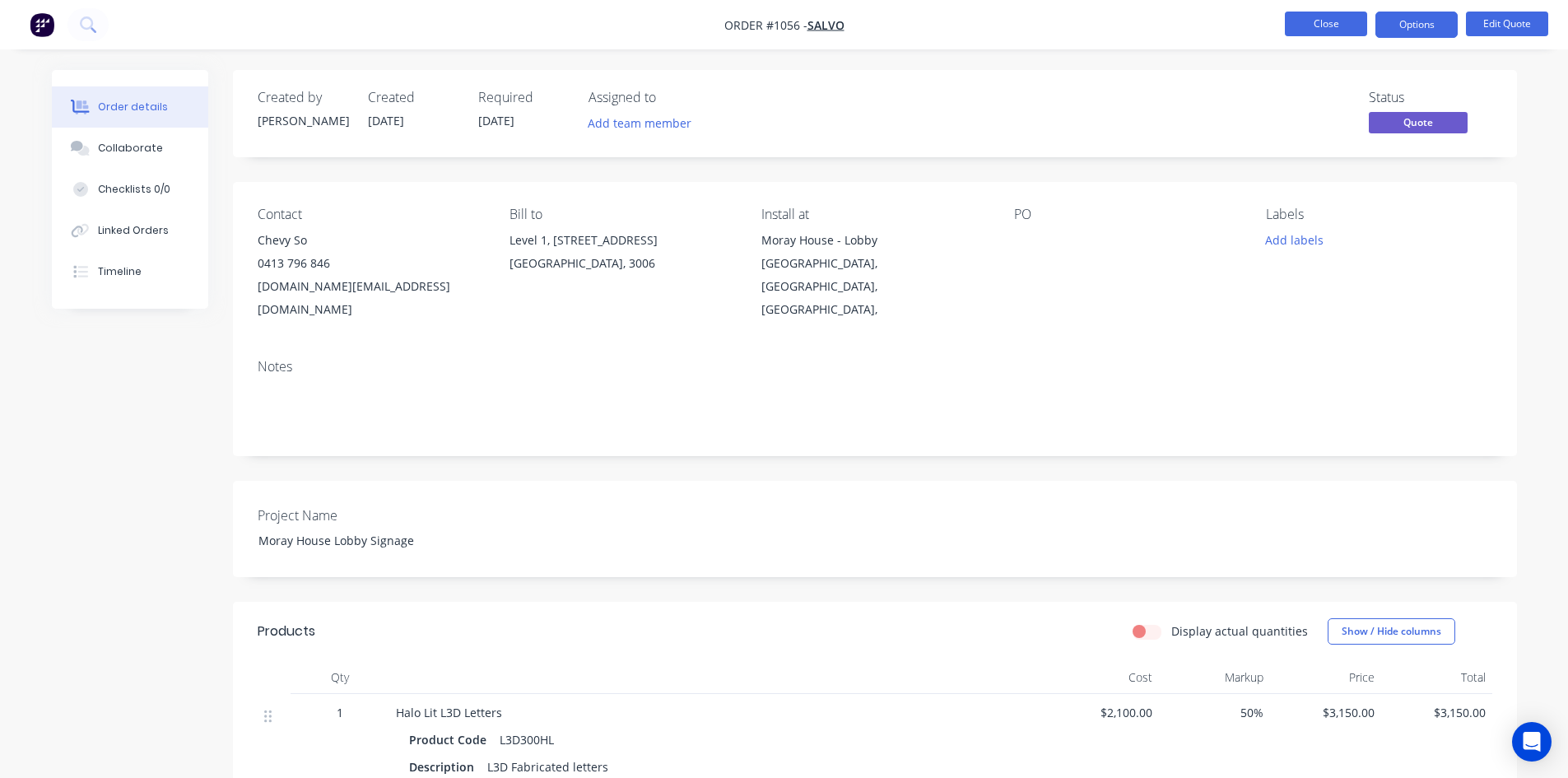
click at [1335, 22] on button "Close" at bounding box center [1325, 24] width 82 height 25
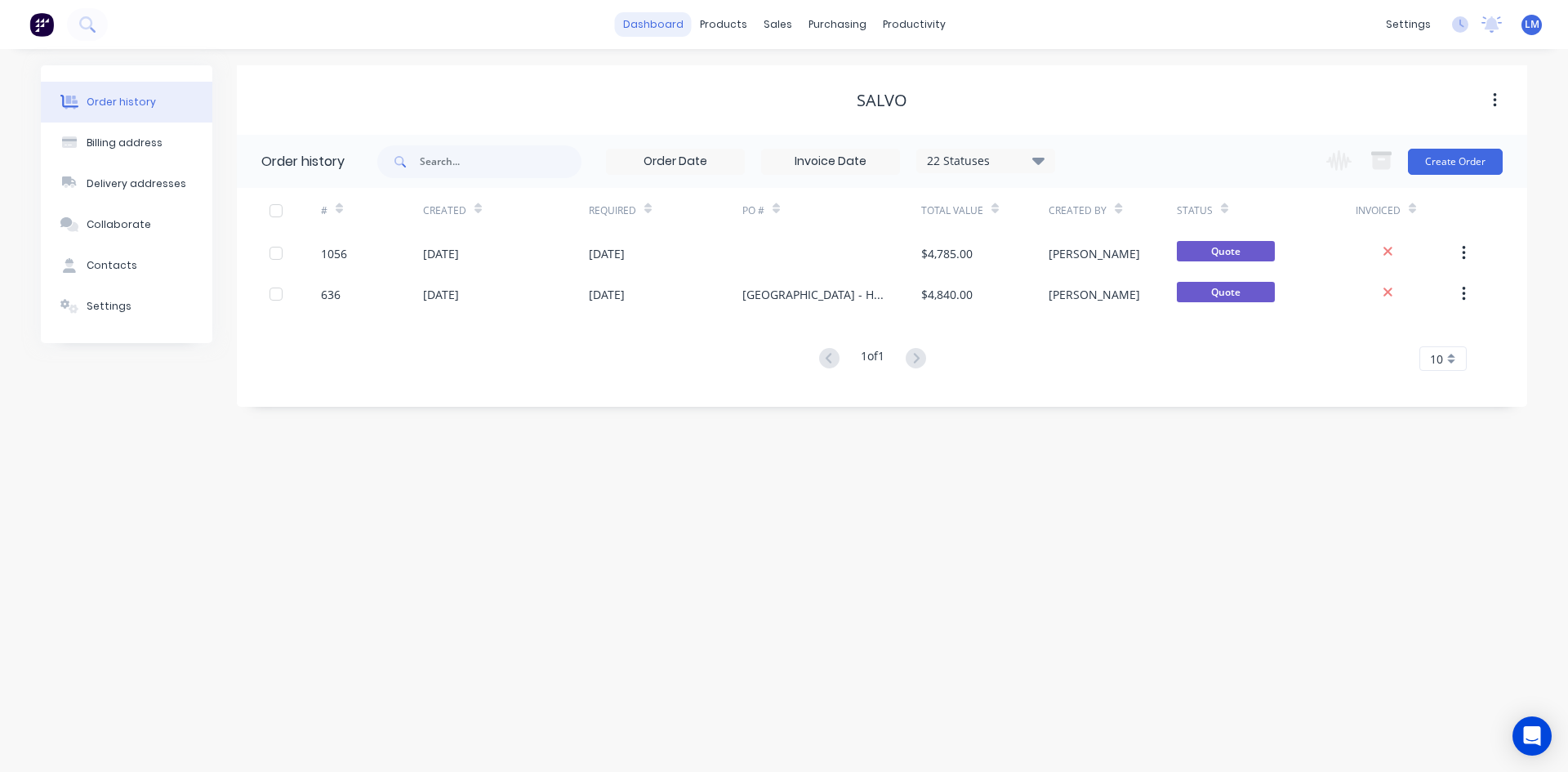
click at [641, 24] on link "dashboard" at bounding box center [654, 24] width 77 height 24
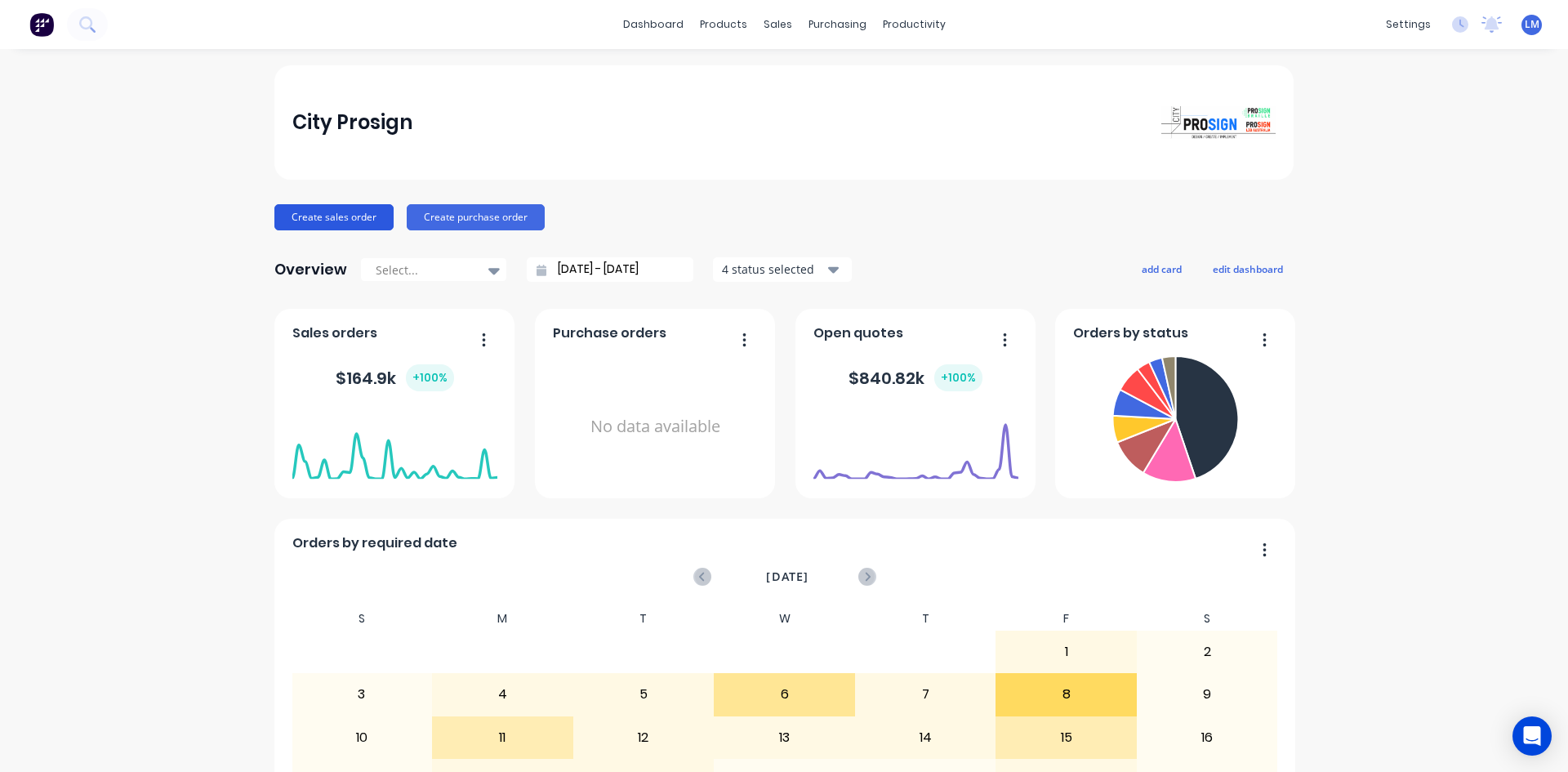
click at [347, 225] on button "Create sales order" at bounding box center [334, 217] width 119 height 26
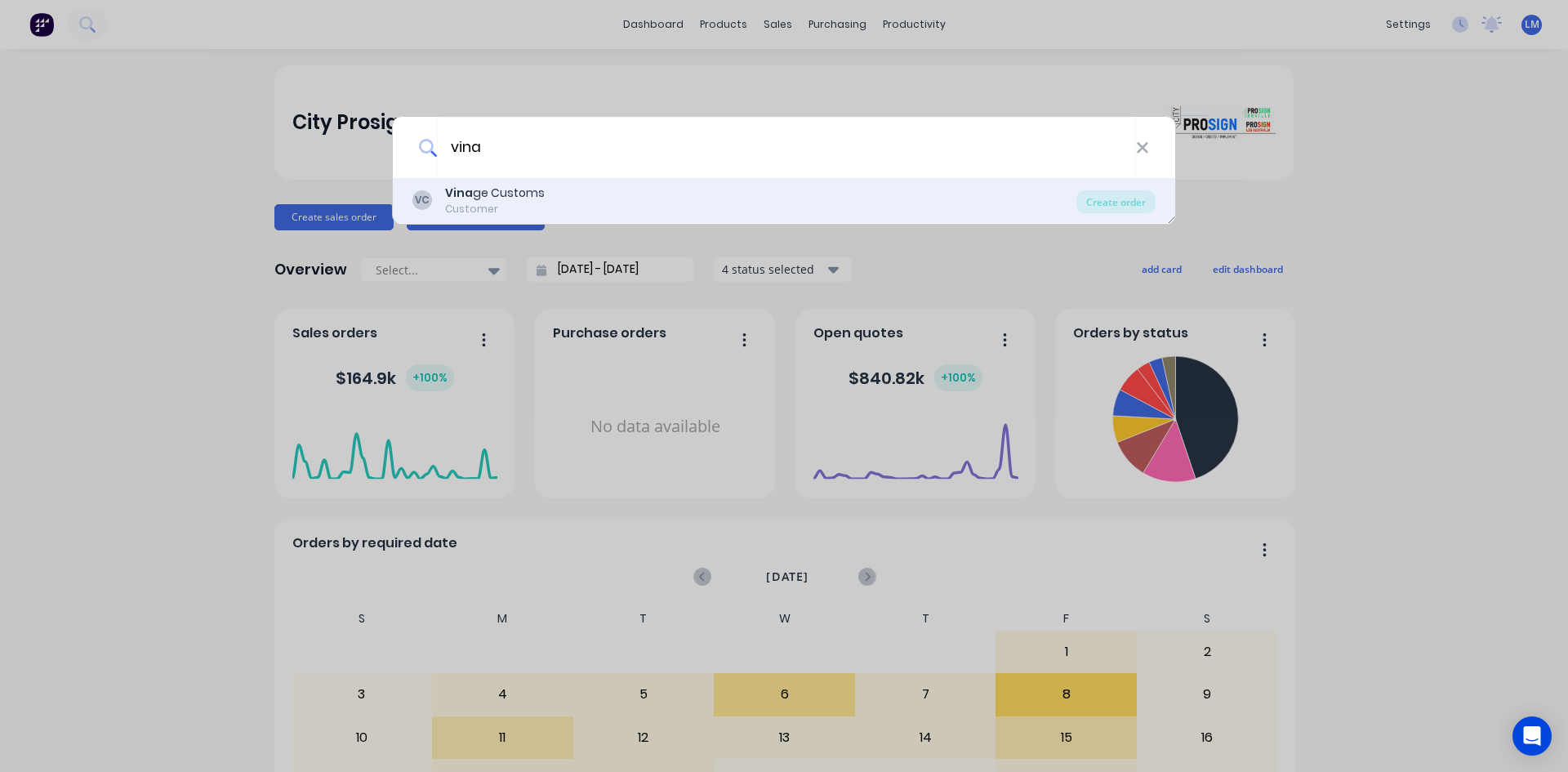
type input "vina"
click at [483, 204] on div "Customer" at bounding box center [495, 209] width 100 height 15
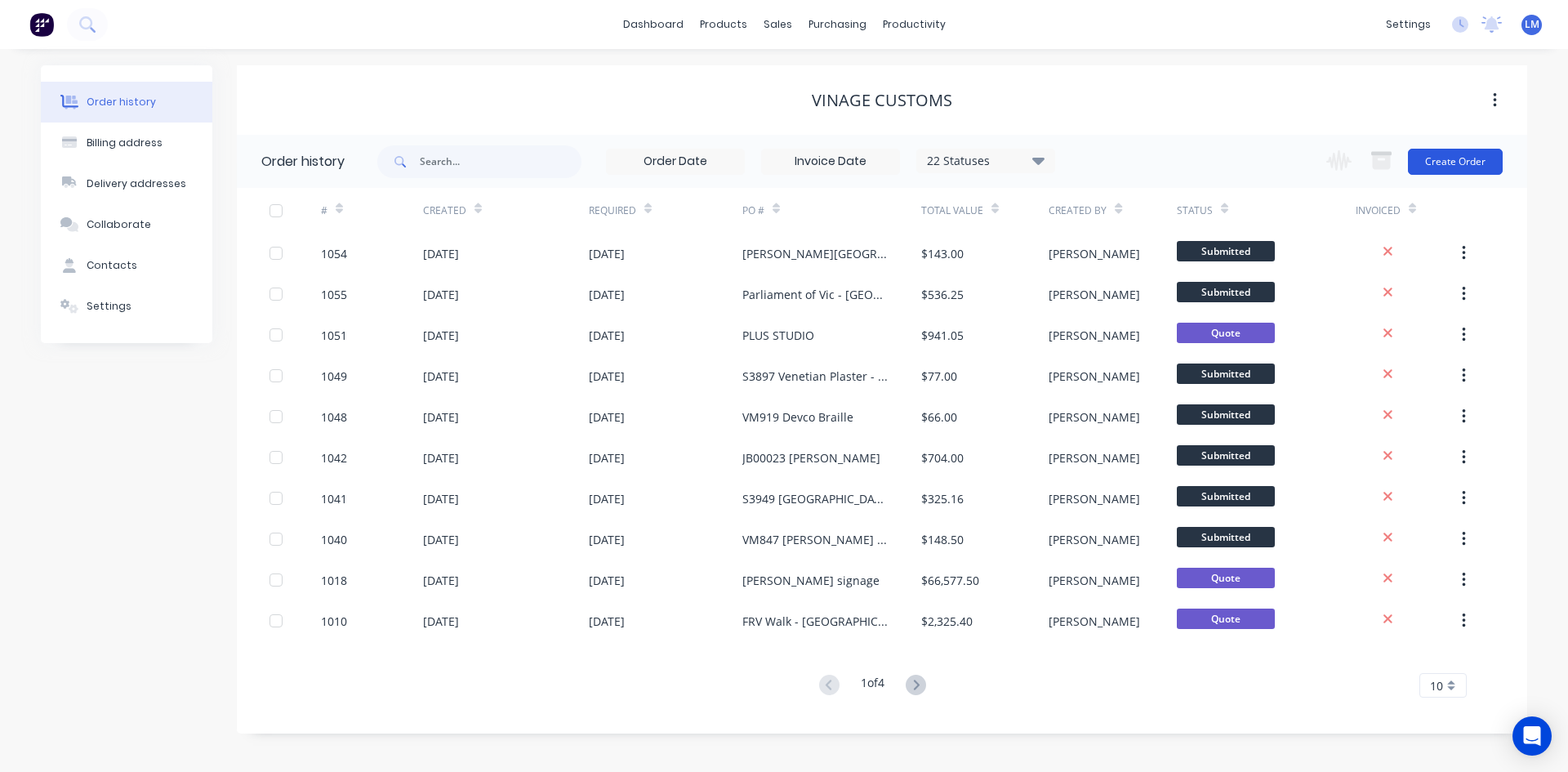
click at [1452, 165] on button "Create Order" at bounding box center [1455, 162] width 95 height 26
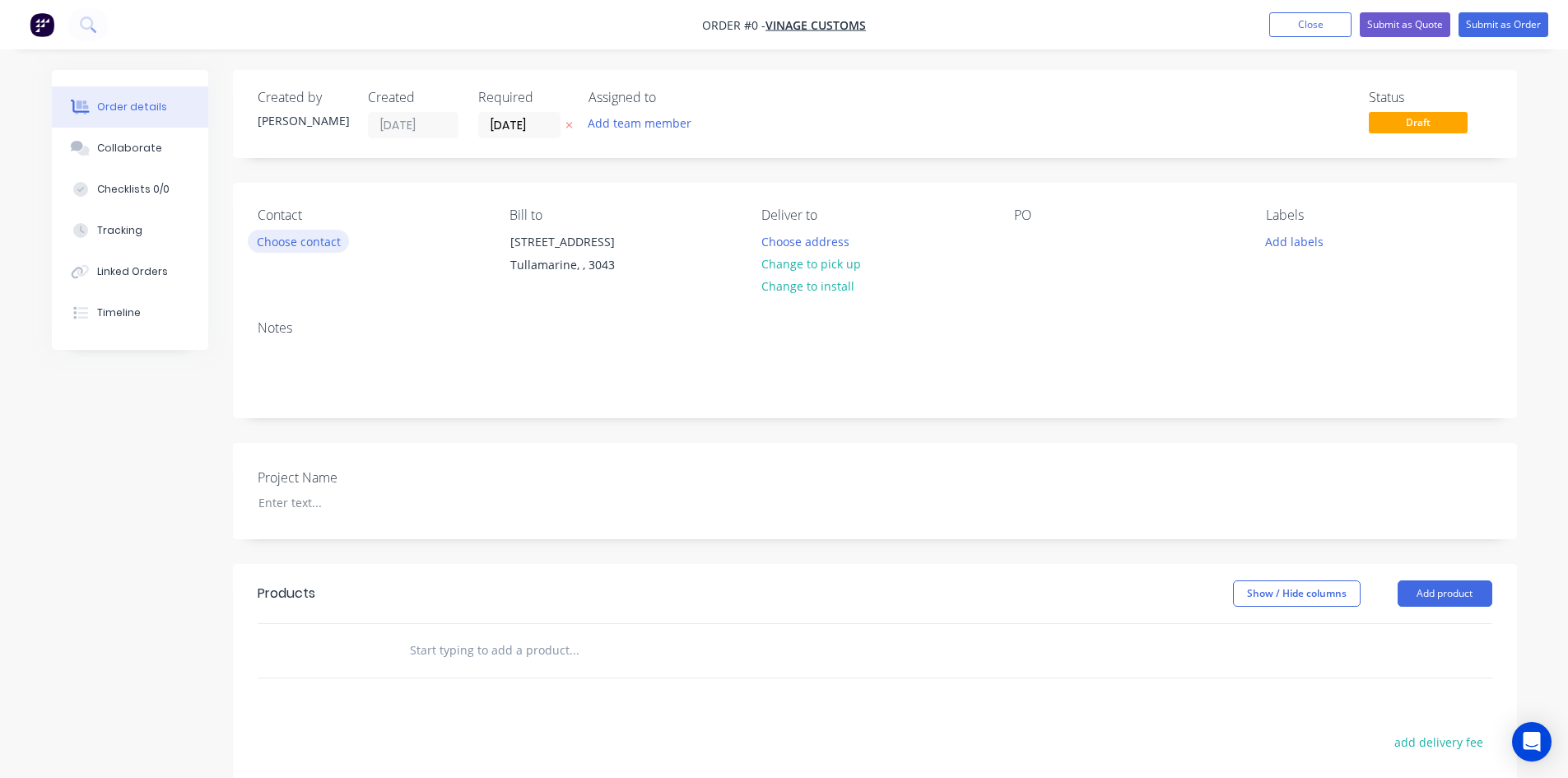
click at [311, 234] on button "Choose contact" at bounding box center [298, 240] width 101 height 22
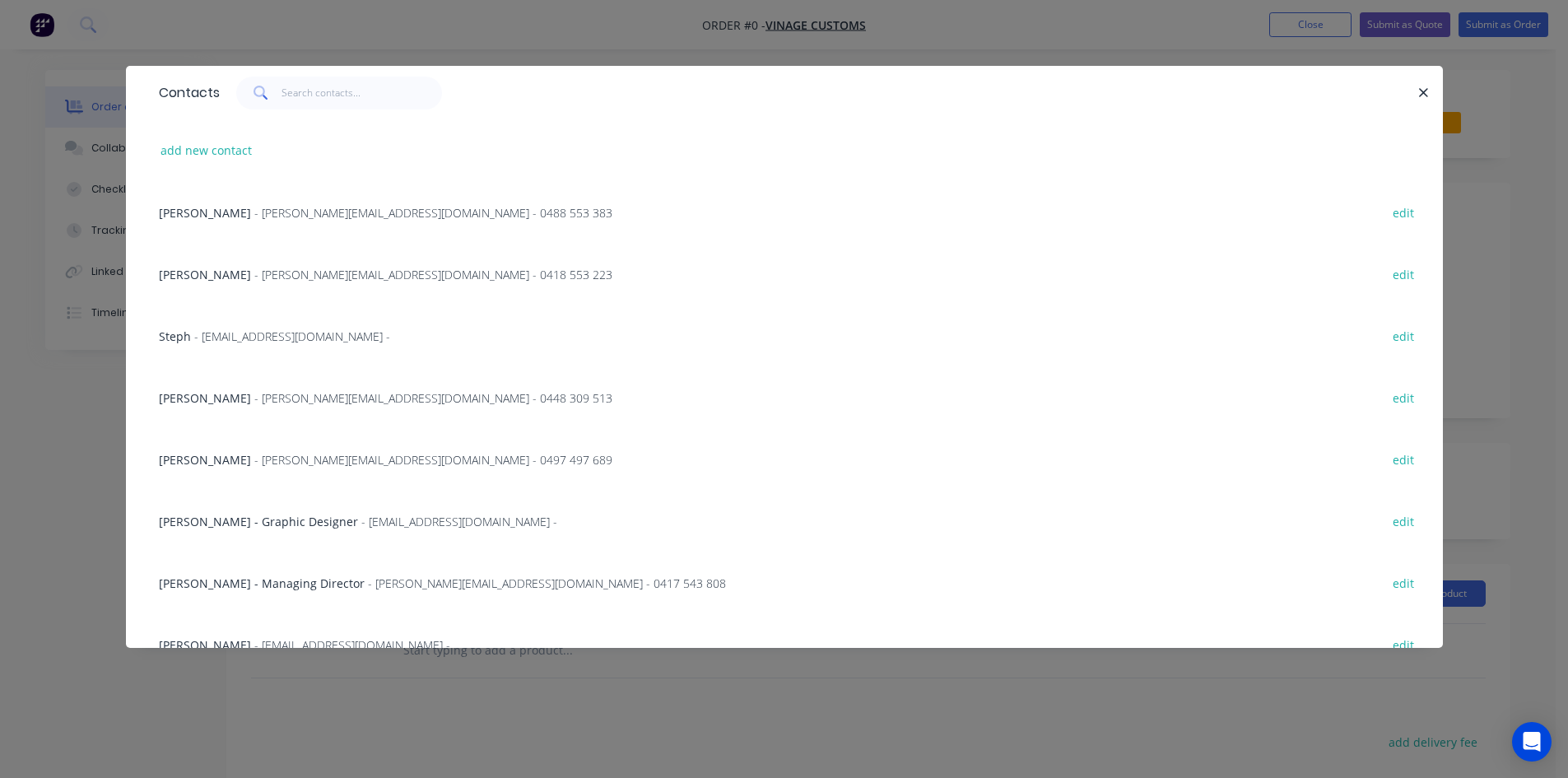
click at [272, 402] on span "- [PERSON_NAME][EMAIL_ADDRESS][DOMAIN_NAME] - 0448 309 513" at bounding box center [433, 398] width 358 height 15
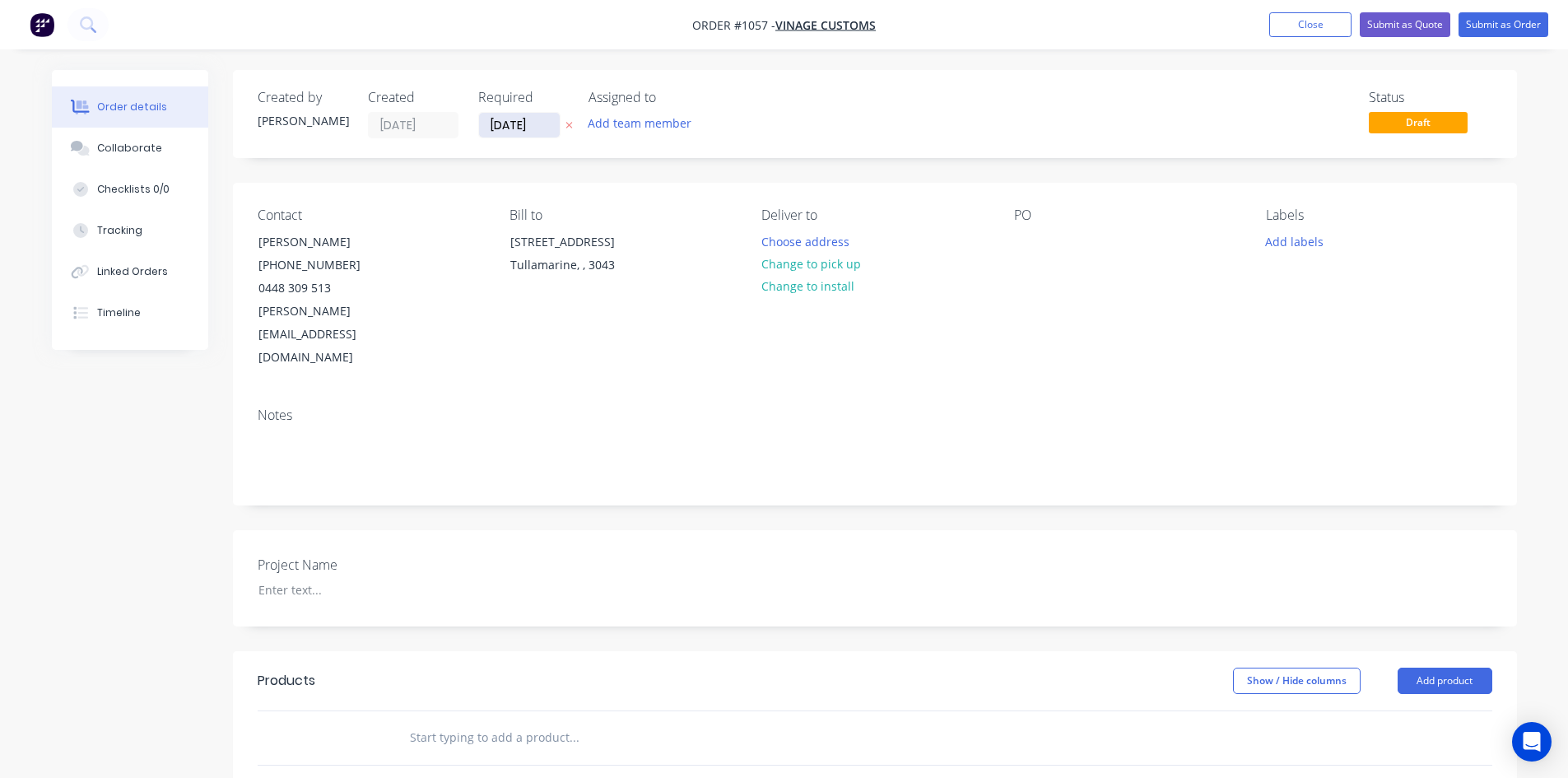
click at [549, 124] on input "[DATE]" at bounding box center [519, 125] width 81 height 25
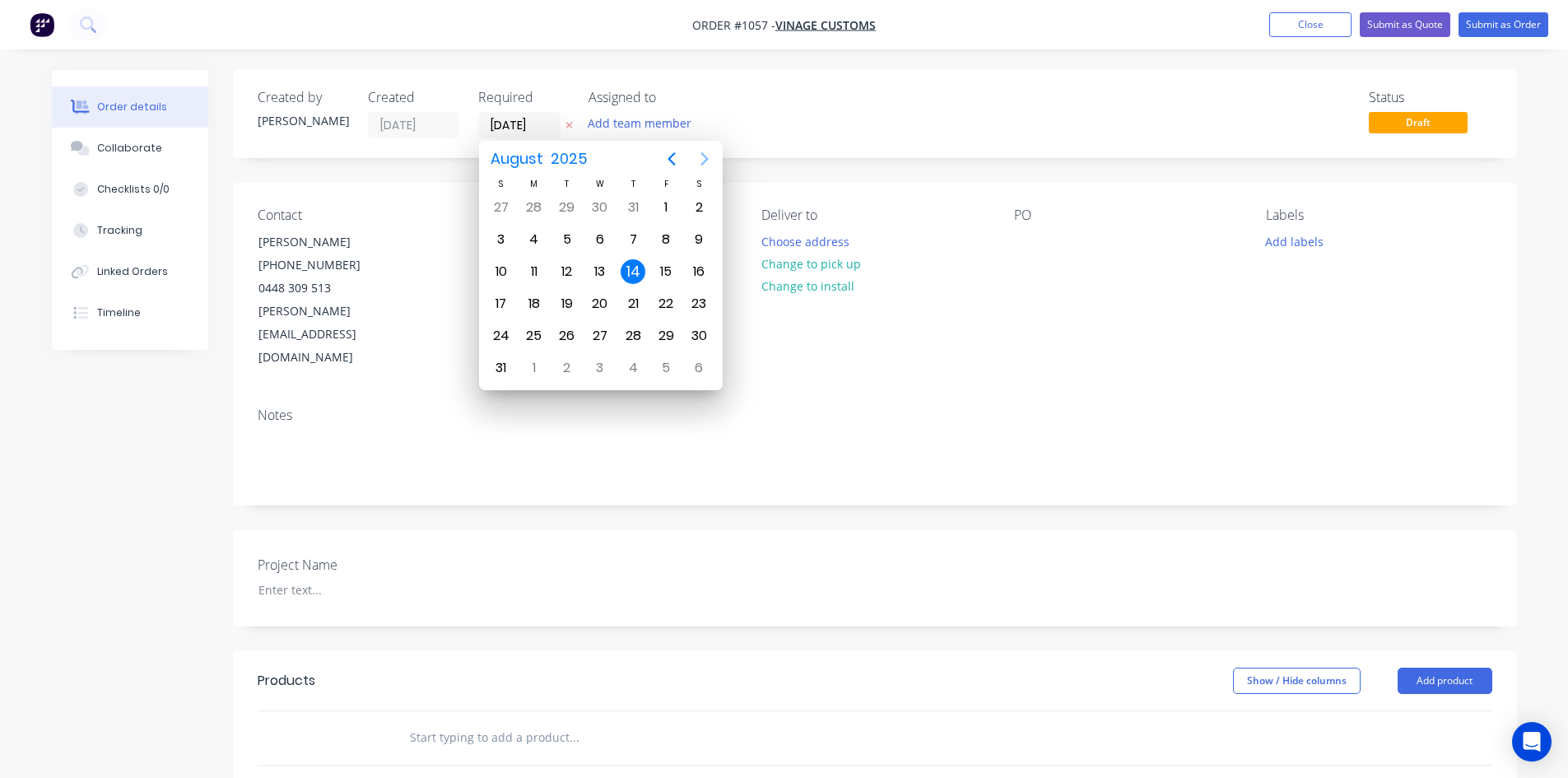
click at [698, 163] on icon "Next page" at bounding box center [704, 158] width 20 height 20
click at [559, 341] on div "30" at bounding box center [567, 335] width 25 height 25
type input "[DATE]"
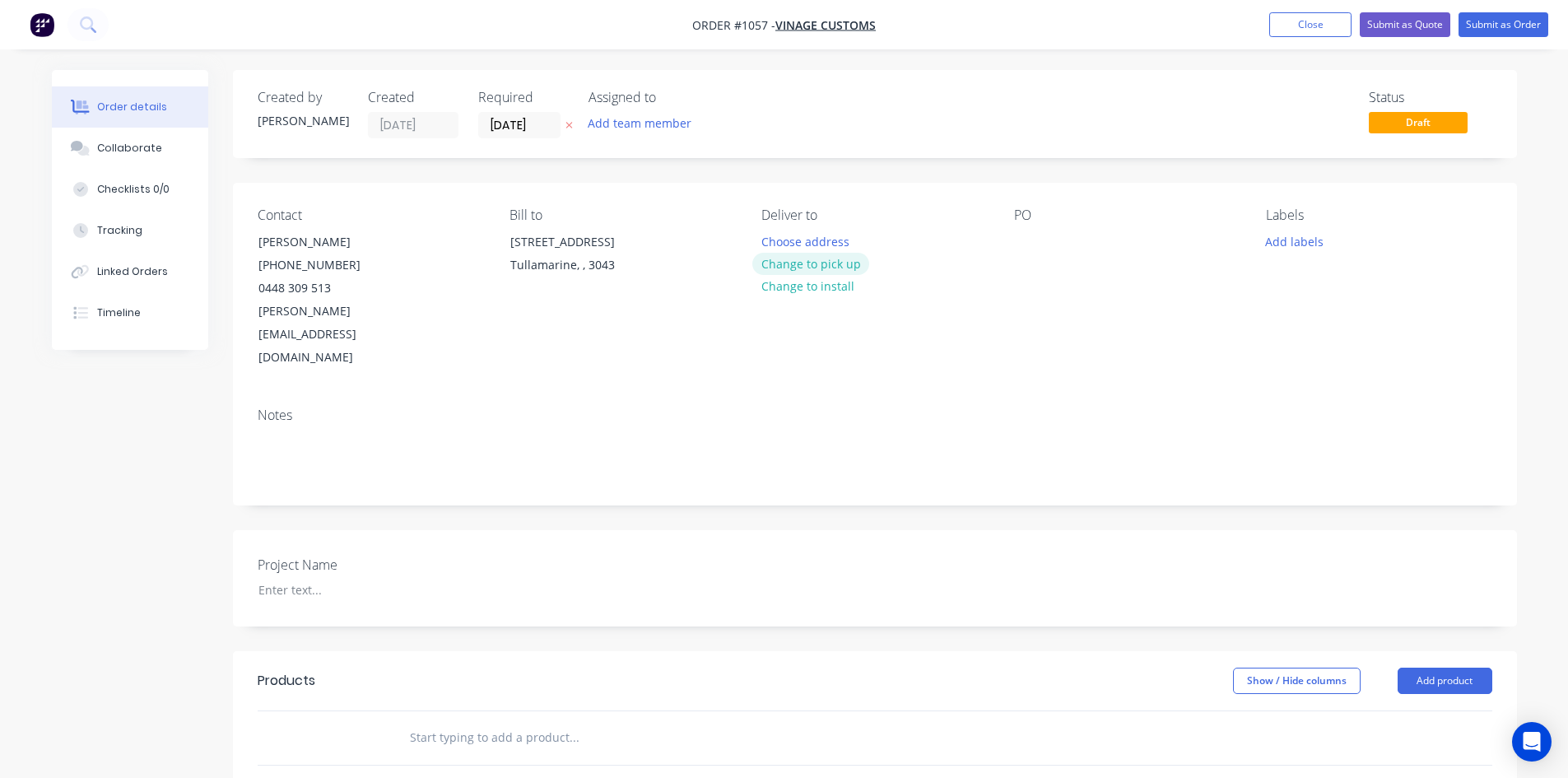
click at [841, 259] on button "Change to pick up" at bounding box center [811, 263] width 117 height 22
click at [1029, 240] on div at bounding box center [1028, 241] width 27 height 24
click at [307, 578] on div at bounding box center [348, 589] width 206 height 24
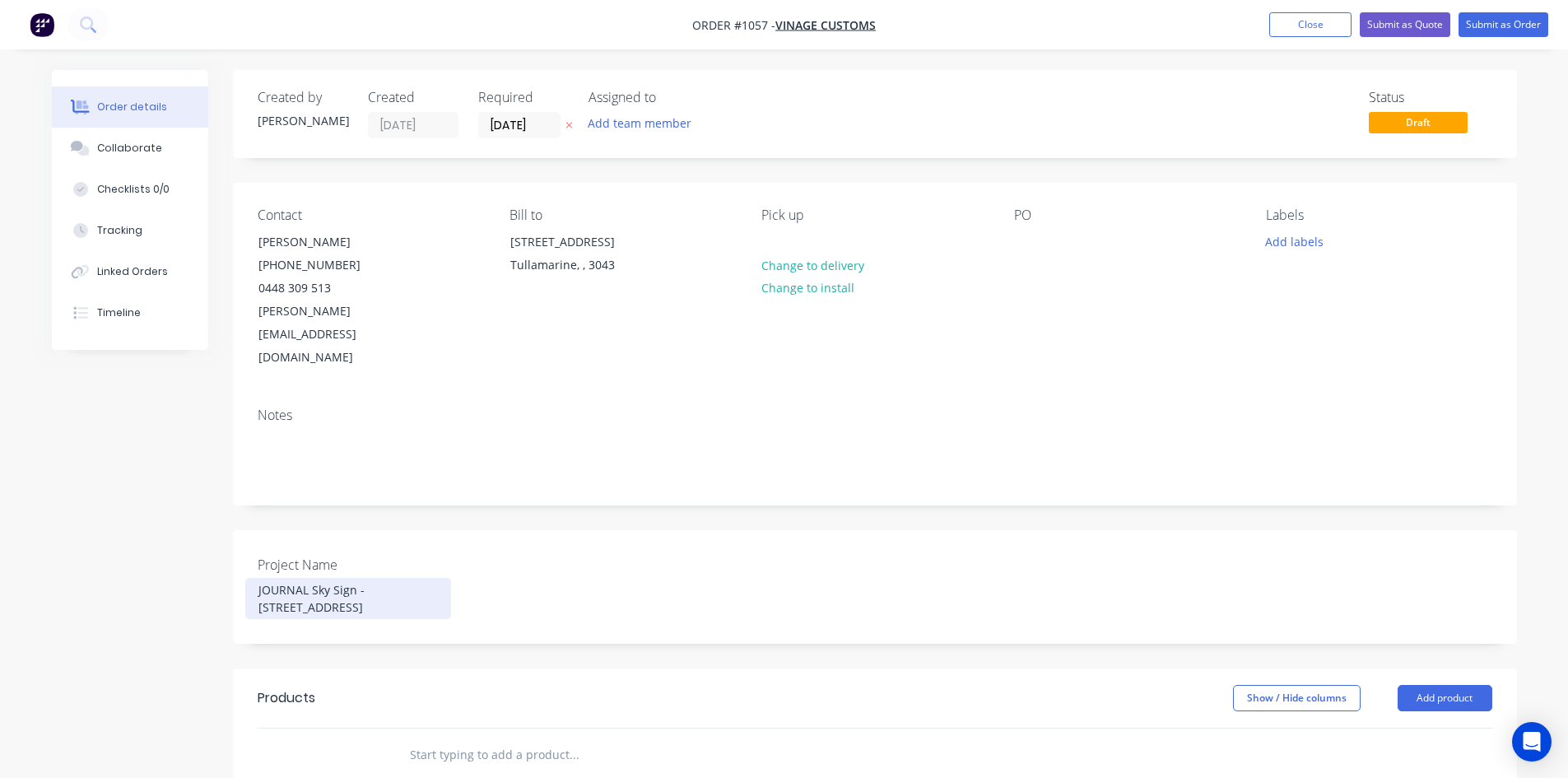
click at [356, 578] on div "JOURNAL Sky Sign - [STREET_ADDRESS]" at bounding box center [348, 598] width 206 height 41
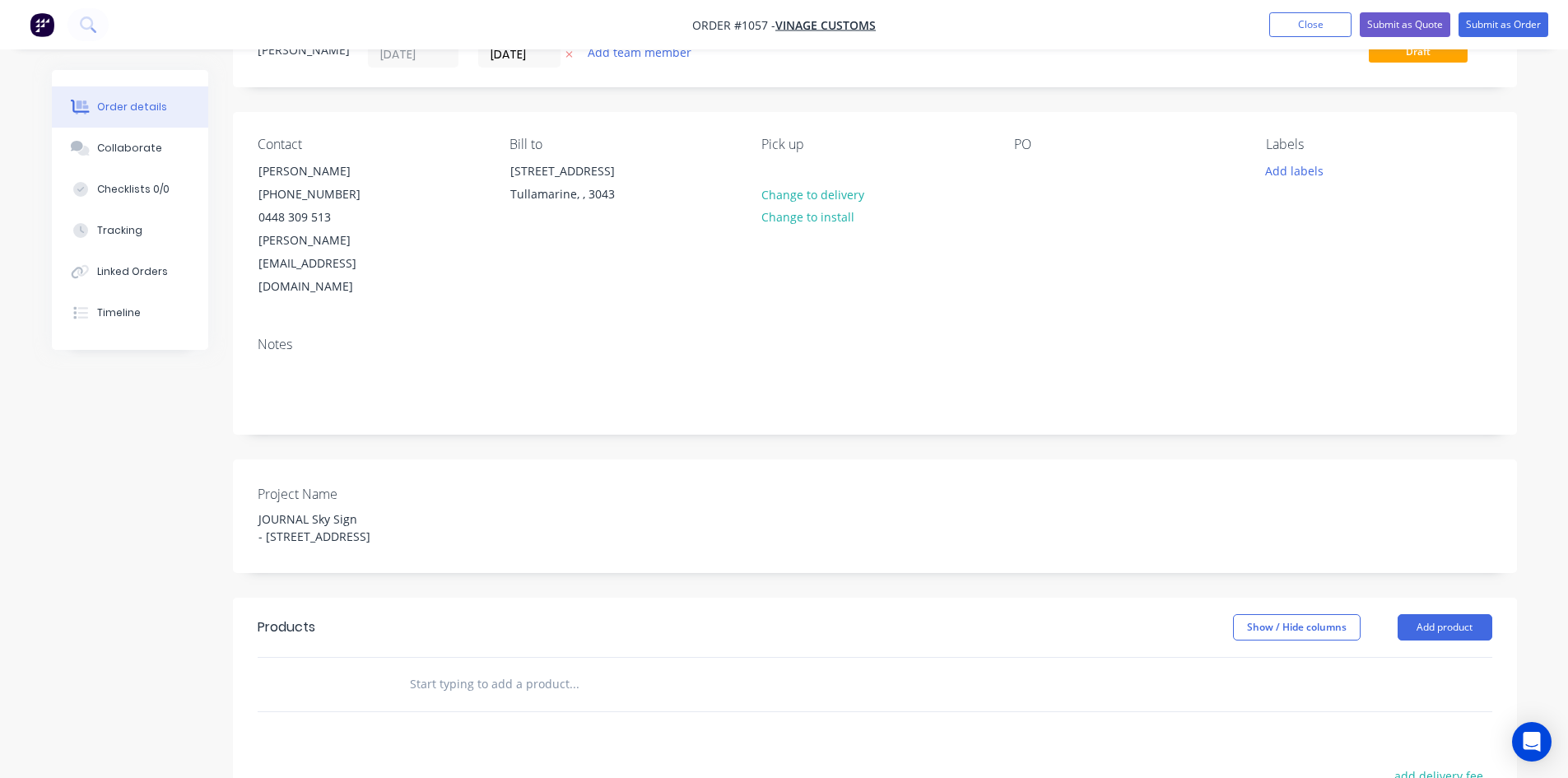
scroll to position [165, 0]
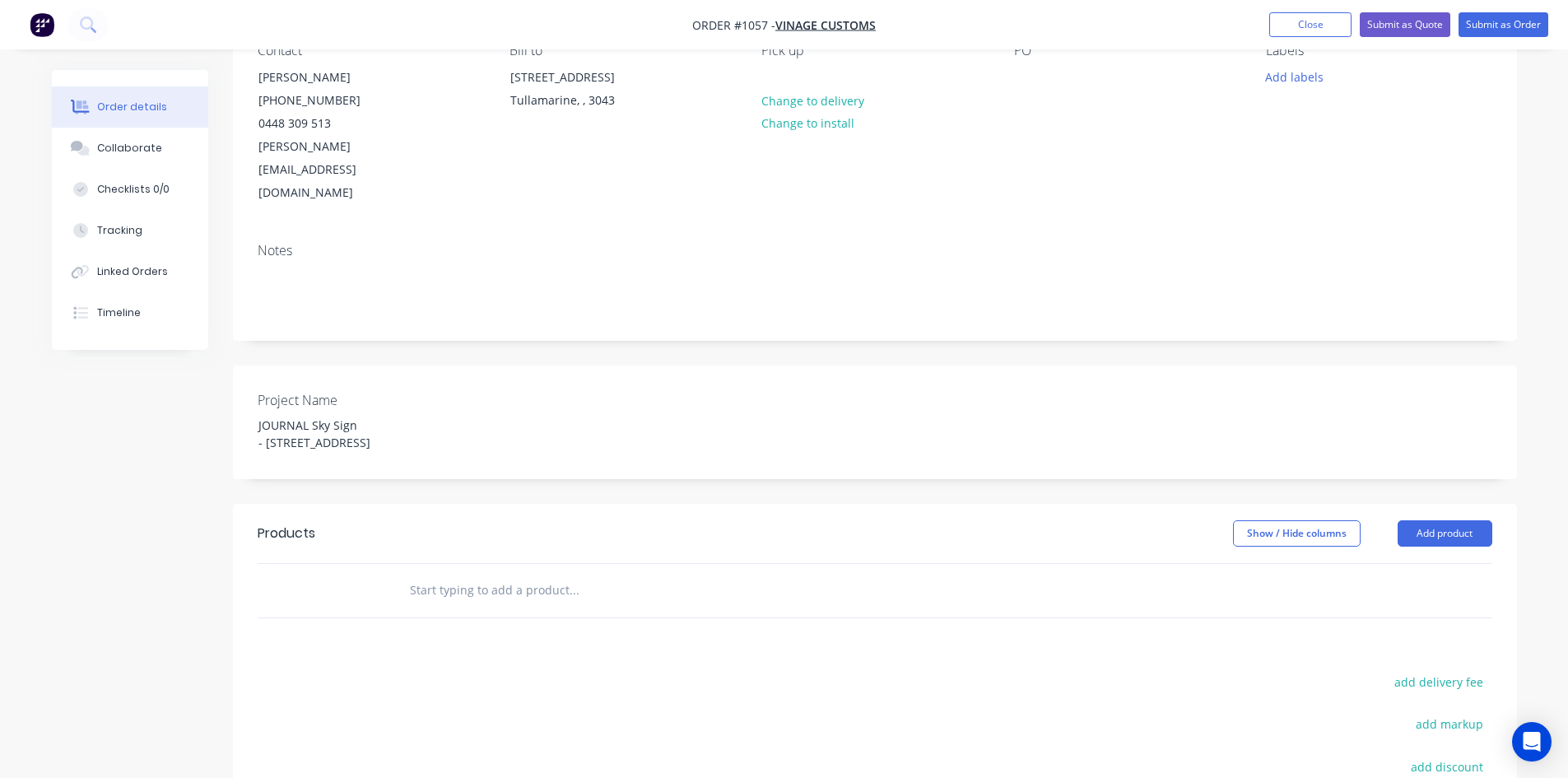
click at [492, 573] on input "text" at bounding box center [574, 589] width 329 height 33
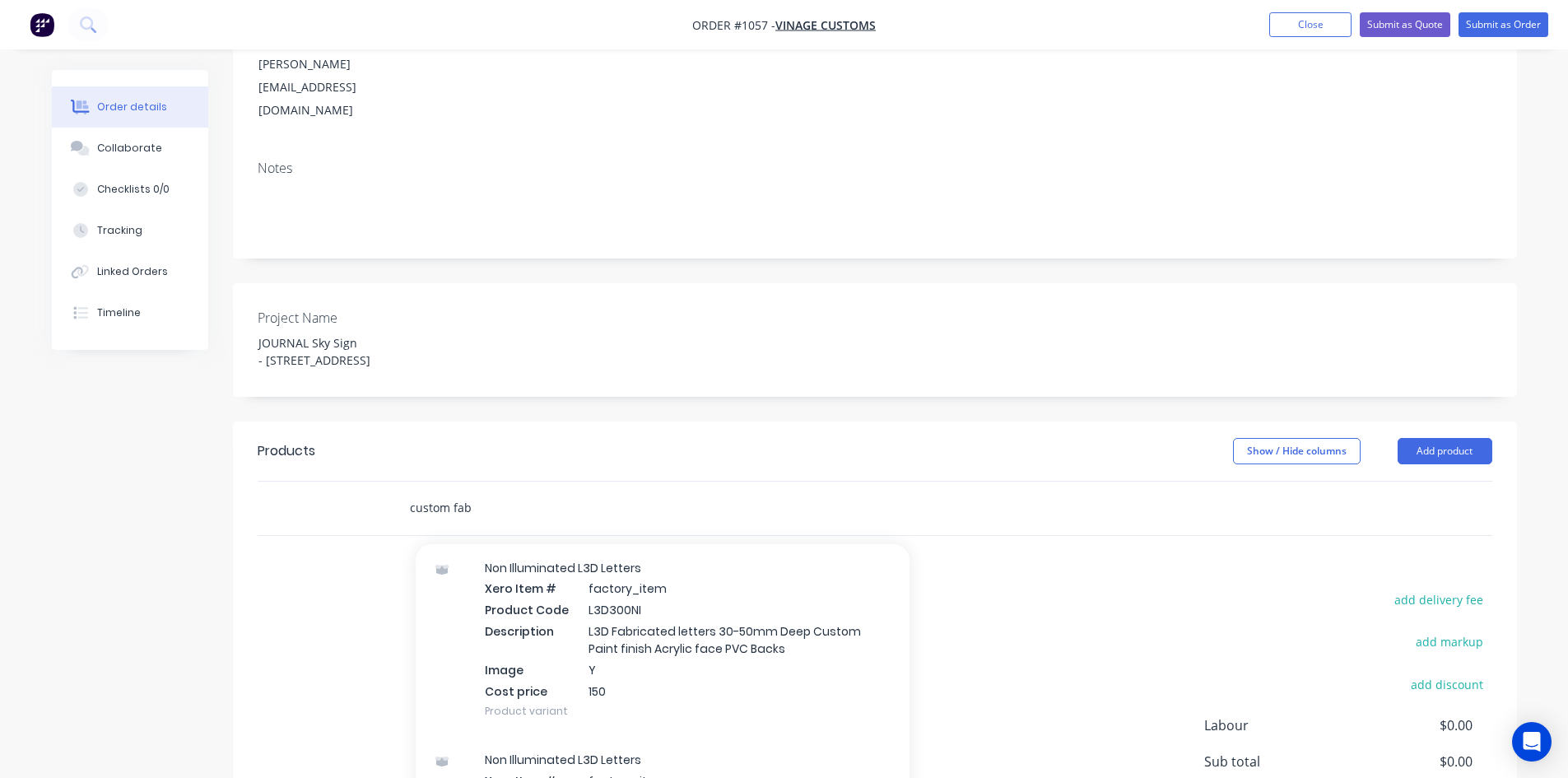
scroll to position [0, 0]
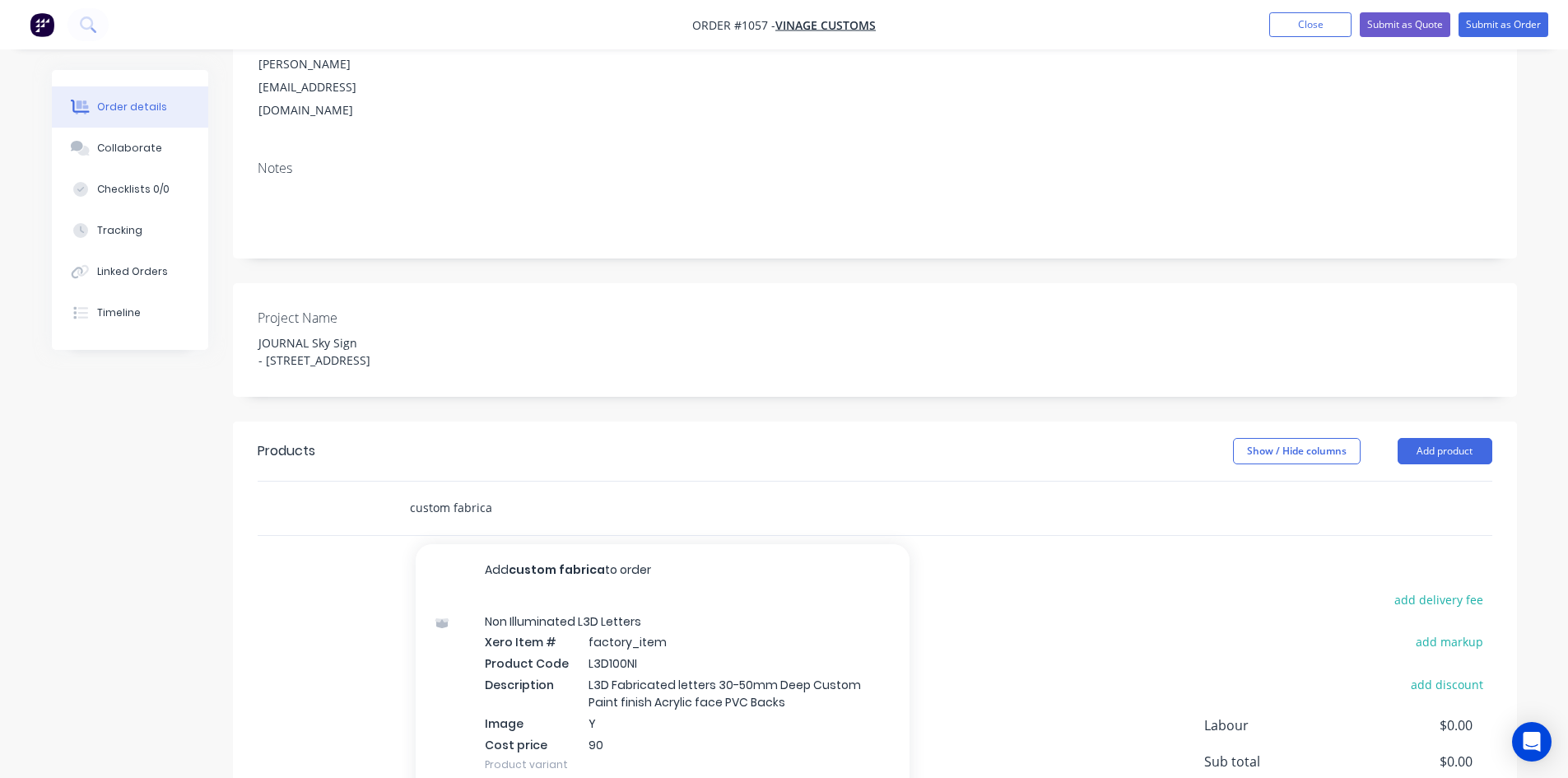
drag, startPoint x: 501, startPoint y: 462, endPoint x: 394, endPoint y: 462, distance: 107.0
click at [394, 481] on div "custom fabrica Add custom fabrica to order Non Illuminated L3D Letters Xero Ite…" at bounding box center [685, 508] width 593 height 53
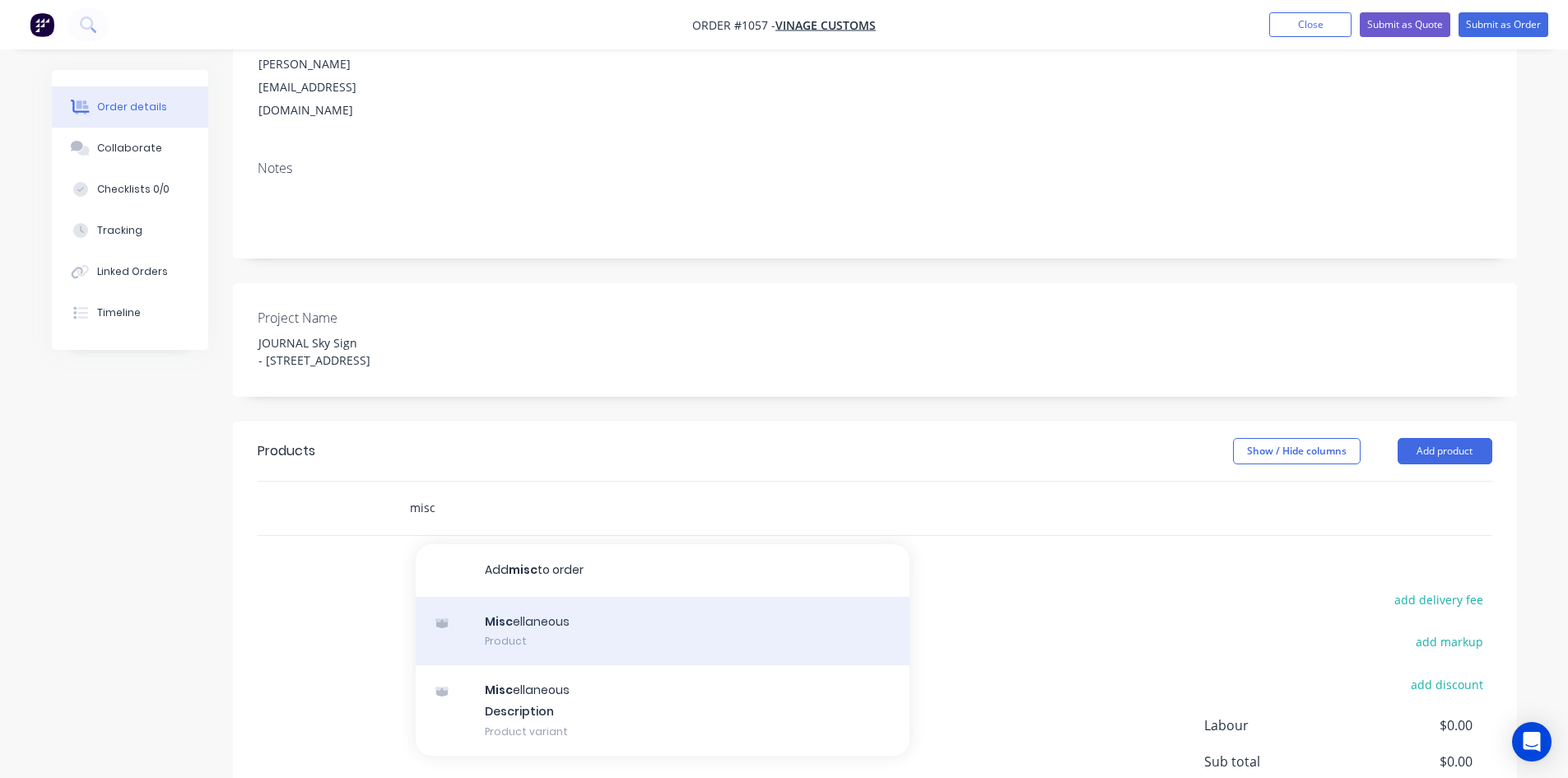
type input "misc"
click at [536, 597] on div "Misc ellaneous Product" at bounding box center [663, 631] width 494 height 69
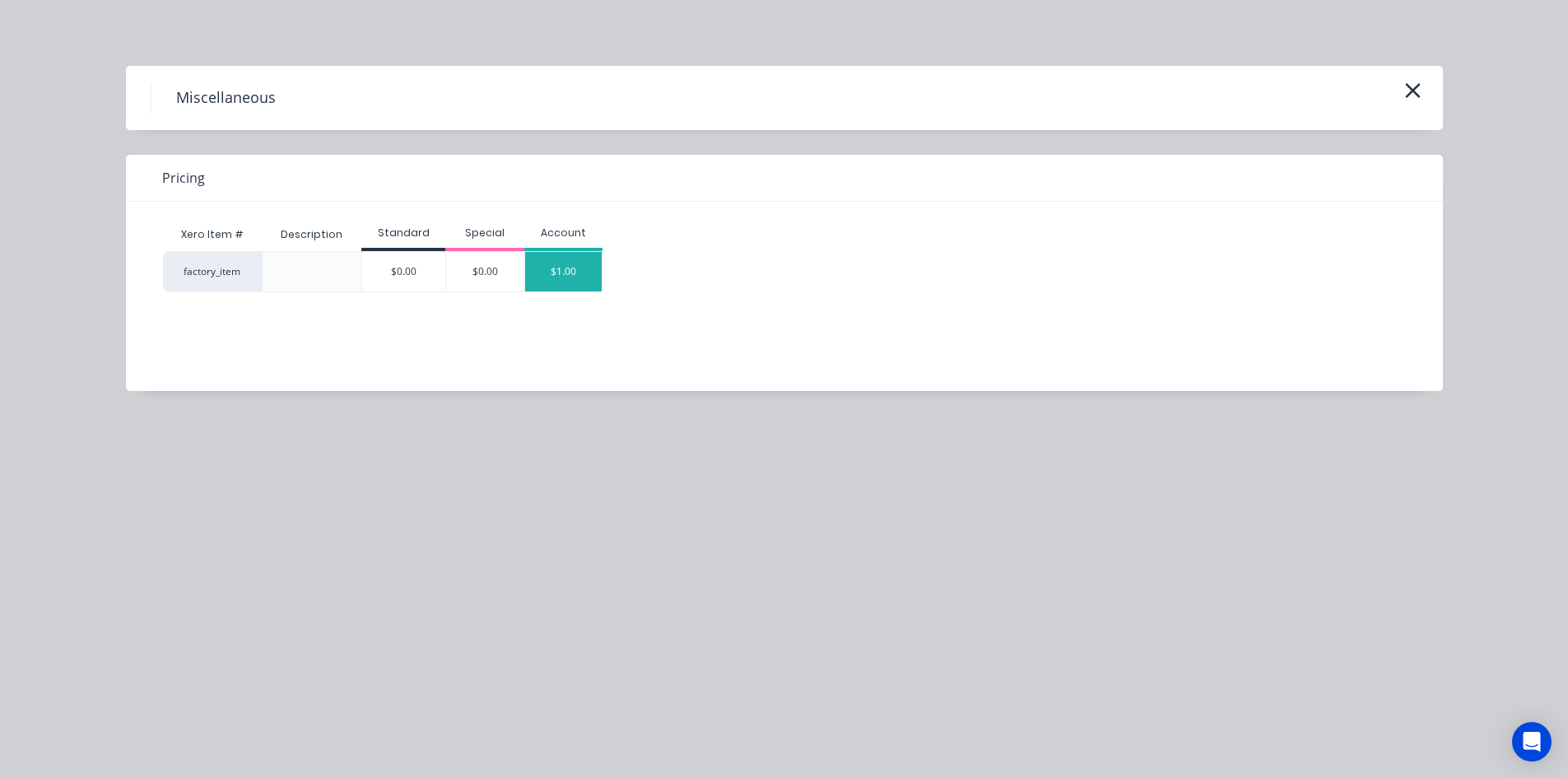
click at [550, 270] on div "$1.00" at bounding box center [564, 272] width 78 height 40
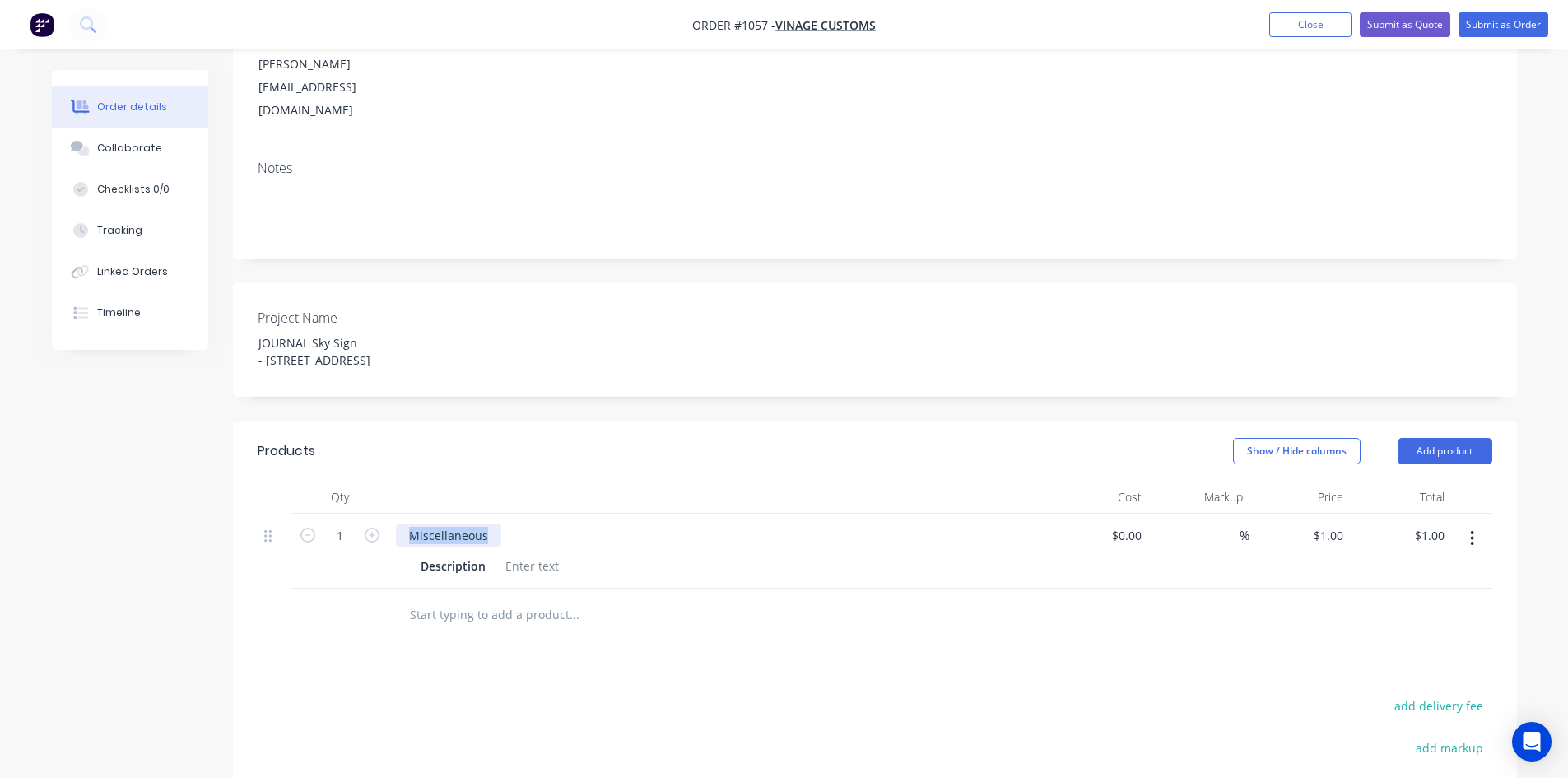
drag, startPoint x: 431, startPoint y: 489, endPoint x: 401, endPoint y: 489, distance: 30.0
click at [401, 523] on div "Miscellaneous" at bounding box center [448, 534] width 105 height 24
click at [522, 553] on div at bounding box center [532, 565] width 66 height 24
click at [520, 553] on div at bounding box center [532, 565] width 66 height 24
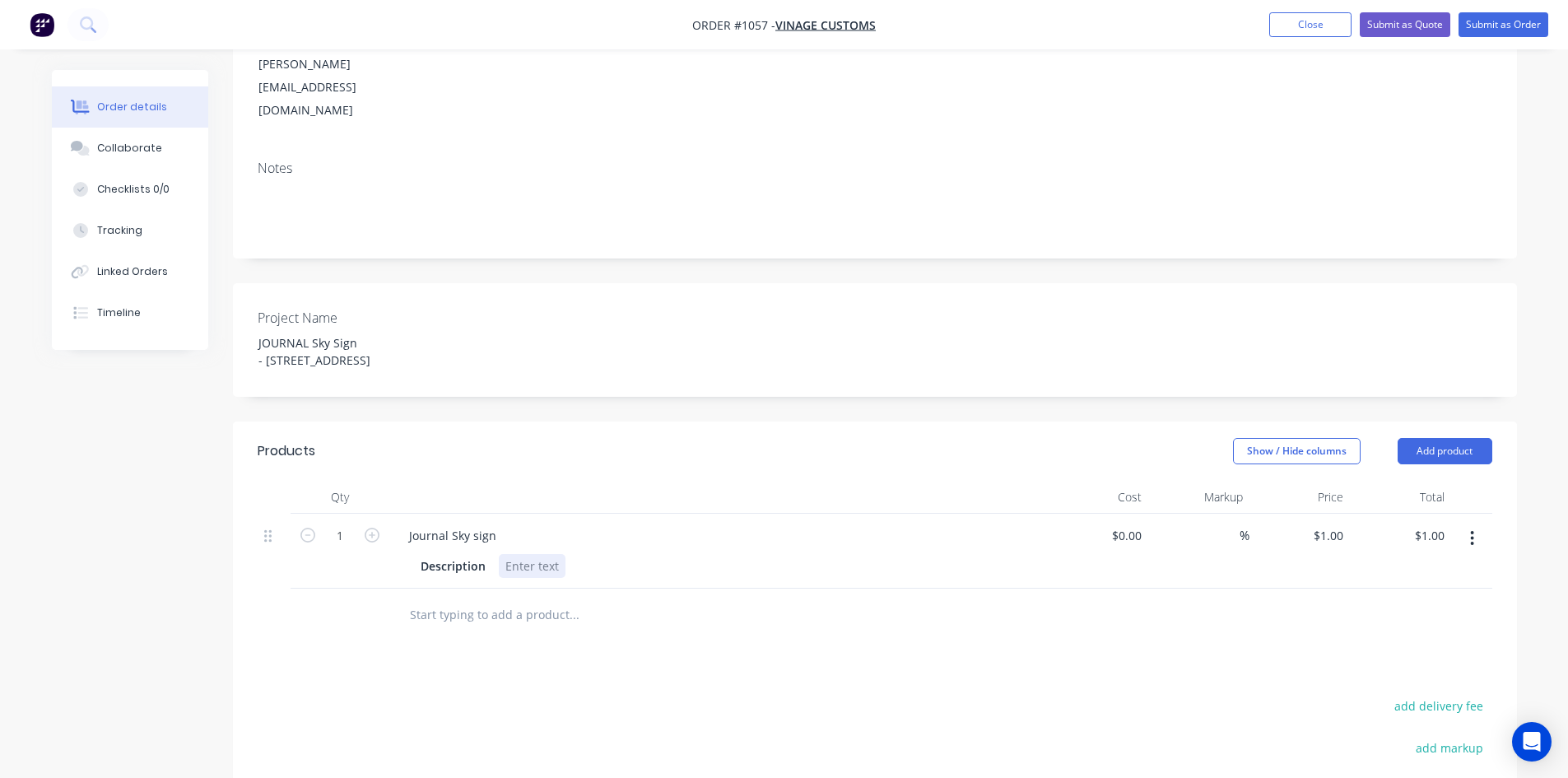
paste div
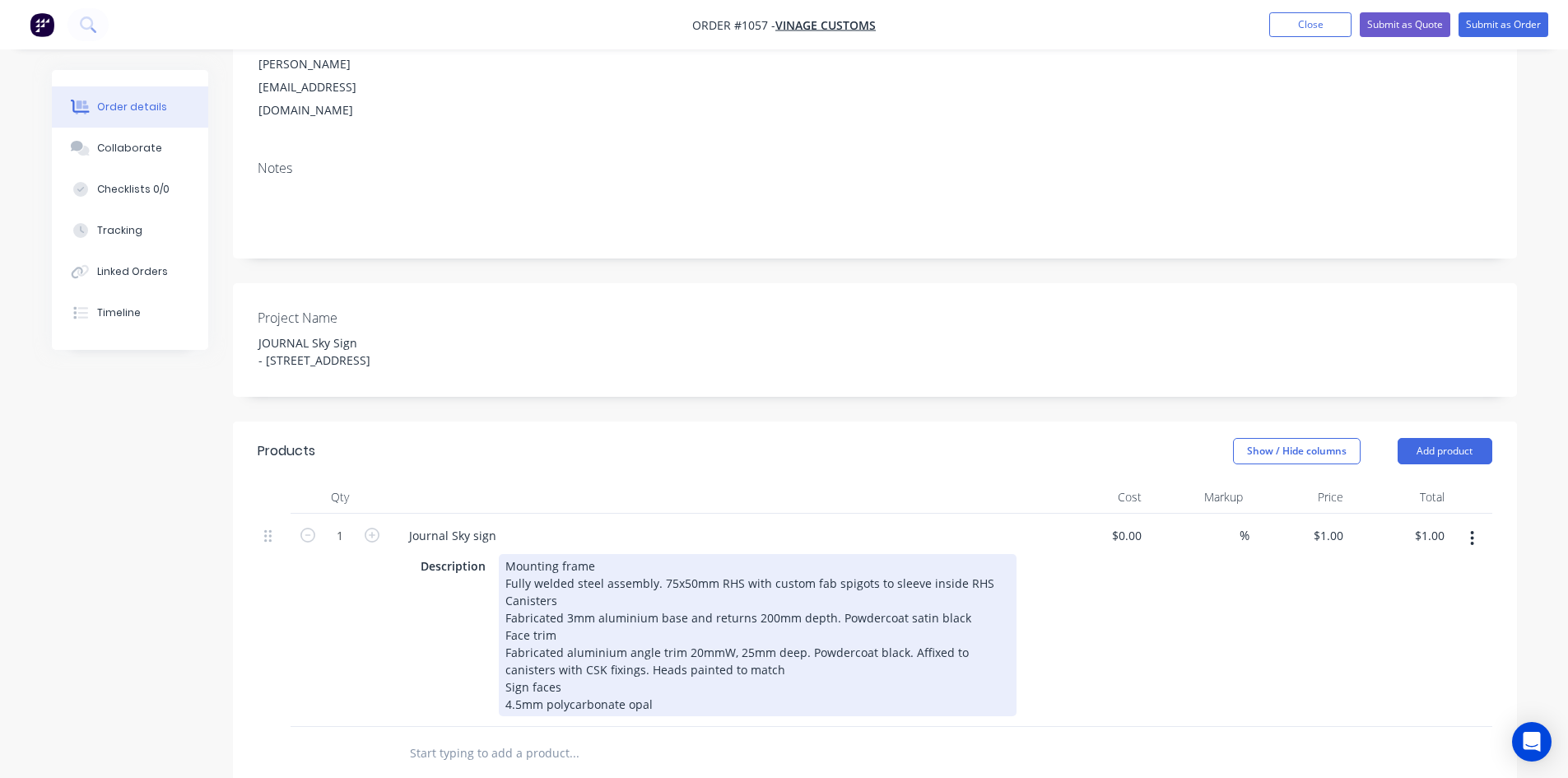
click at [657, 574] on div "Fully welded steel assembly. 75x50mm RHS with custom fab spigots to sleeve insi…" at bounding box center [757, 583] width 504 height 17
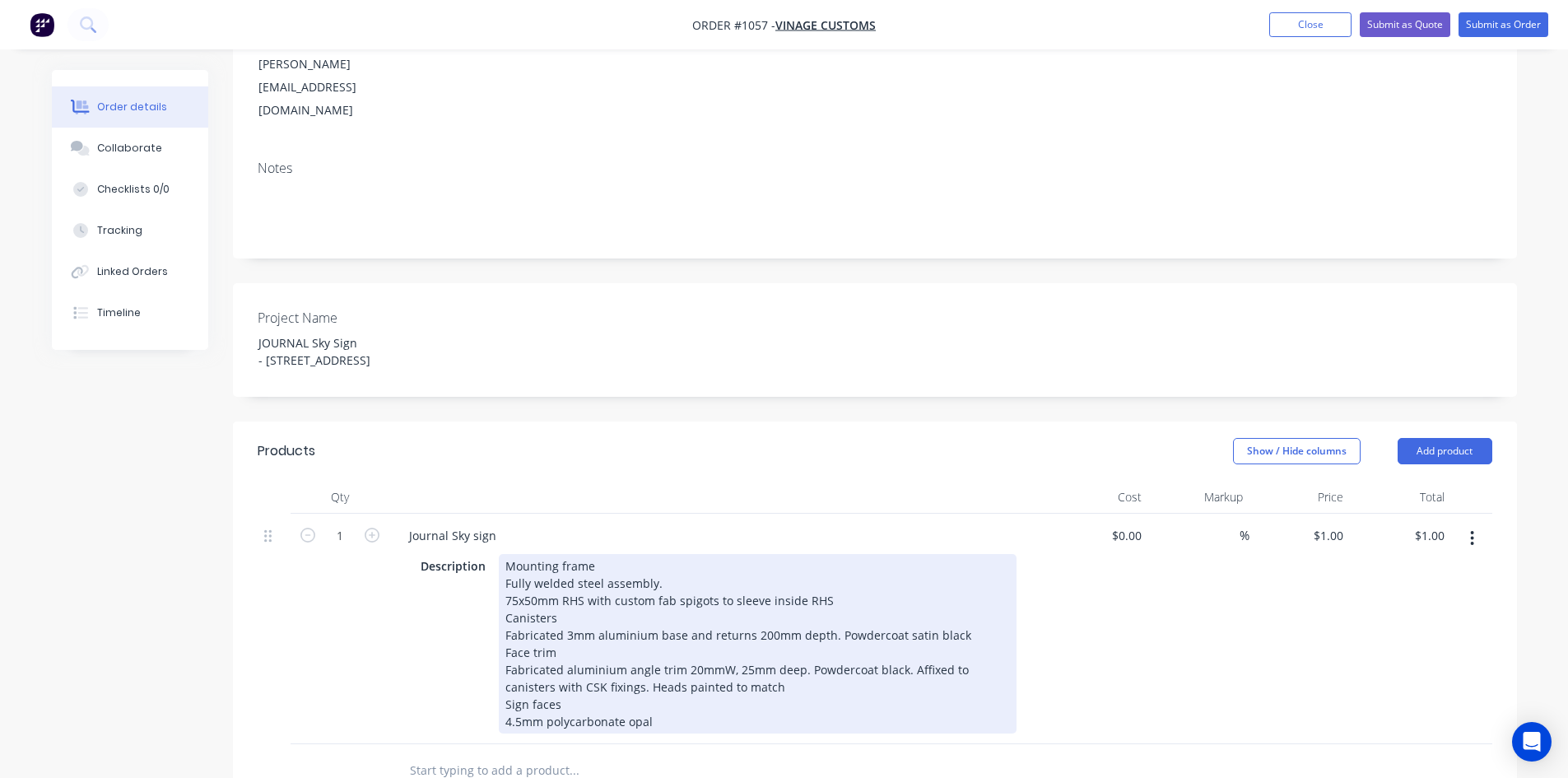
click at [505, 609] on div "Canisters" at bounding box center [757, 618] width 504 height 17
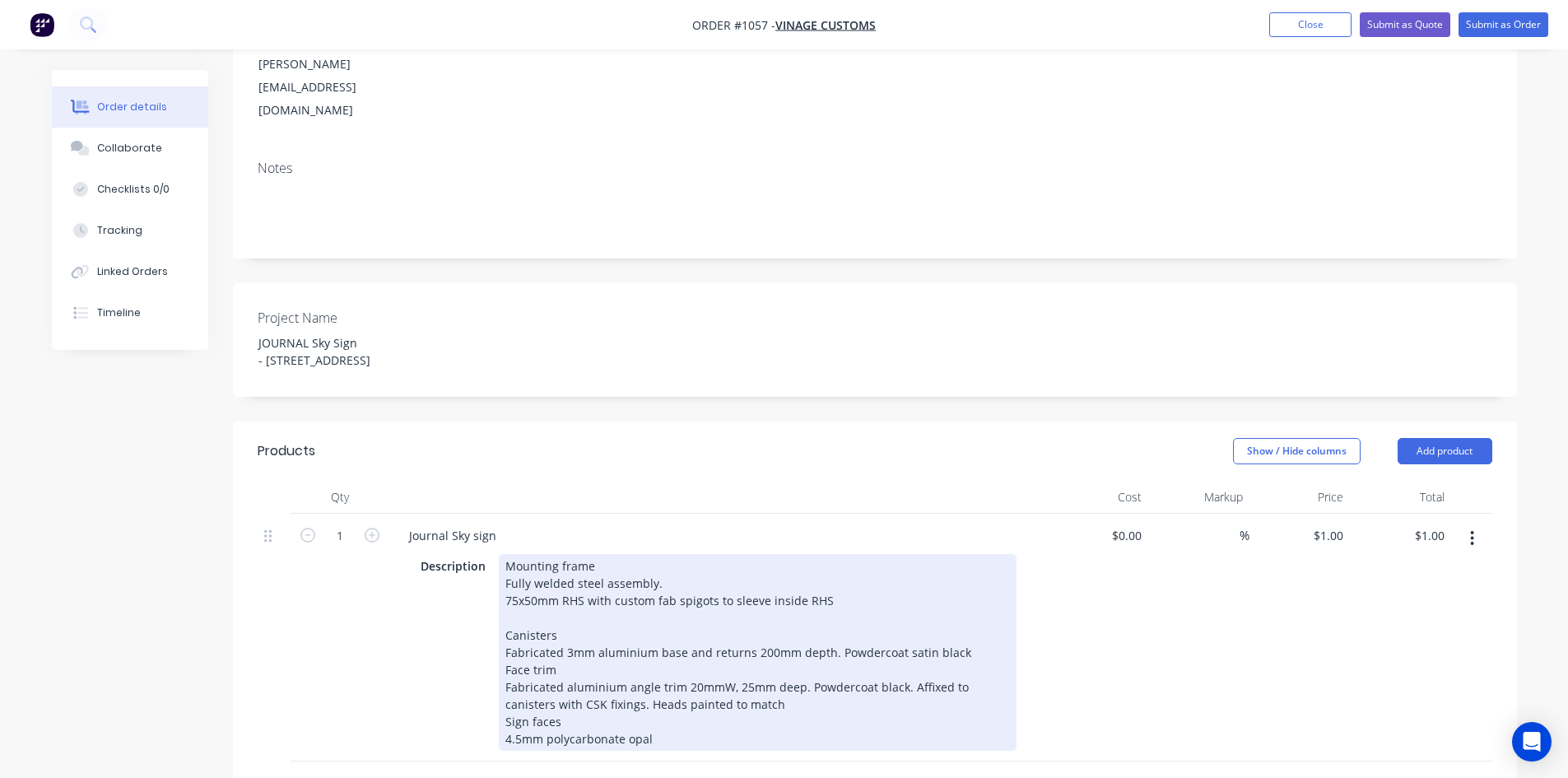
click at [832, 643] on div "Fabricated 3mm aluminium base and returns 200mm depth. Powdercoat satin black" at bounding box center [757, 652] width 504 height 17
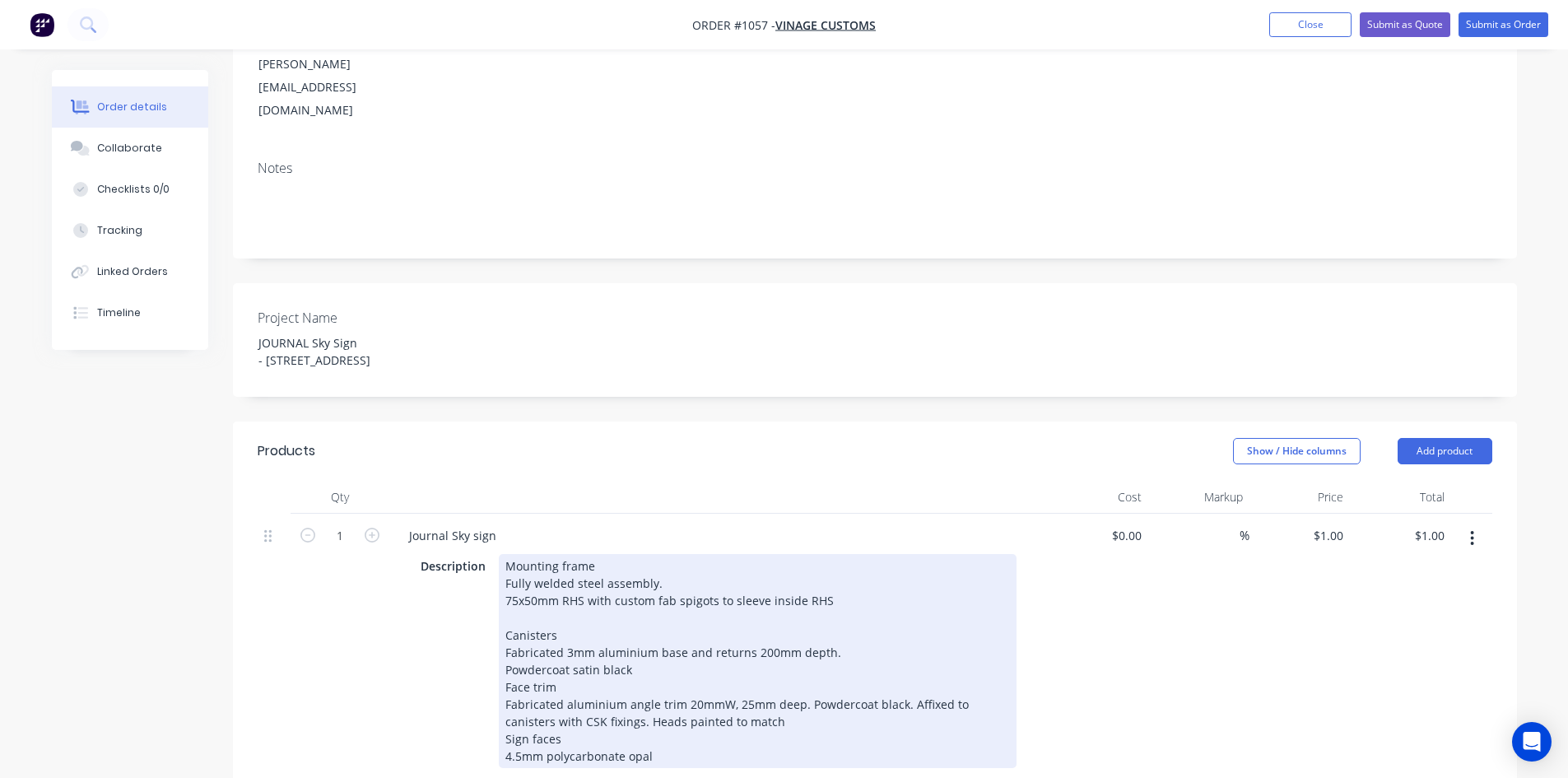
click at [505, 678] on div "Face trim" at bounding box center [757, 686] width 504 height 17
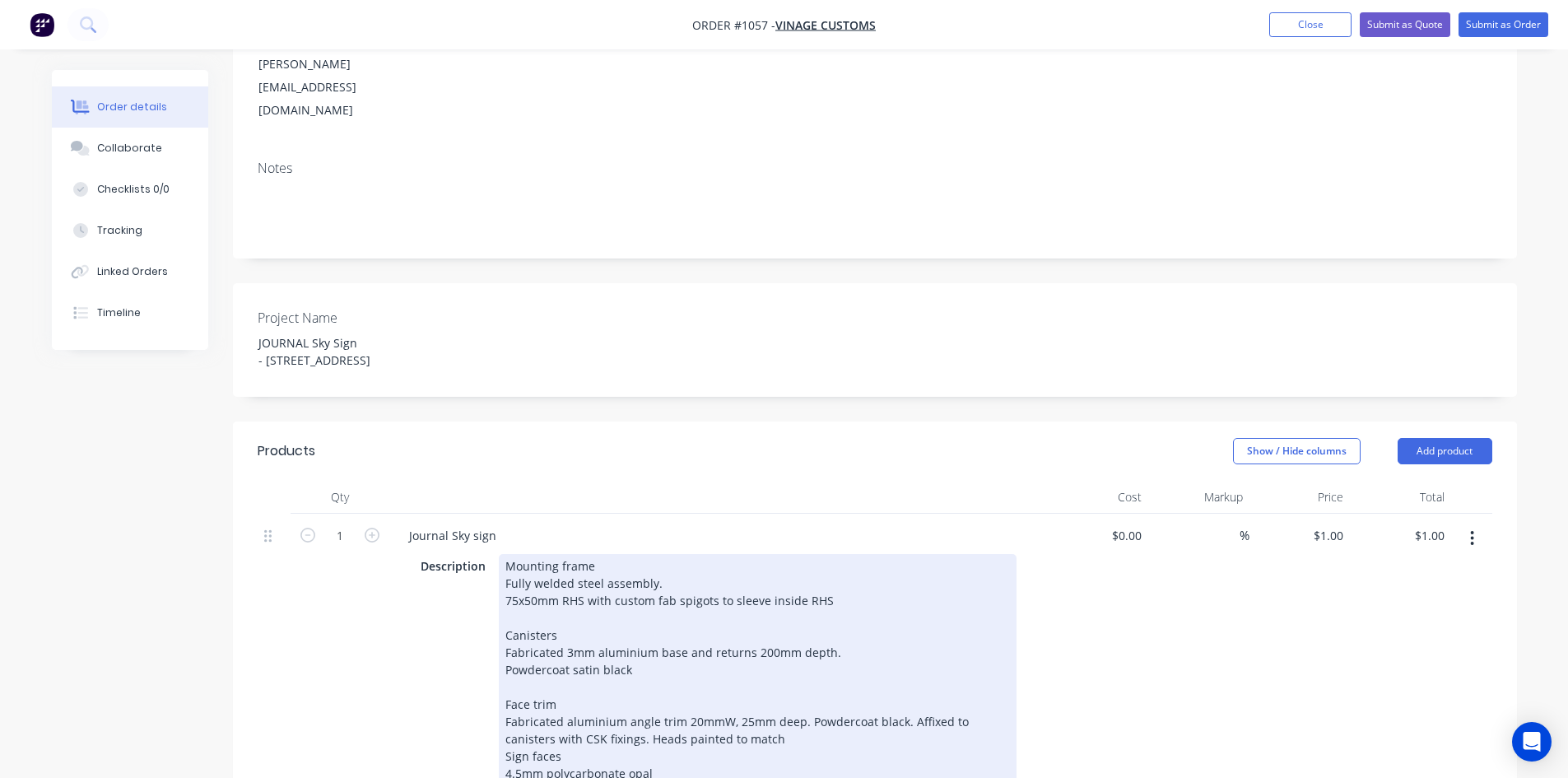
click at [803, 713] on div "Fabricated aluminium angle trim 20mmW, 25mm deep. Powdercoat black. Affixed to …" at bounding box center [757, 730] width 504 height 34
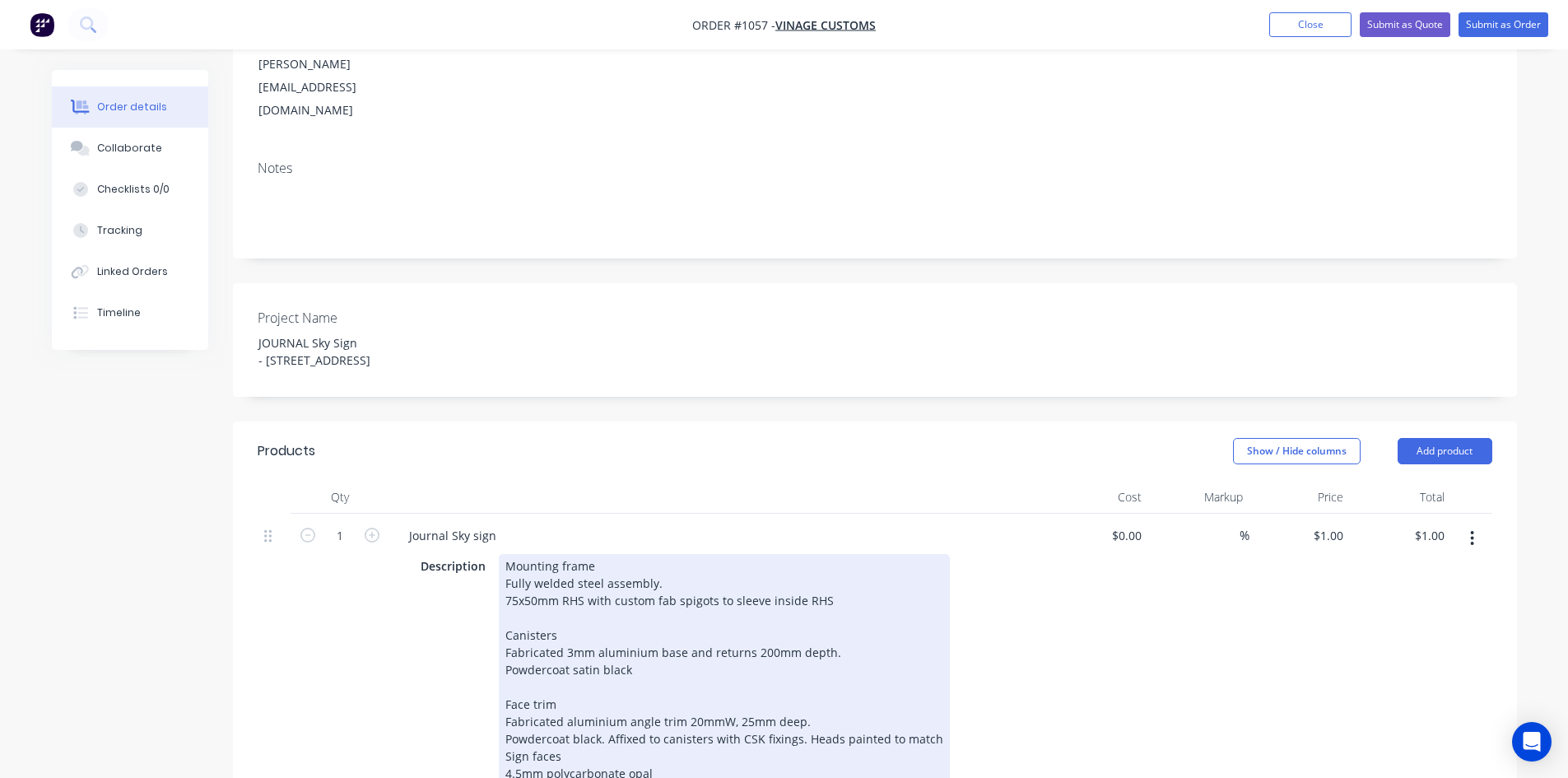
click at [796, 713] on div "Fabricated aluminium angle trim 20mmW, 25mm deep. Powdercoat black. Affixed to …" at bounding box center [724, 730] width 438 height 34
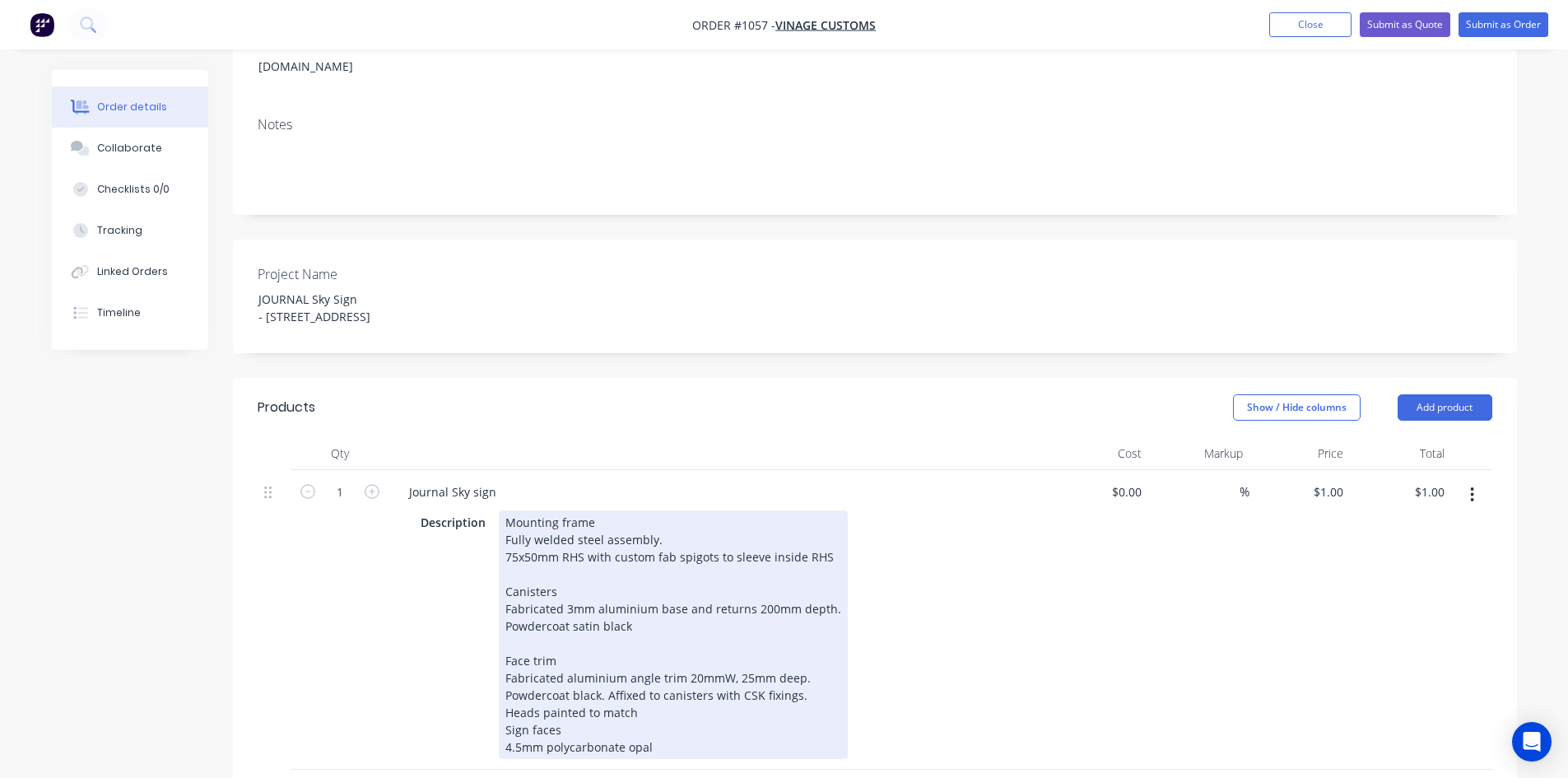
scroll to position [411, 0]
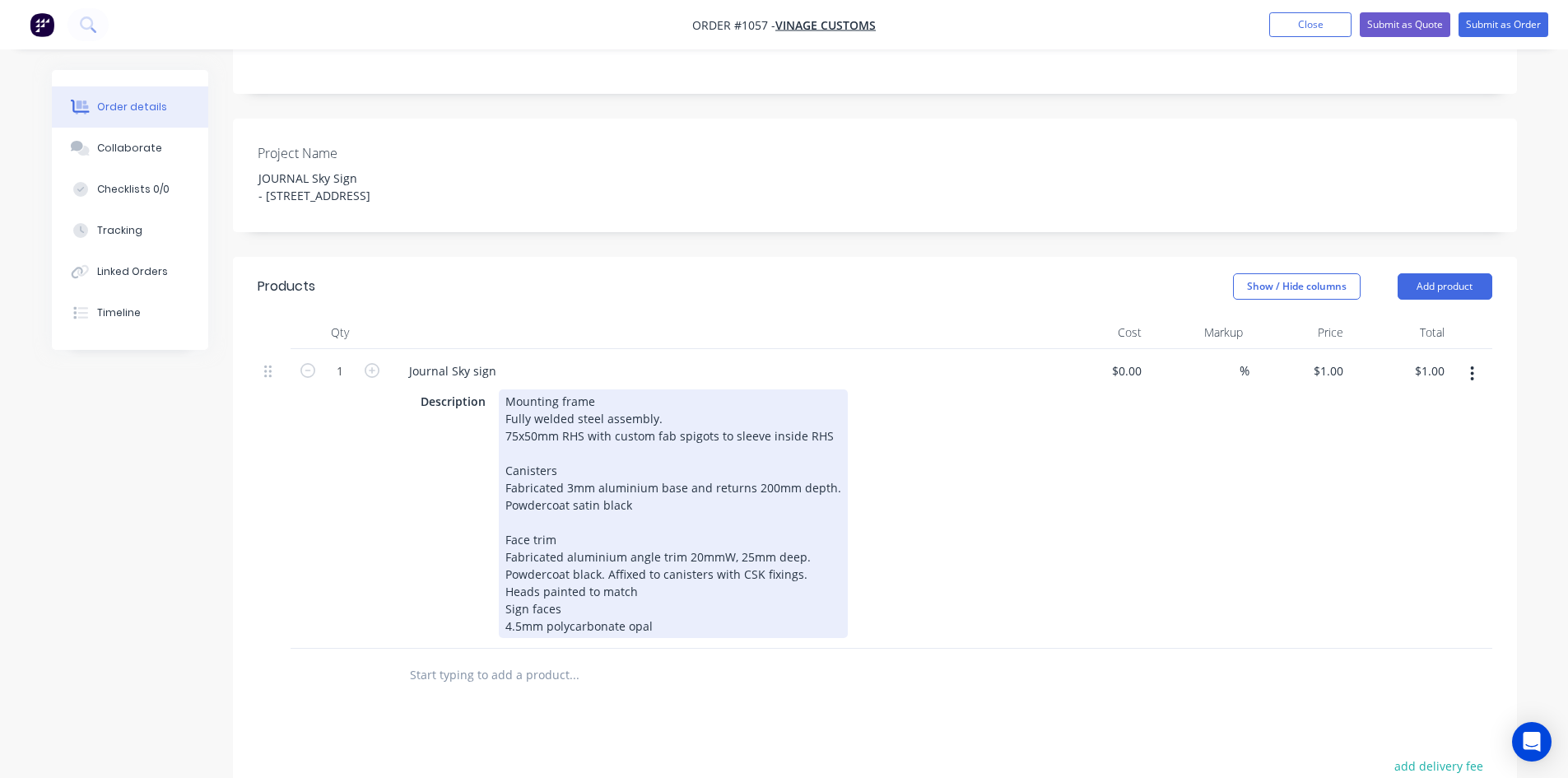
click at [500, 561] on div "Mounting frame Fully welded steel assembly. 75x50mm RHS with custom fab spigots…" at bounding box center [673, 514] width 349 height 248
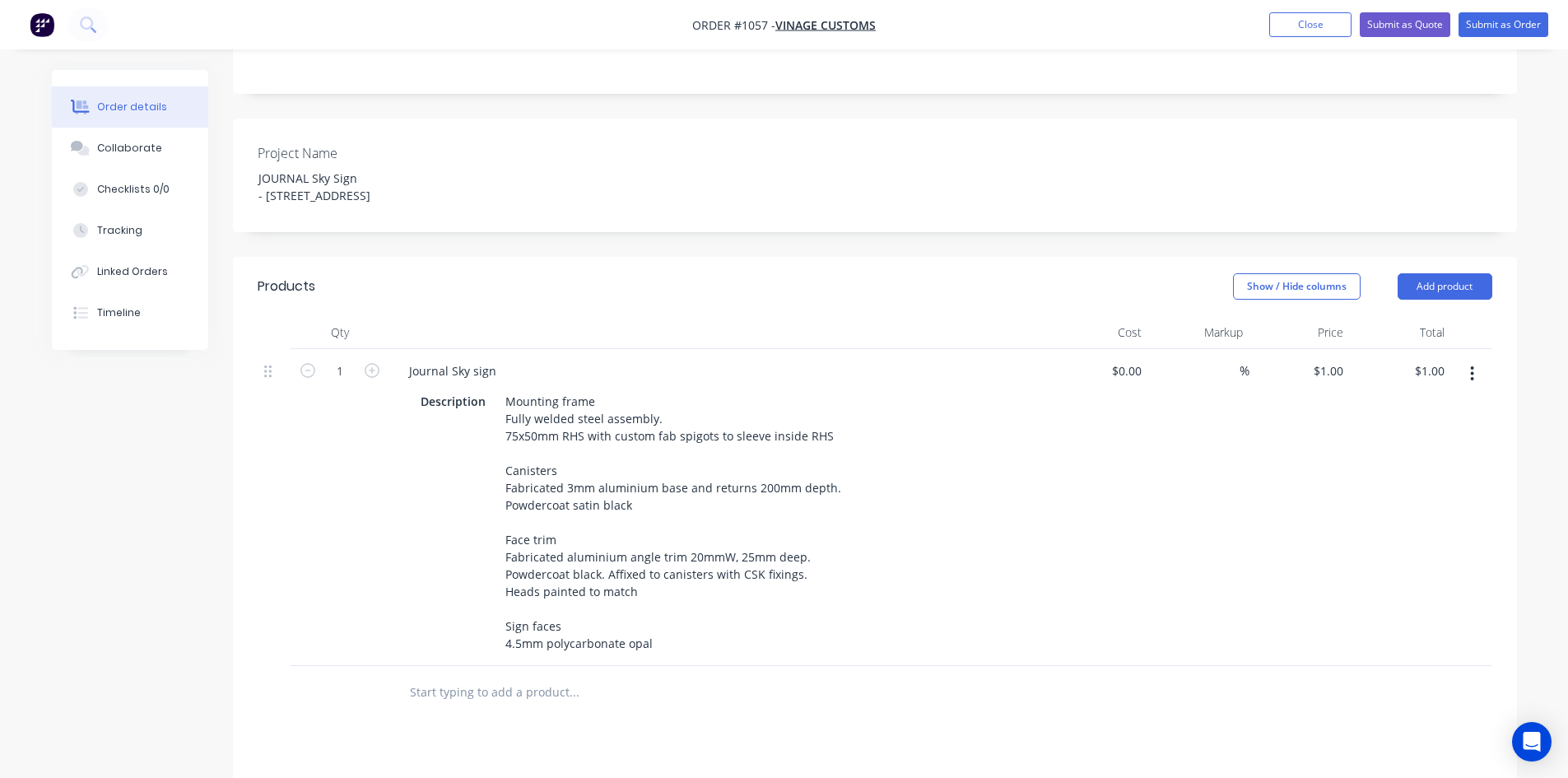
click at [728, 685] on div "Products Show / Hide columns Add product Qty Cost Markup Price Total 1 Journal …" at bounding box center [875, 685] width 1285 height 858
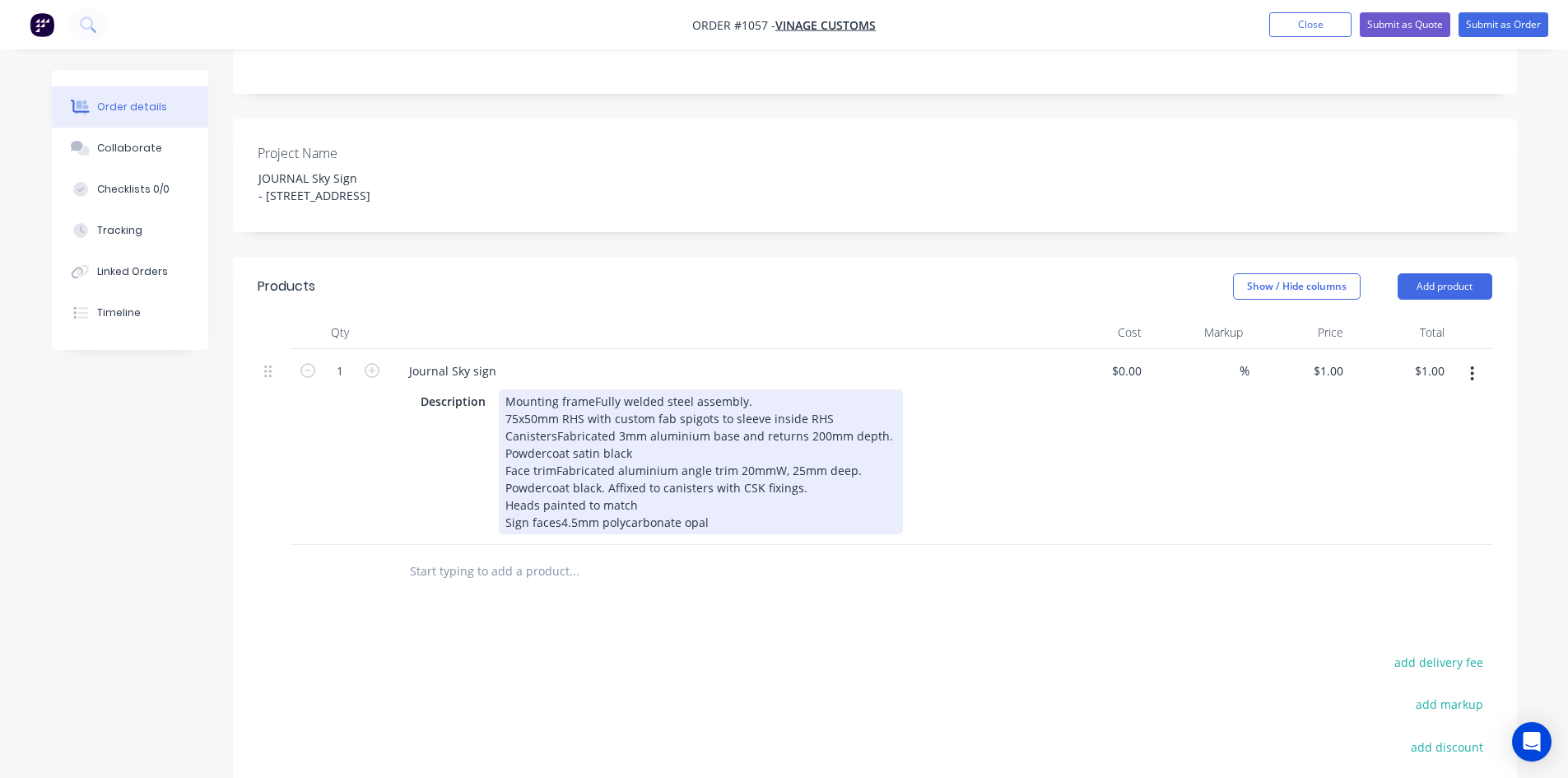
click at [591, 389] on div "Mounting frameFully welded steel assembly. 75x50mm RHS with custom fab spigots …" at bounding box center [701, 461] width 404 height 145
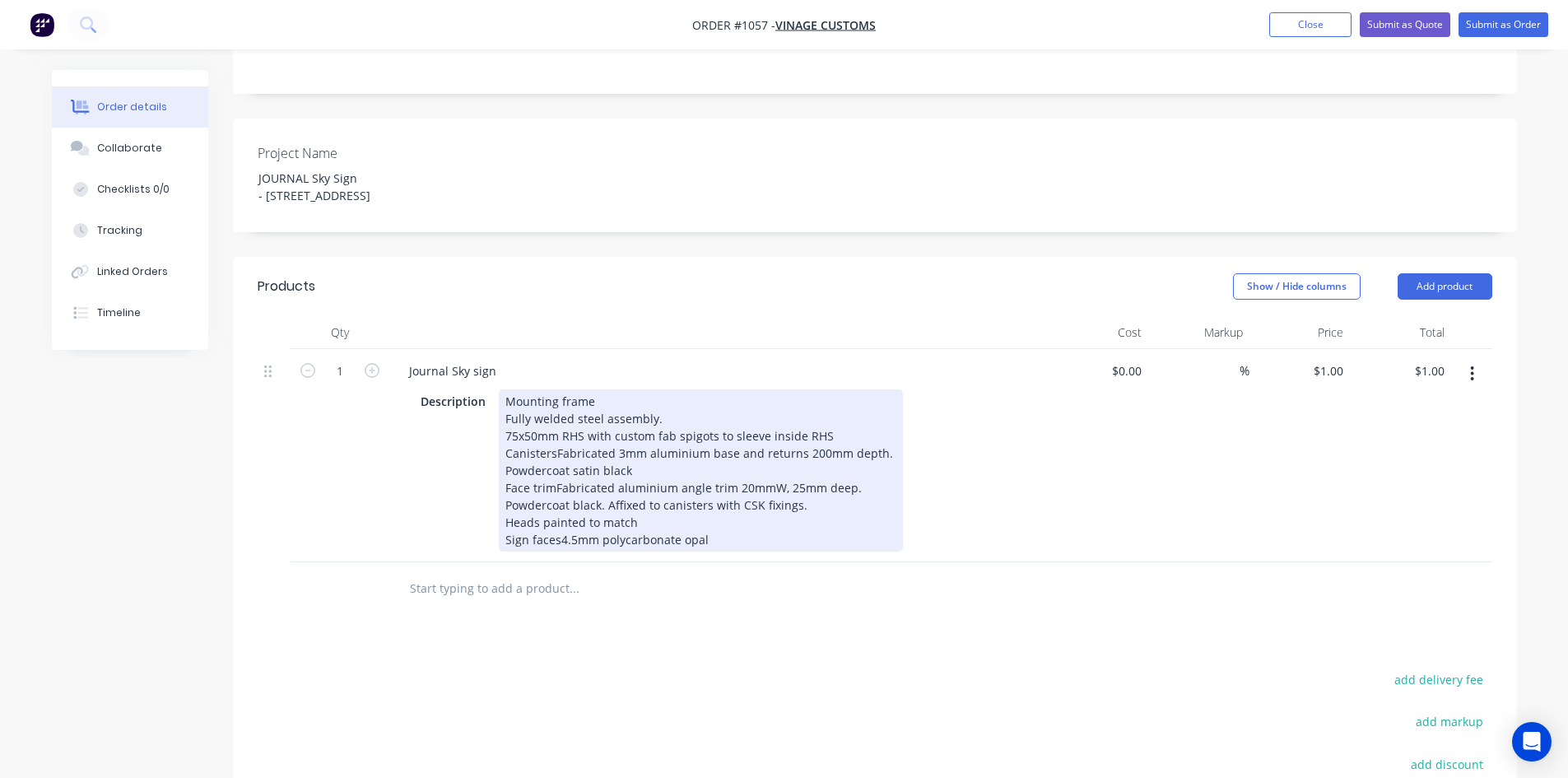
click at [501, 409] on div "Mounting frame Fully welded steel assembly. 75x50mm RHS with custom fab spigots…" at bounding box center [701, 470] width 404 height 162
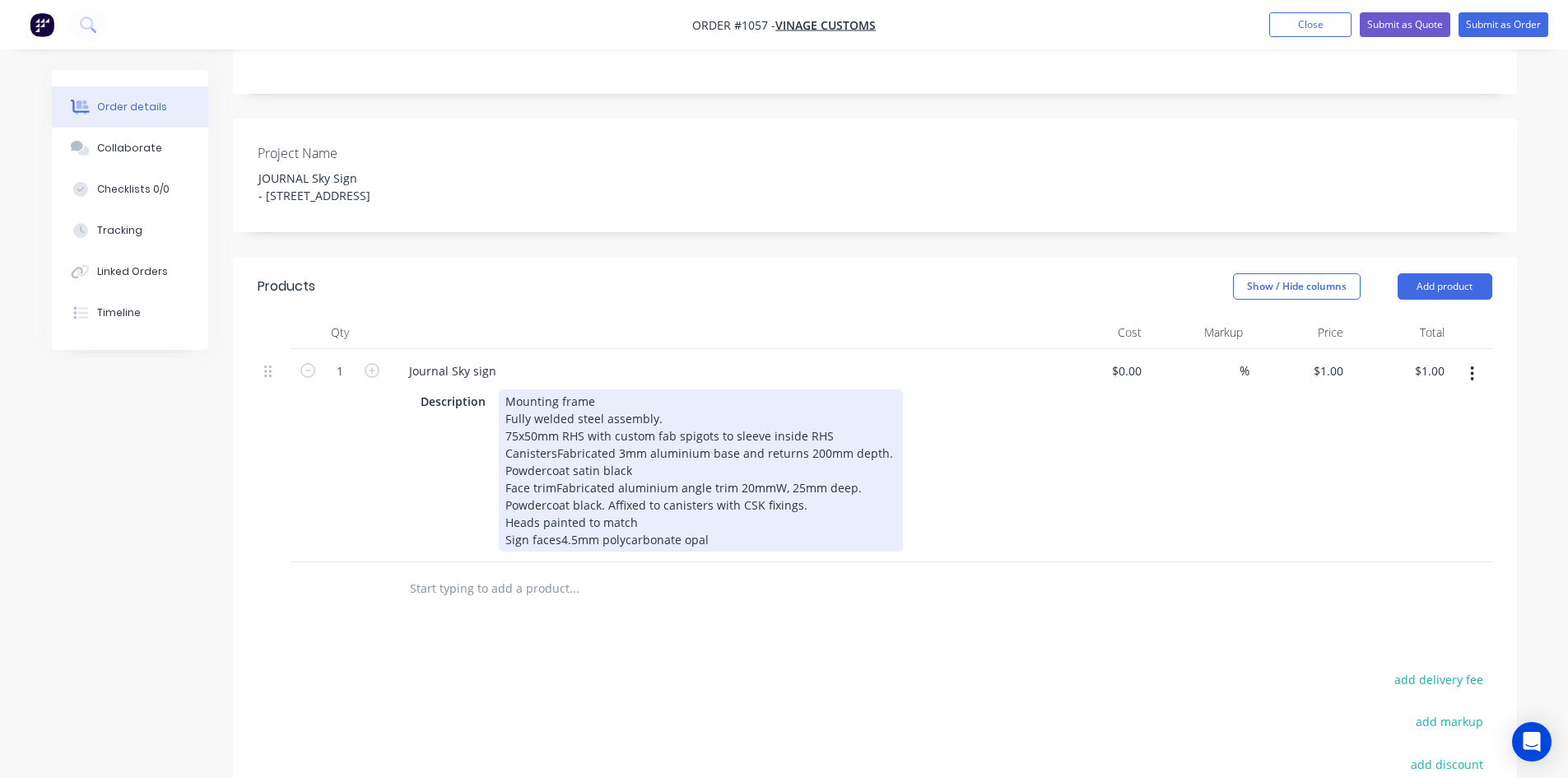
click at [552, 423] on div "Mounting frame Fully welded steel assembly. 75x50mm RHS with custom fab spigots…" at bounding box center [701, 470] width 404 height 162
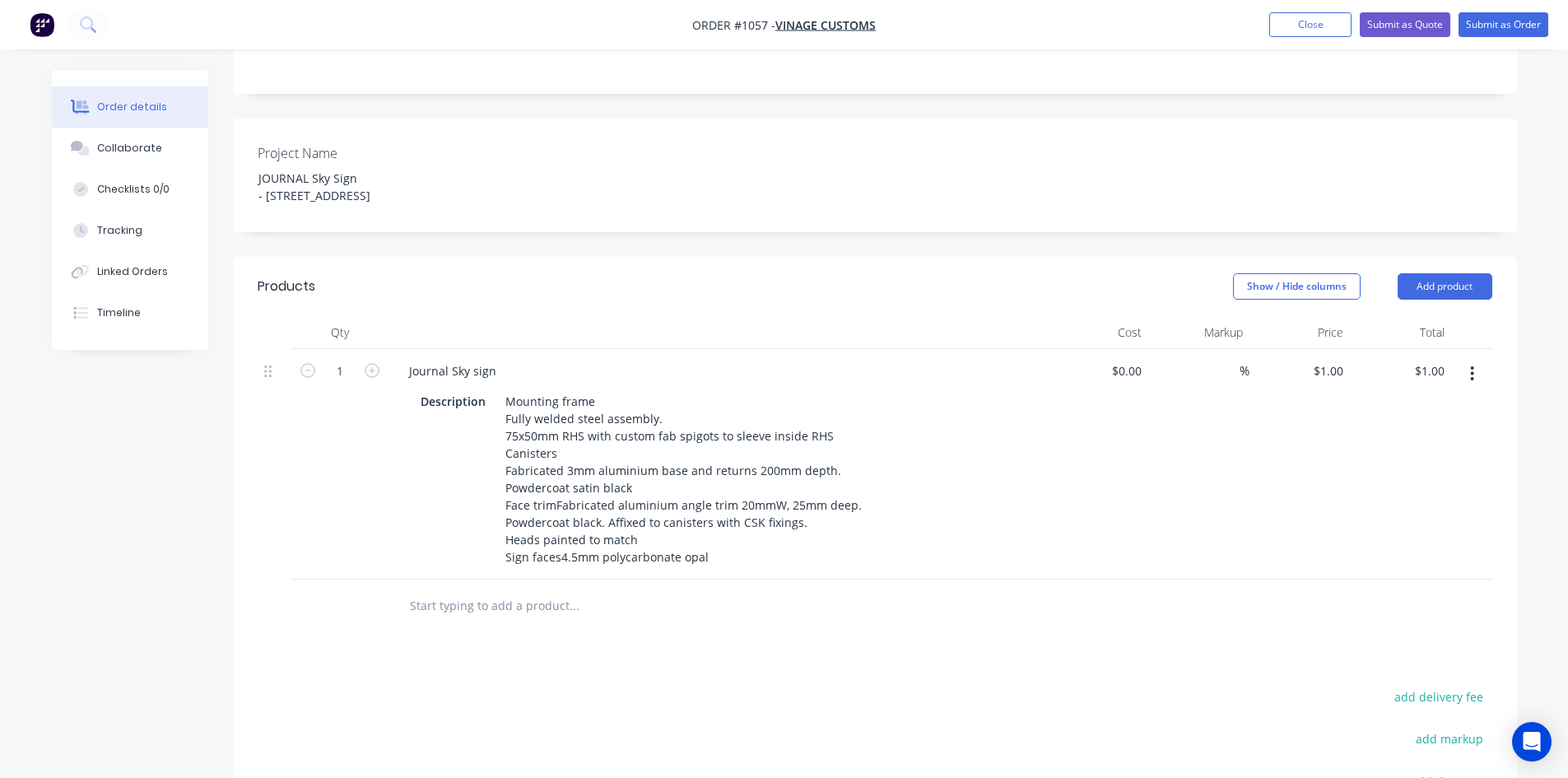
click at [666, 653] on div "Products Show / Hide columns Add product Qty Cost Markup Price Total 1 Journal …" at bounding box center [875, 642] width 1285 height 771
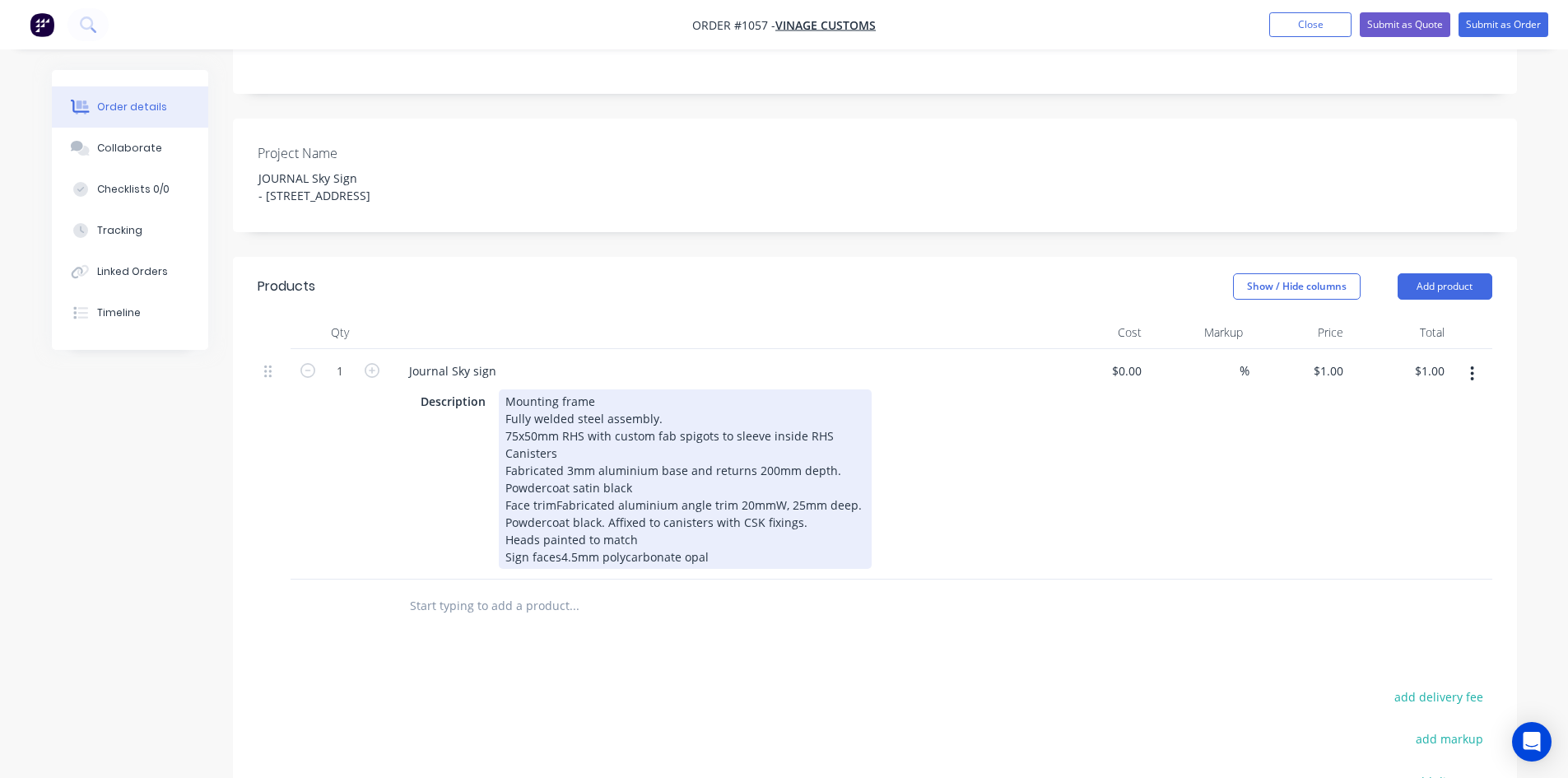
click at [501, 479] on div "Mounting frame Fully welded steel assembly. 75x50mm RHS with custom fab spigots…" at bounding box center [684, 479] width 373 height 179
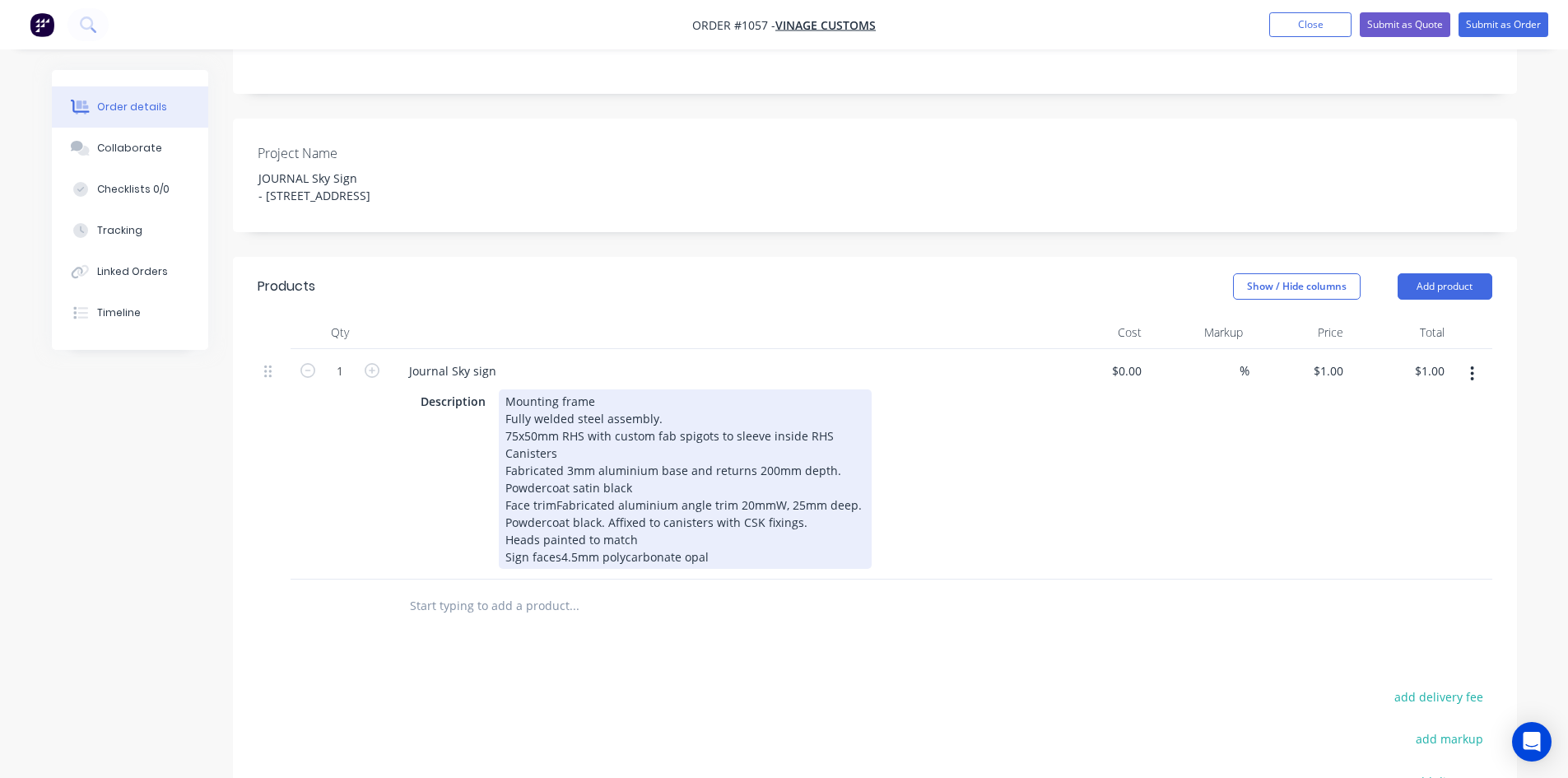
click at [554, 495] on div "Mounting frame Fully welded steel assembly. 75x50mm RHS with custom fab spigots…" at bounding box center [684, 479] width 373 height 179
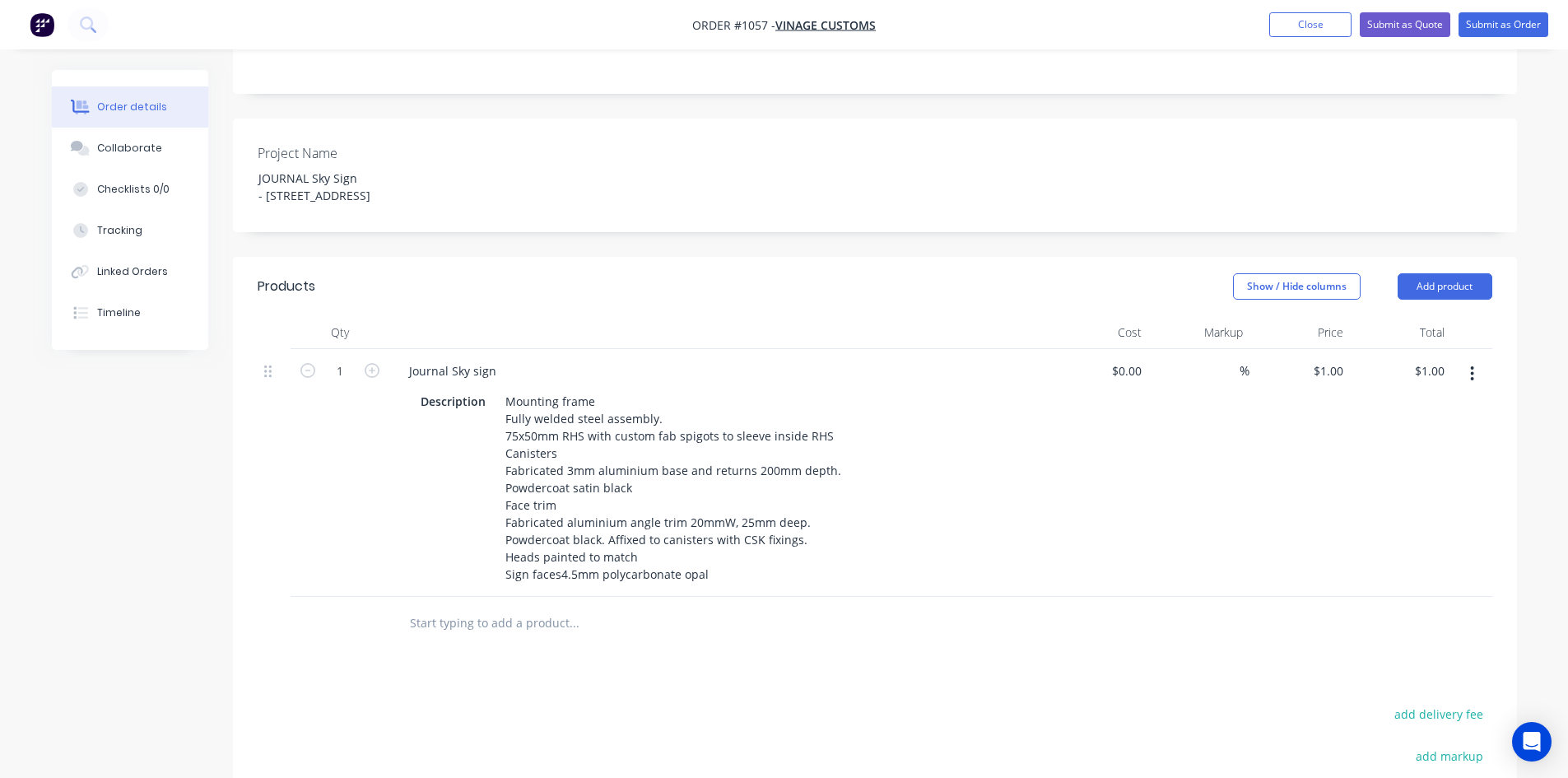
click at [684, 678] on div "Products Show / Hide columns Add product Qty Cost Markup Price Total 1 Journal …" at bounding box center [875, 651] width 1285 height 788
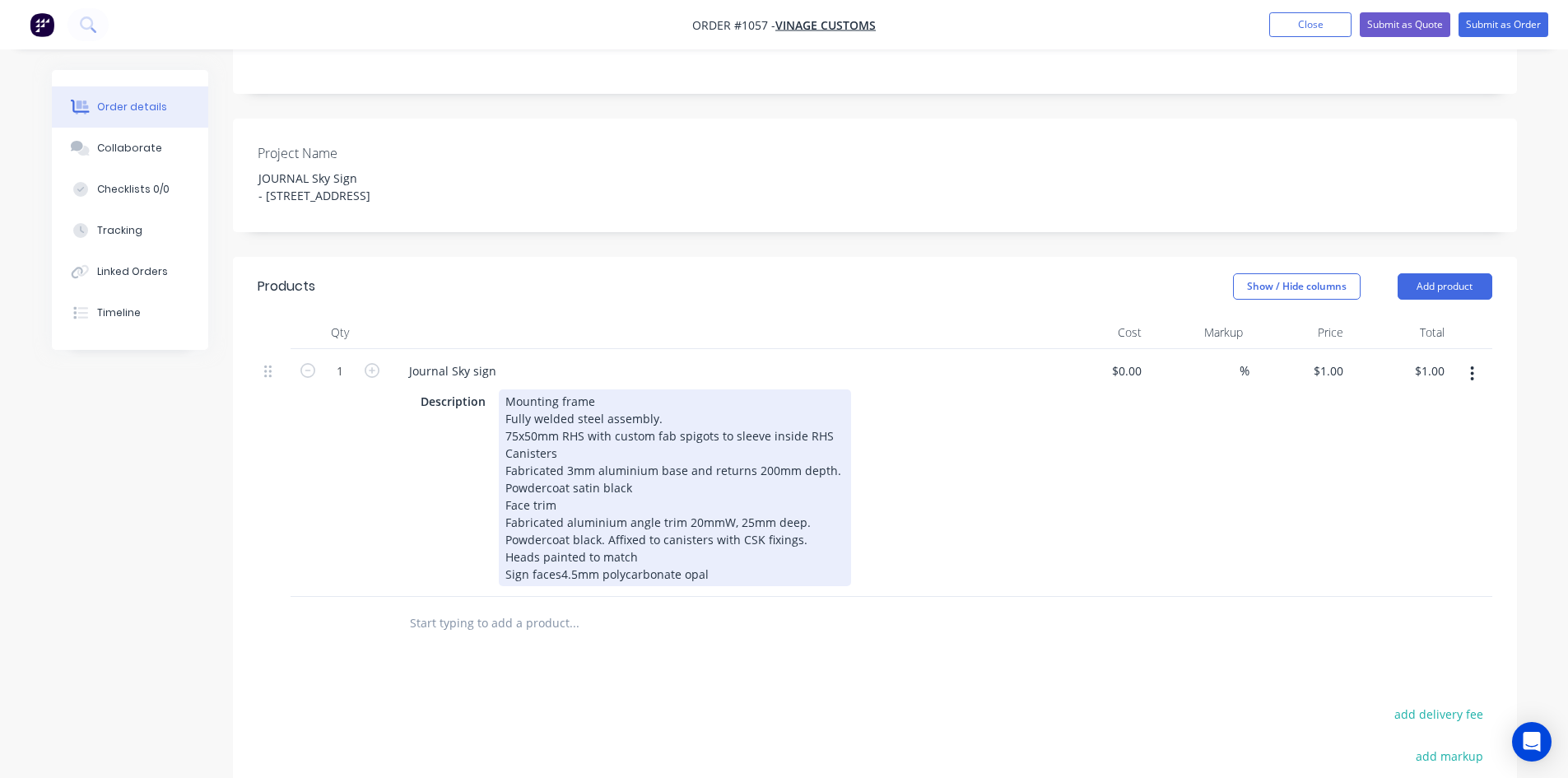
click at [501, 568] on div "Mounting frame Fully welded steel assembly. 75x50mm RHS with custom fab spigots…" at bounding box center [675, 488] width 353 height 197
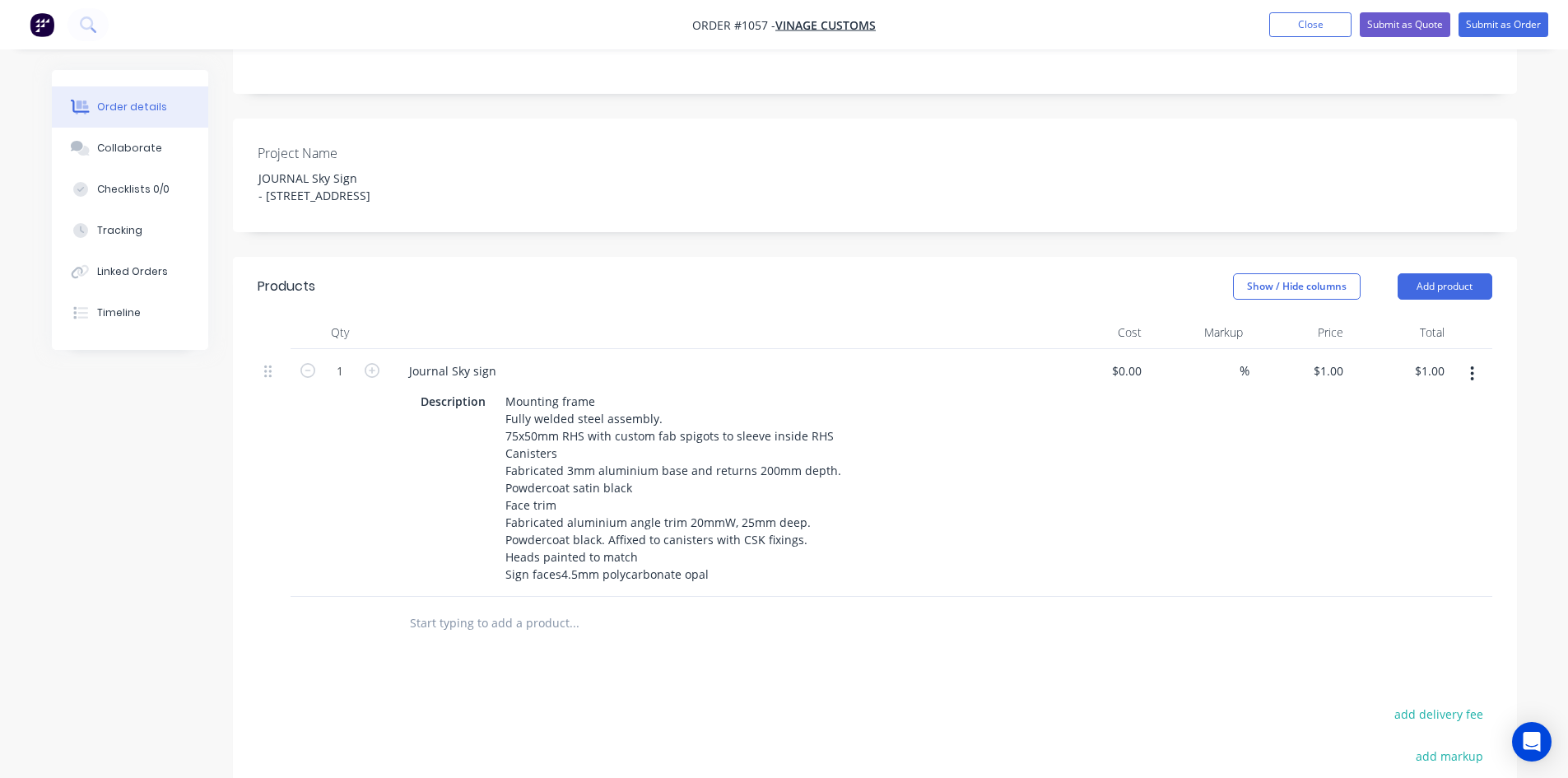
click at [730, 704] on div "Products Show / Hide columns Add product Qty Cost Markup Price Total 1 Journal …" at bounding box center [875, 651] width 1285 height 788
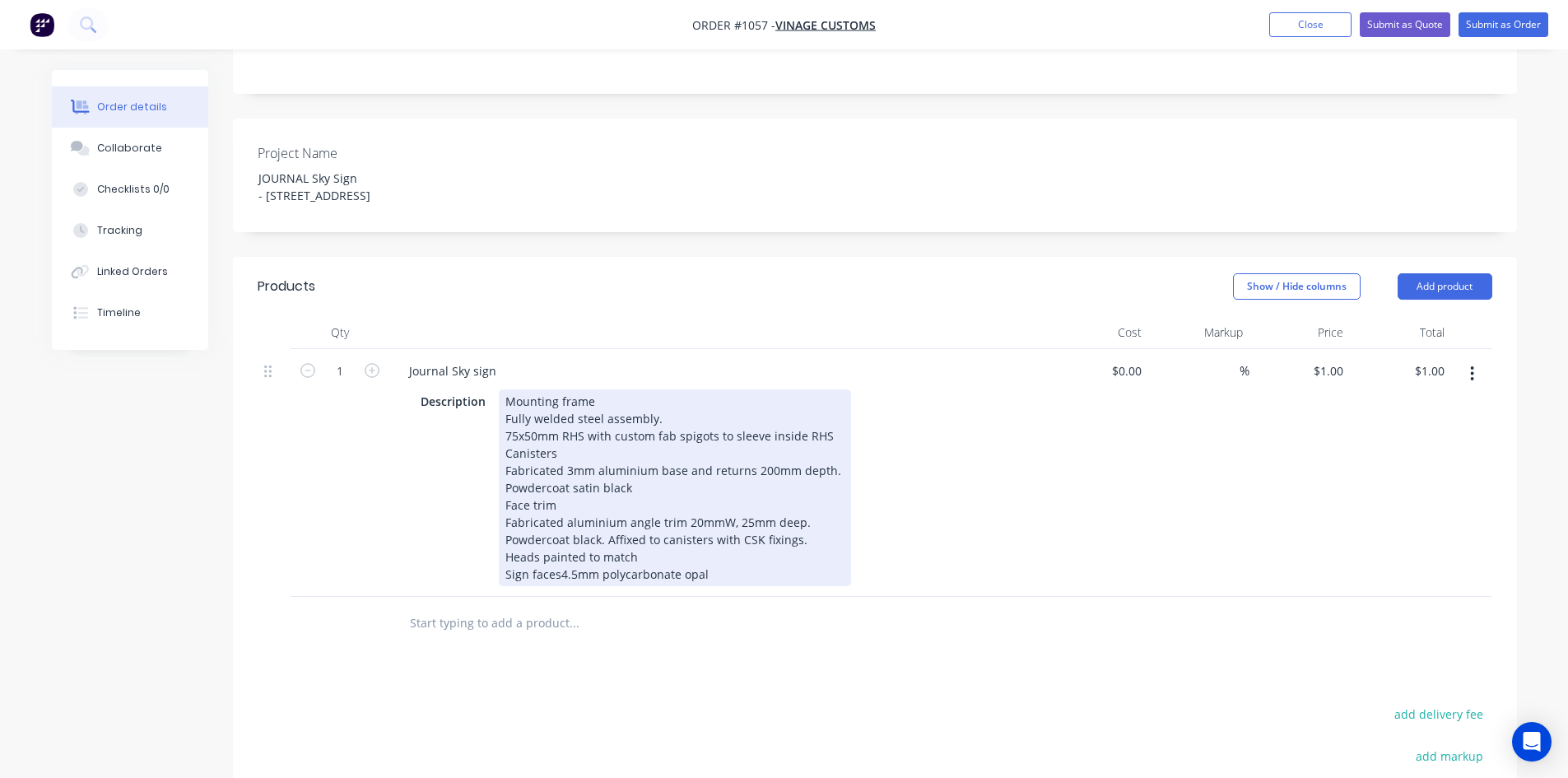
click at [556, 579] on div "Mounting frame Fully welded steel assembly. 75x50mm RHS with custom fab spigots…" at bounding box center [675, 488] width 353 height 197
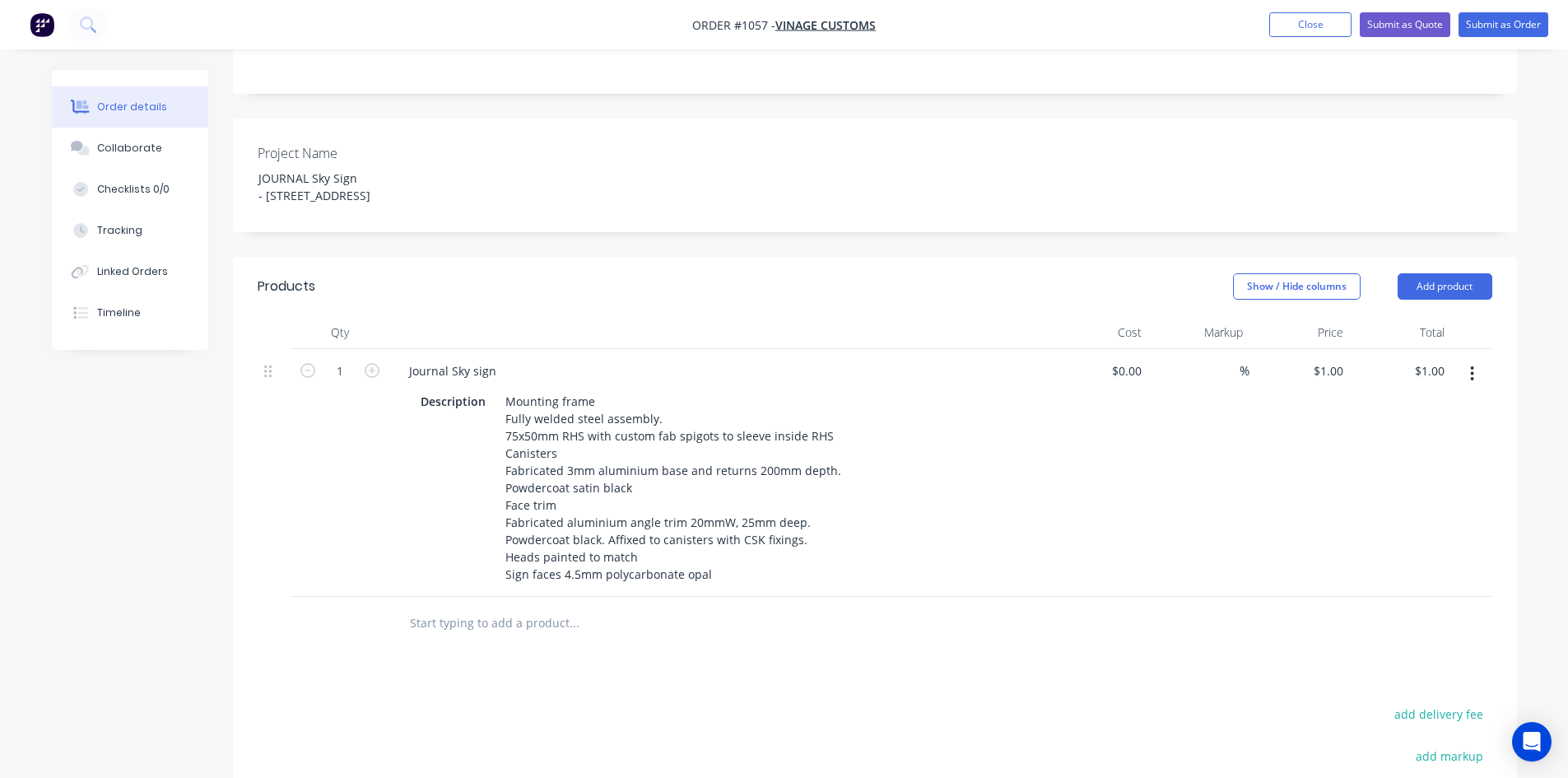
click at [657, 679] on div "Products Show / Hide columns Add product Qty Cost Markup Price Total 1 Journal …" at bounding box center [875, 651] width 1285 height 788
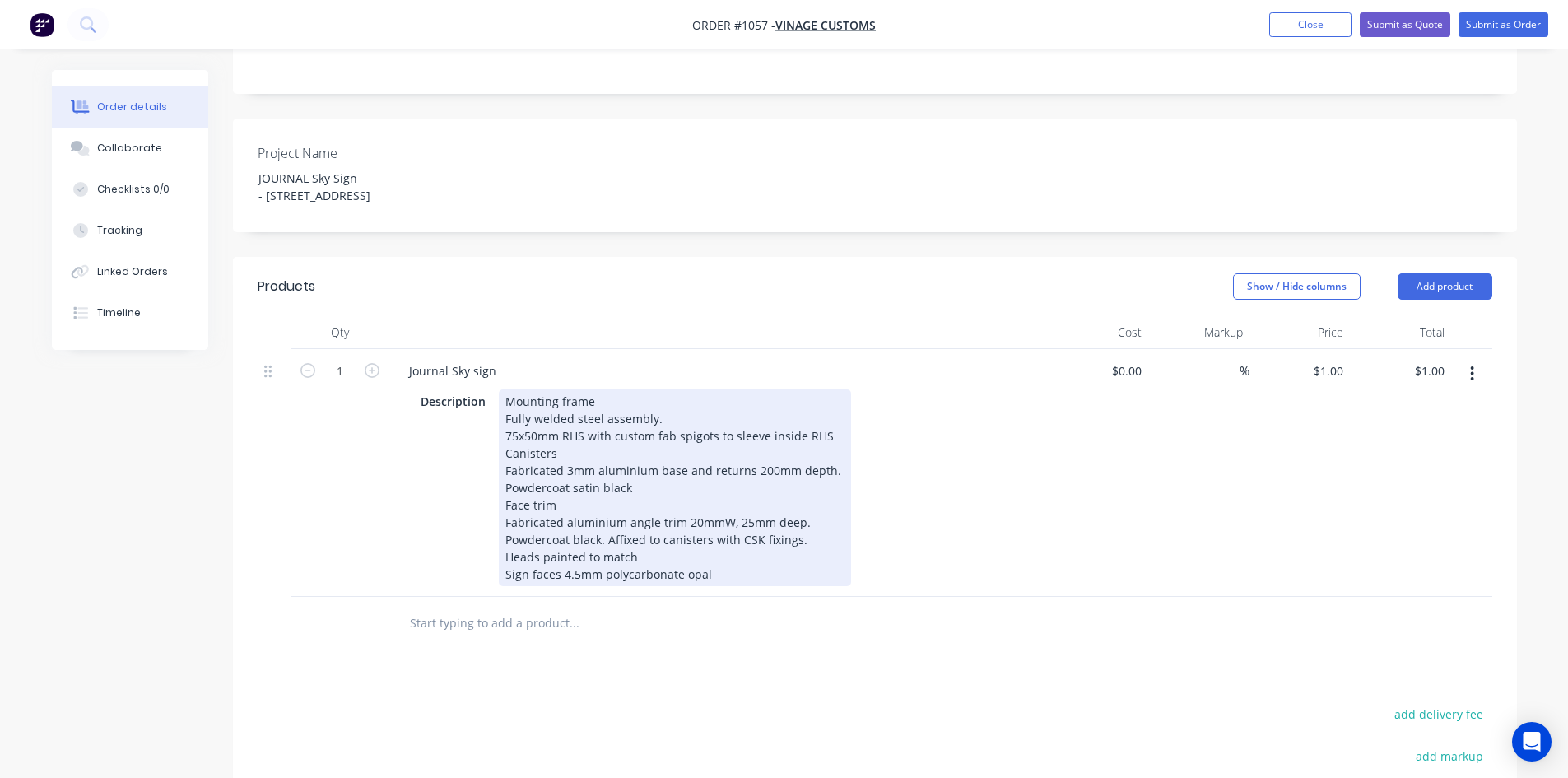
click at [741, 579] on div "Mounting frame Fully welded steel assembly. 75x50mm RHS with custom fab spigots…" at bounding box center [675, 488] width 353 height 197
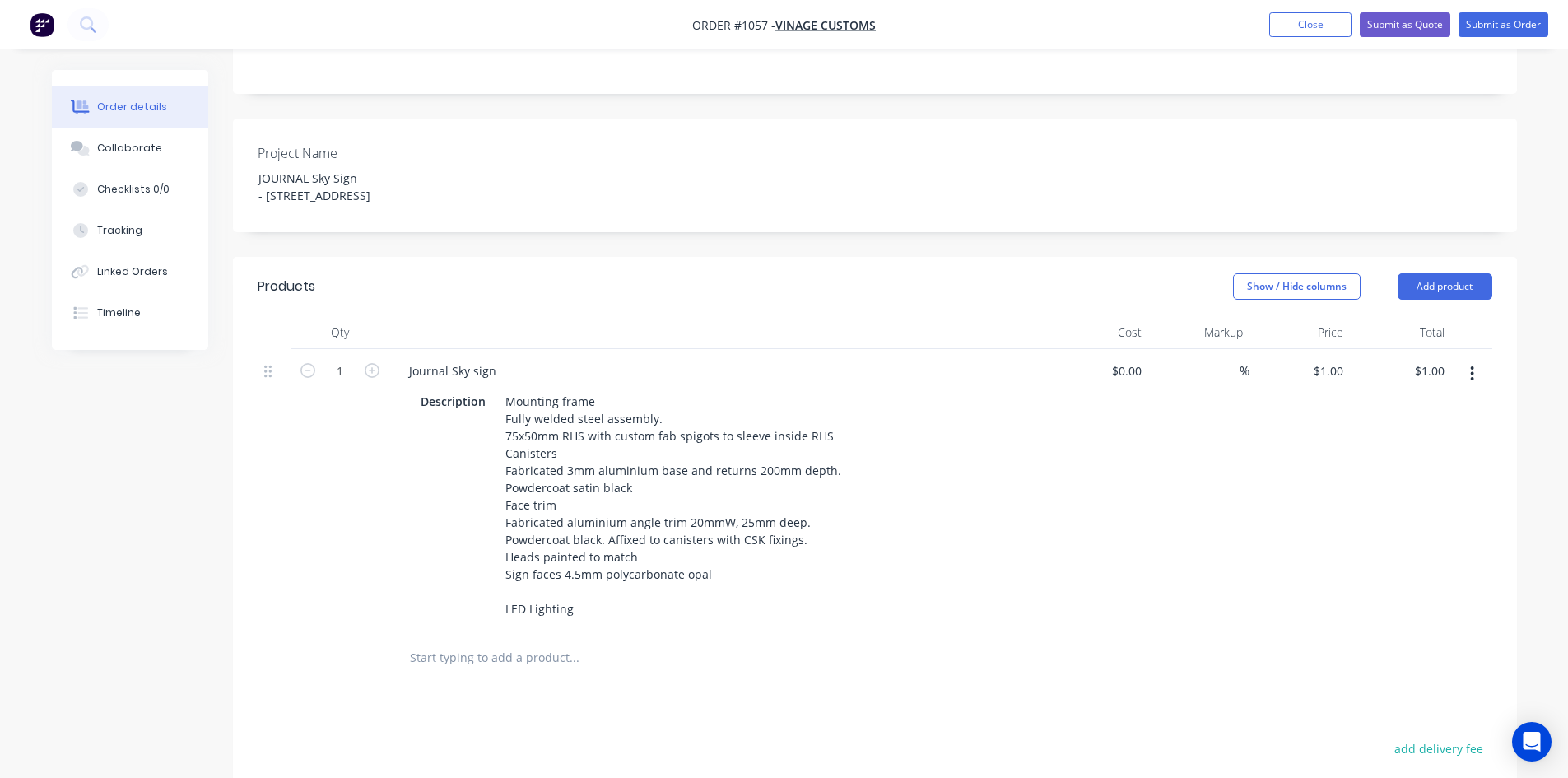
click at [778, 674] on div at bounding box center [643, 657] width 494 height 33
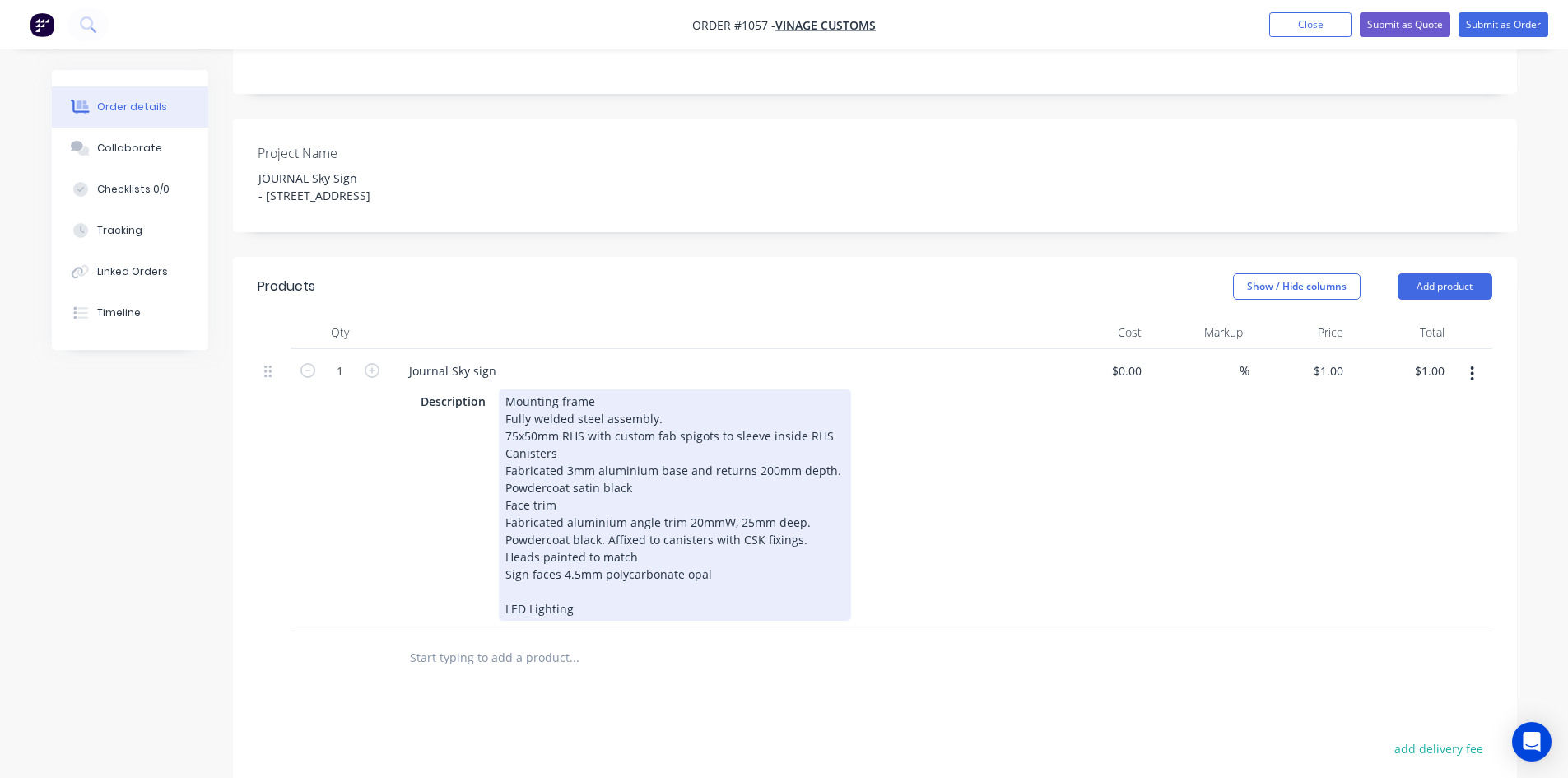
click at [594, 621] on div "Mounting frame Fully welded steel assembly. 75x50mm RHS with custom fab spigots…" at bounding box center [675, 505] width 353 height 231
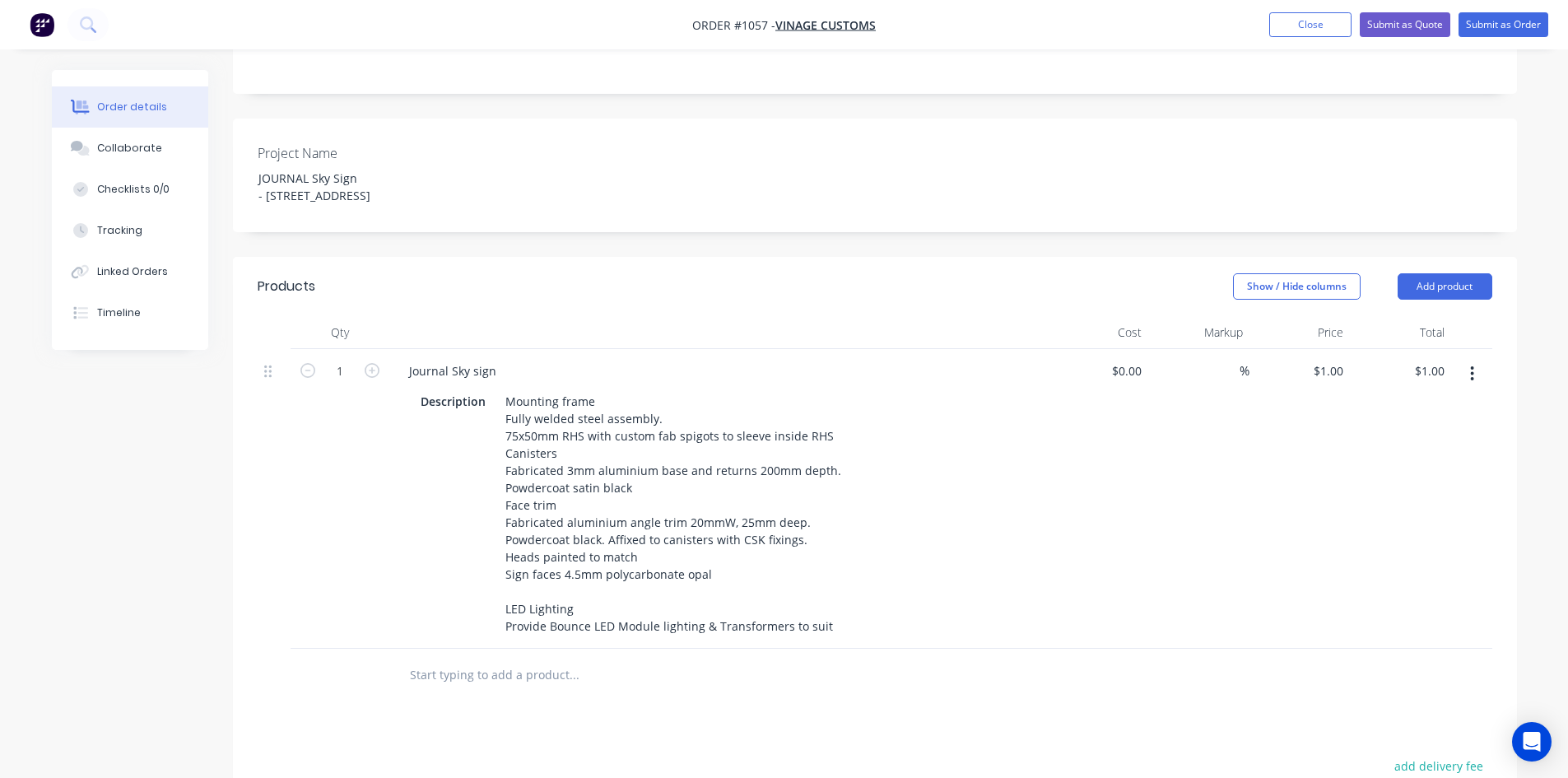
click at [897, 691] on div at bounding box center [685, 675] width 579 height 33
